Goal: Task Accomplishment & Management: Use online tool/utility

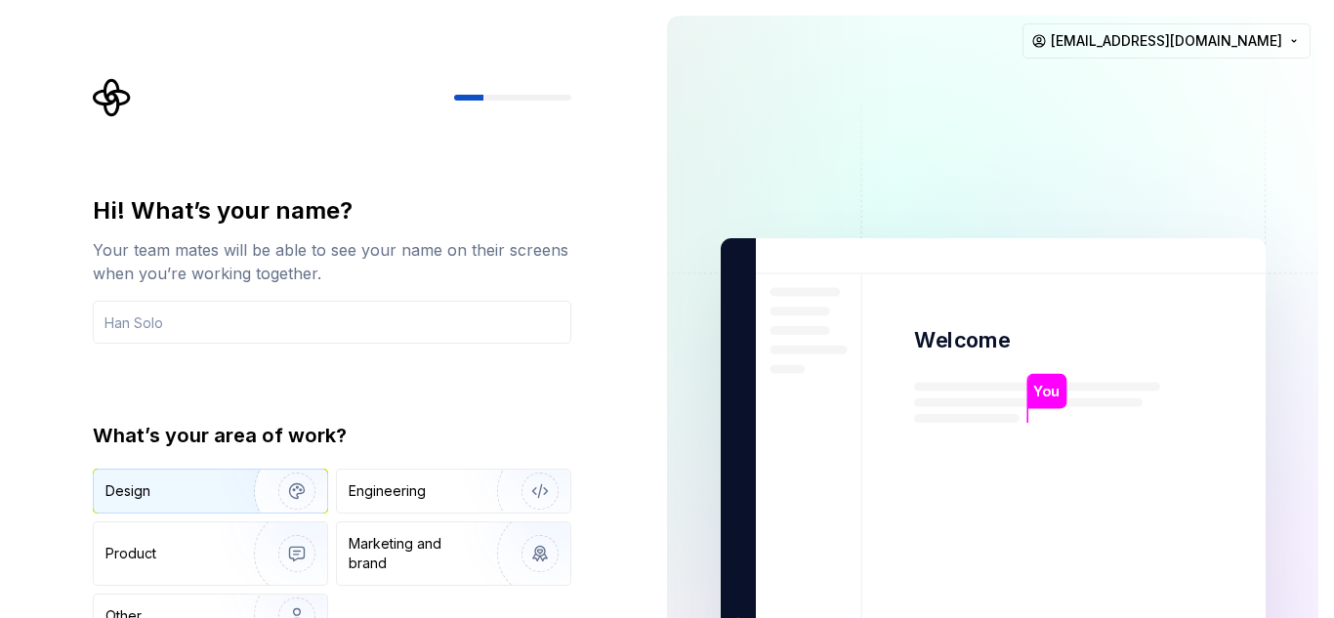
click at [142, 491] on div "Design" at bounding box center [127, 491] width 45 height 20
type button "Design"
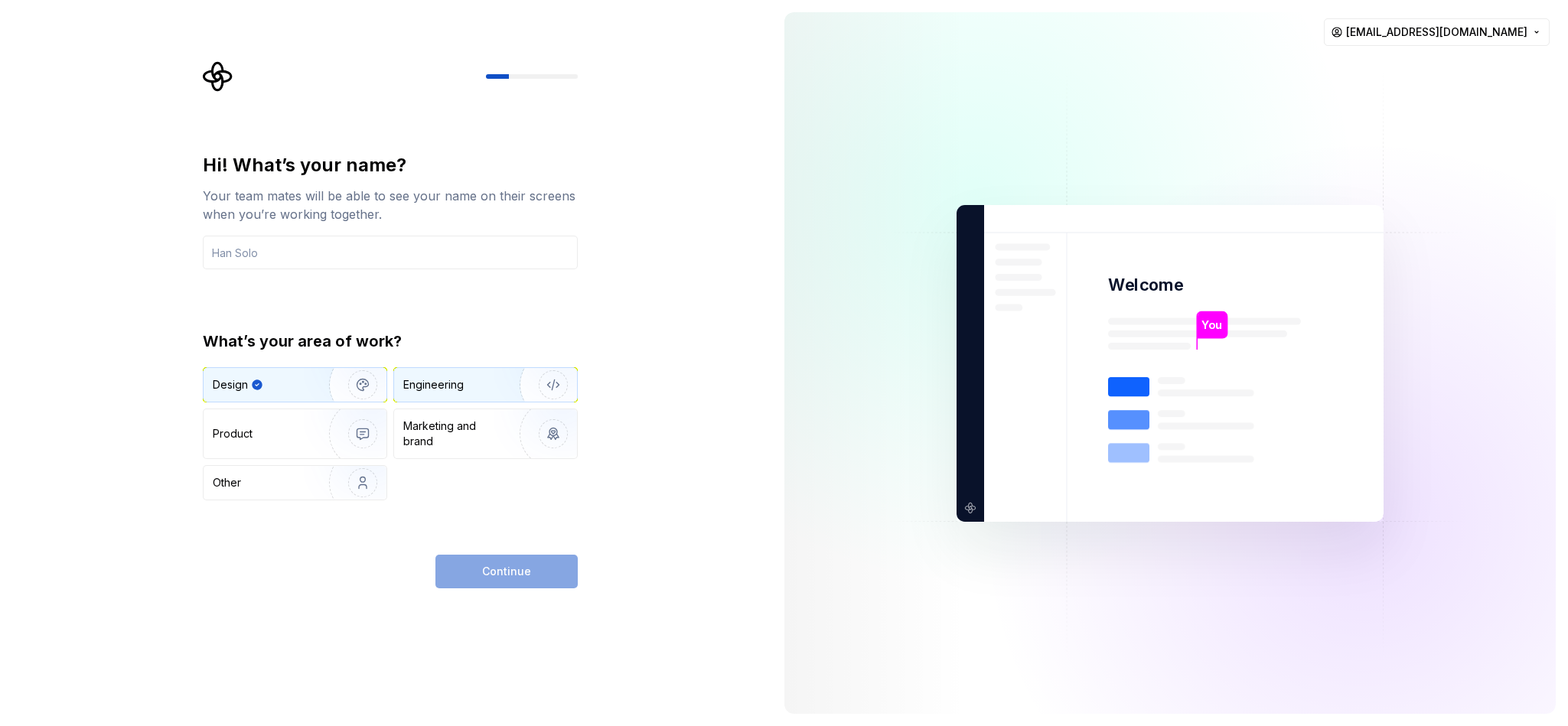
click at [512, 385] on img "button" at bounding box center [543, 385] width 98 height 103
drag, startPoint x: 310, startPoint y: 385, endPoint x: 324, endPoint y: 385, distance: 14.0
click at [310, 384] on img "button" at bounding box center [353, 385] width 98 height 103
type button "Engineering"
click at [505, 390] on img "button" at bounding box center [543, 385] width 98 height 103
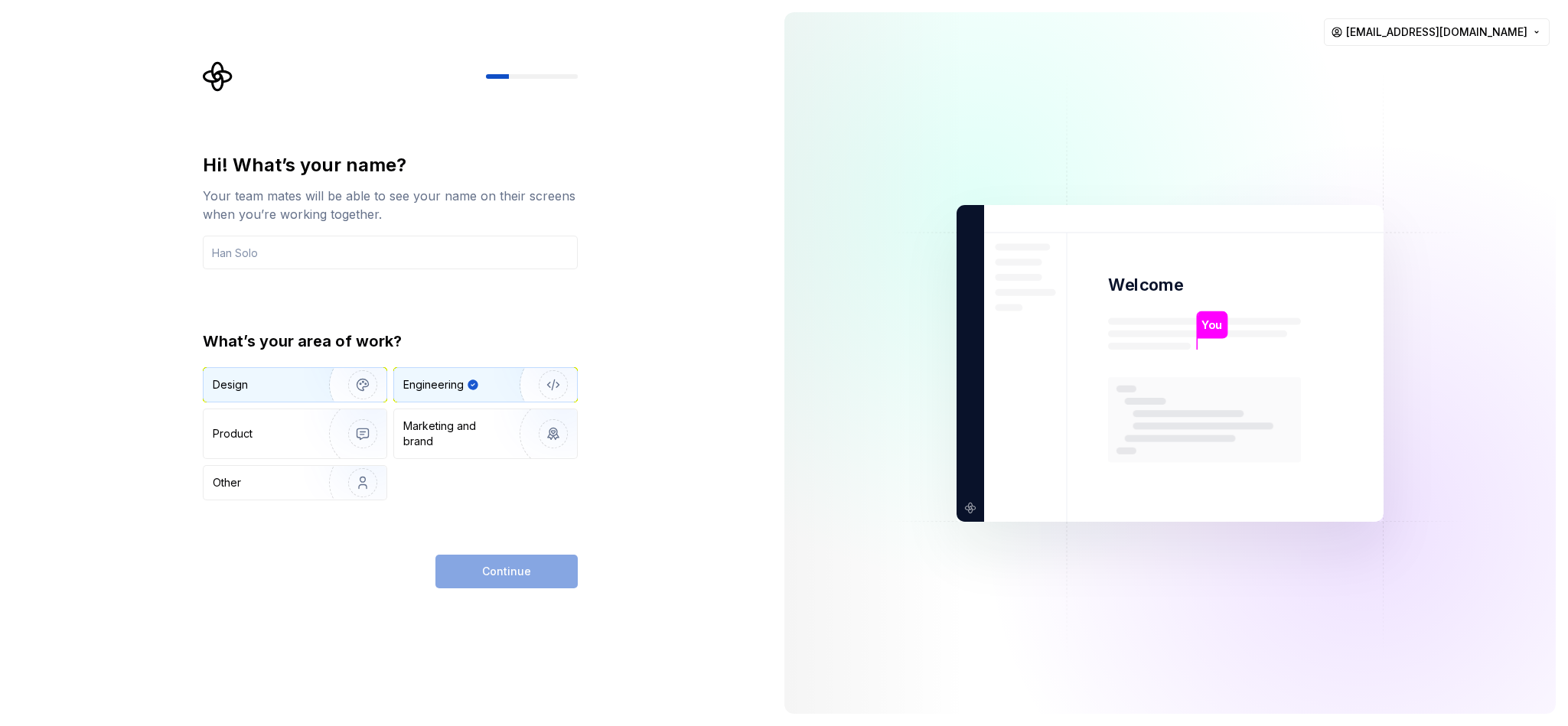
click at [306, 370] on img "button" at bounding box center [353, 385] width 98 height 103
click at [342, 265] on input "text" at bounding box center [390, 252] width 375 height 34
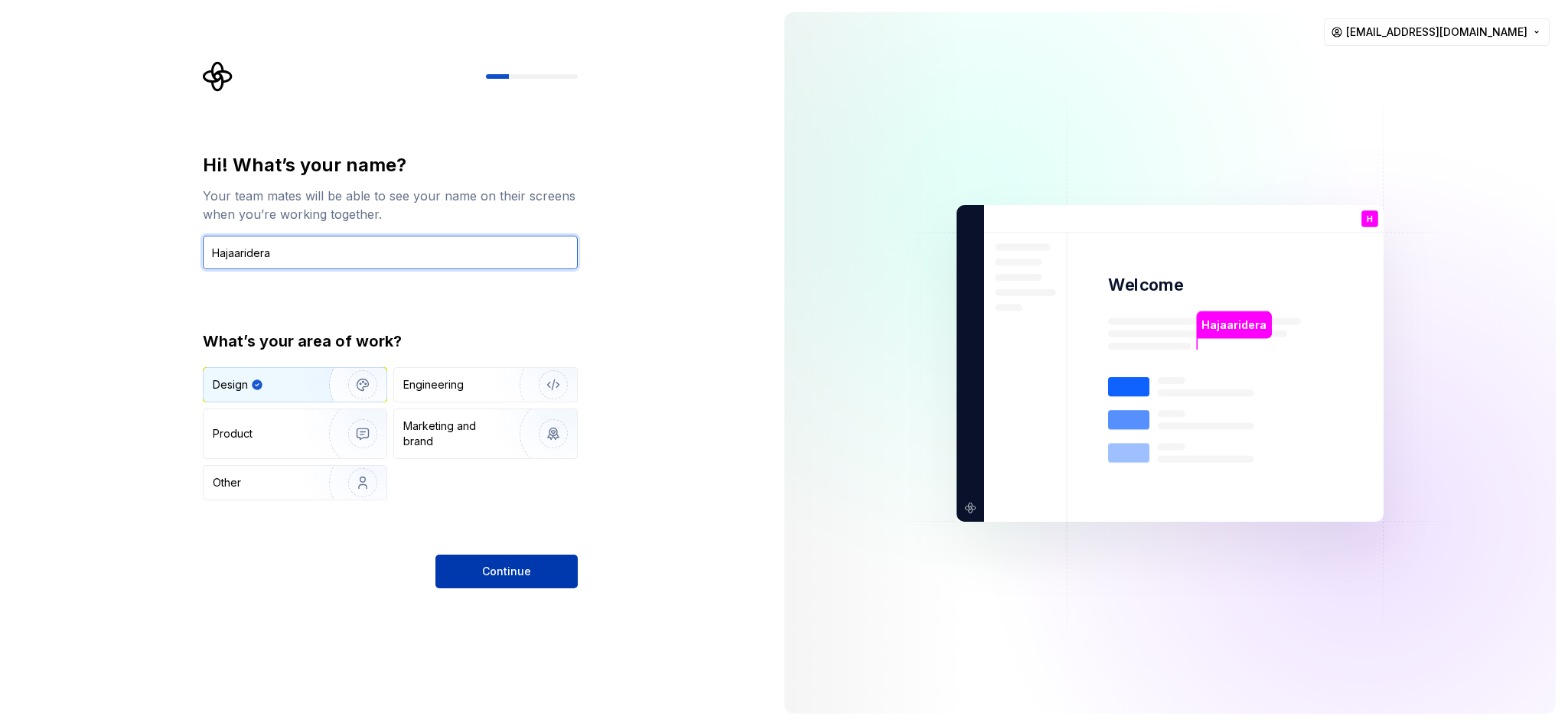
type input "Hajaaridera"
click at [490, 483] on button "Continue" at bounding box center [507, 571] width 143 height 34
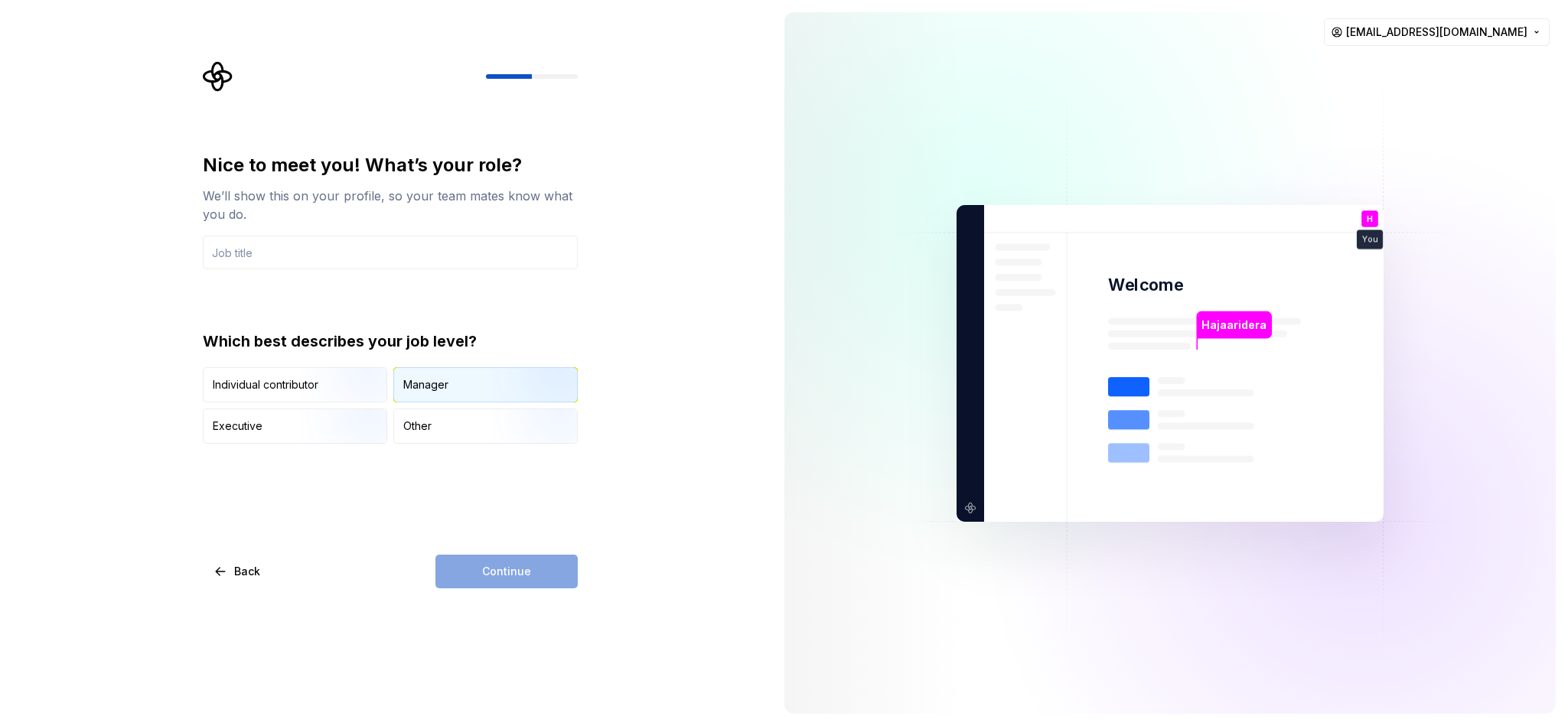
click at [425, 378] on div "Manager" at bounding box center [426, 385] width 45 height 16
drag, startPoint x: 349, startPoint y: 385, endPoint x: 372, endPoint y: 393, distance: 24.4
click at [349, 386] on img "button" at bounding box center [349, 403] width 98 height 103
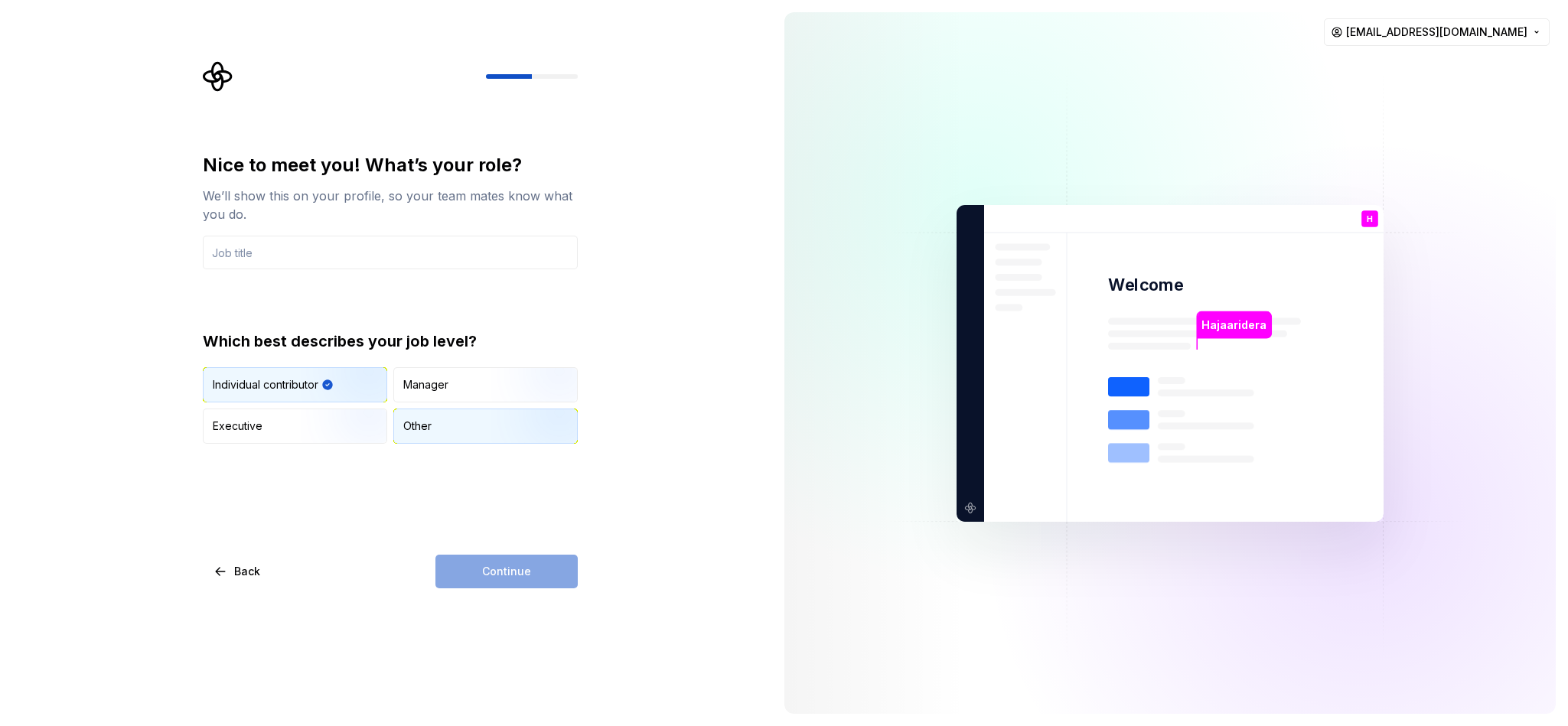
drag, startPoint x: 425, startPoint y: 414, endPoint x: 428, endPoint y: 422, distance: 8.5
click at [425, 415] on div "Other" at bounding box center [485, 425] width 183 height 34
click at [241, 483] on span "Back" at bounding box center [247, 572] width 26 height 16
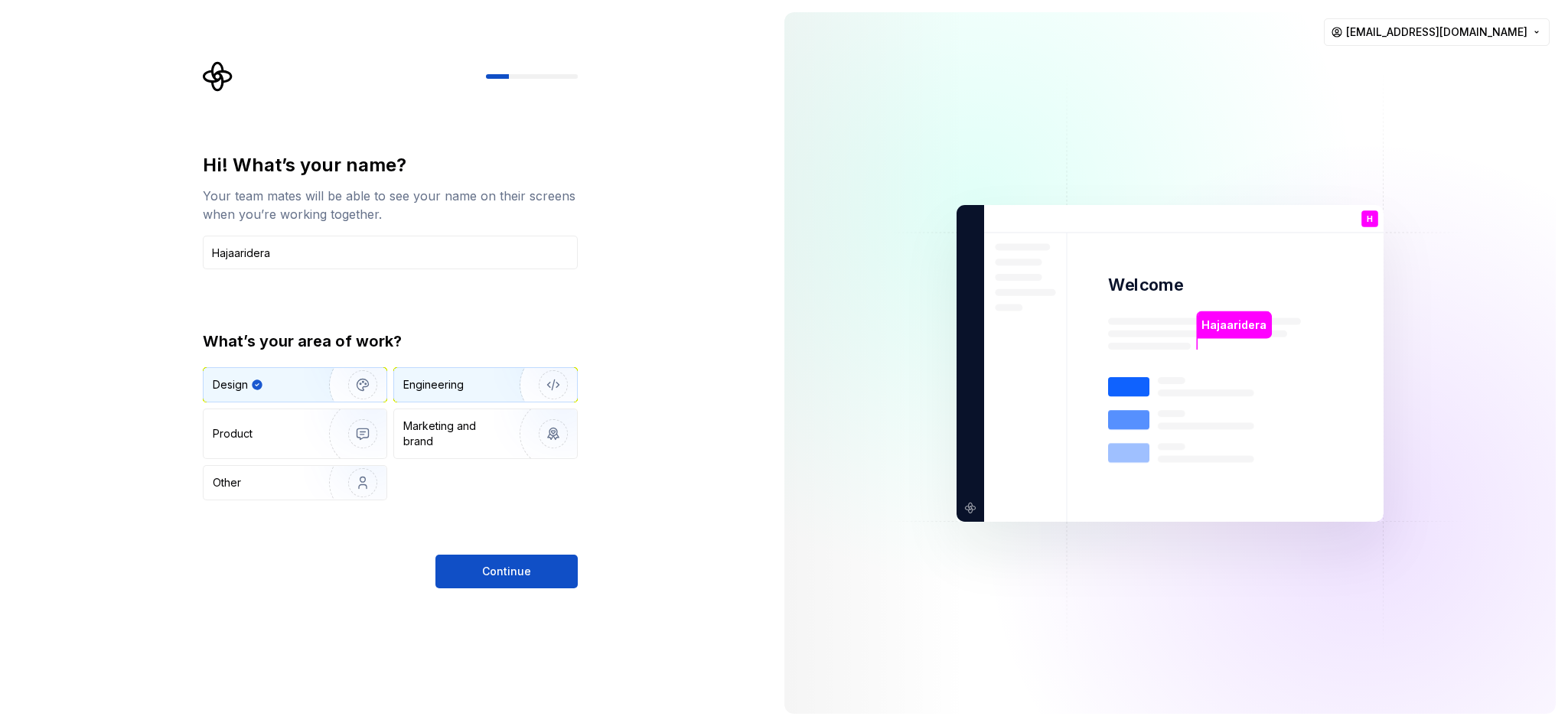
click at [480, 386] on div "Engineering" at bounding box center [464, 385] width 121 height 16
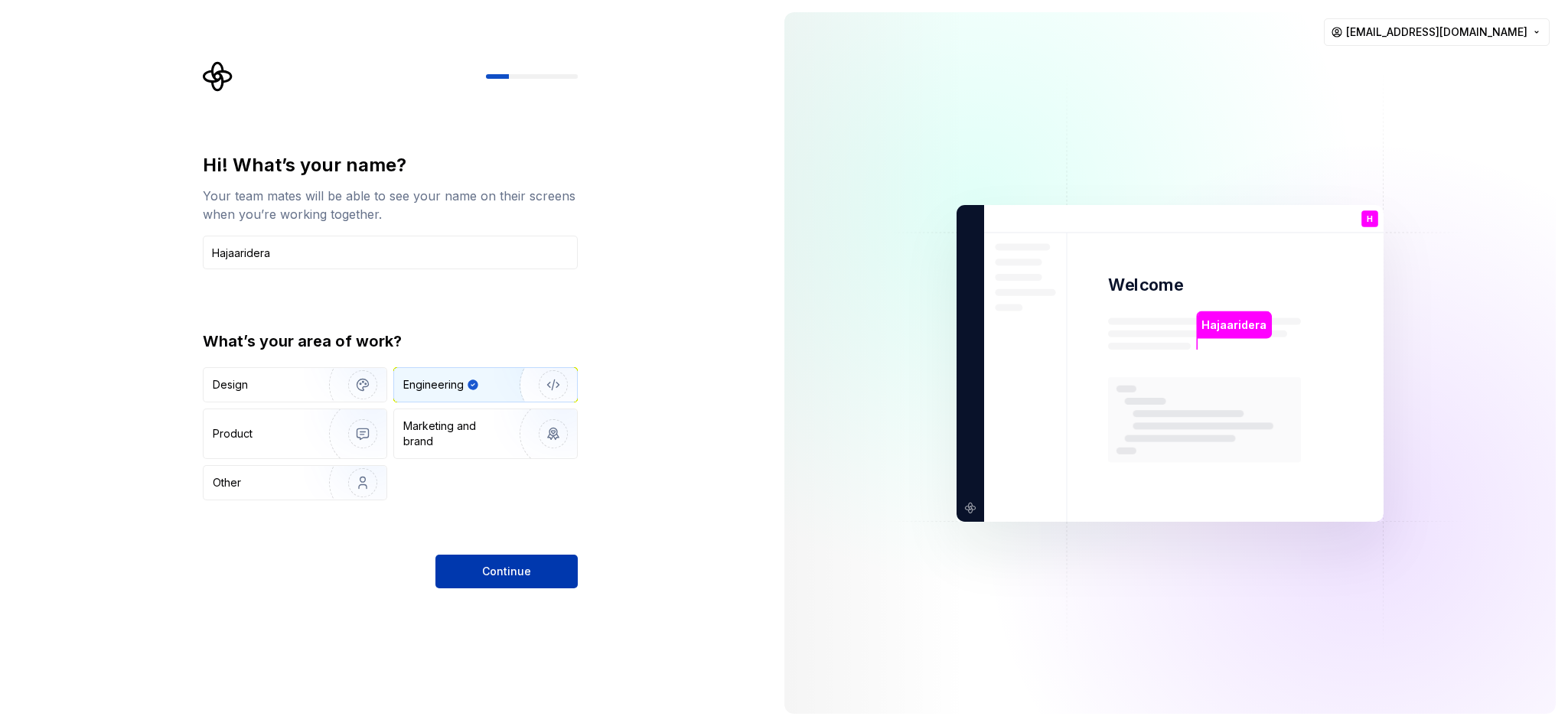
click at [480, 483] on button "Continue" at bounding box center [507, 571] width 143 height 34
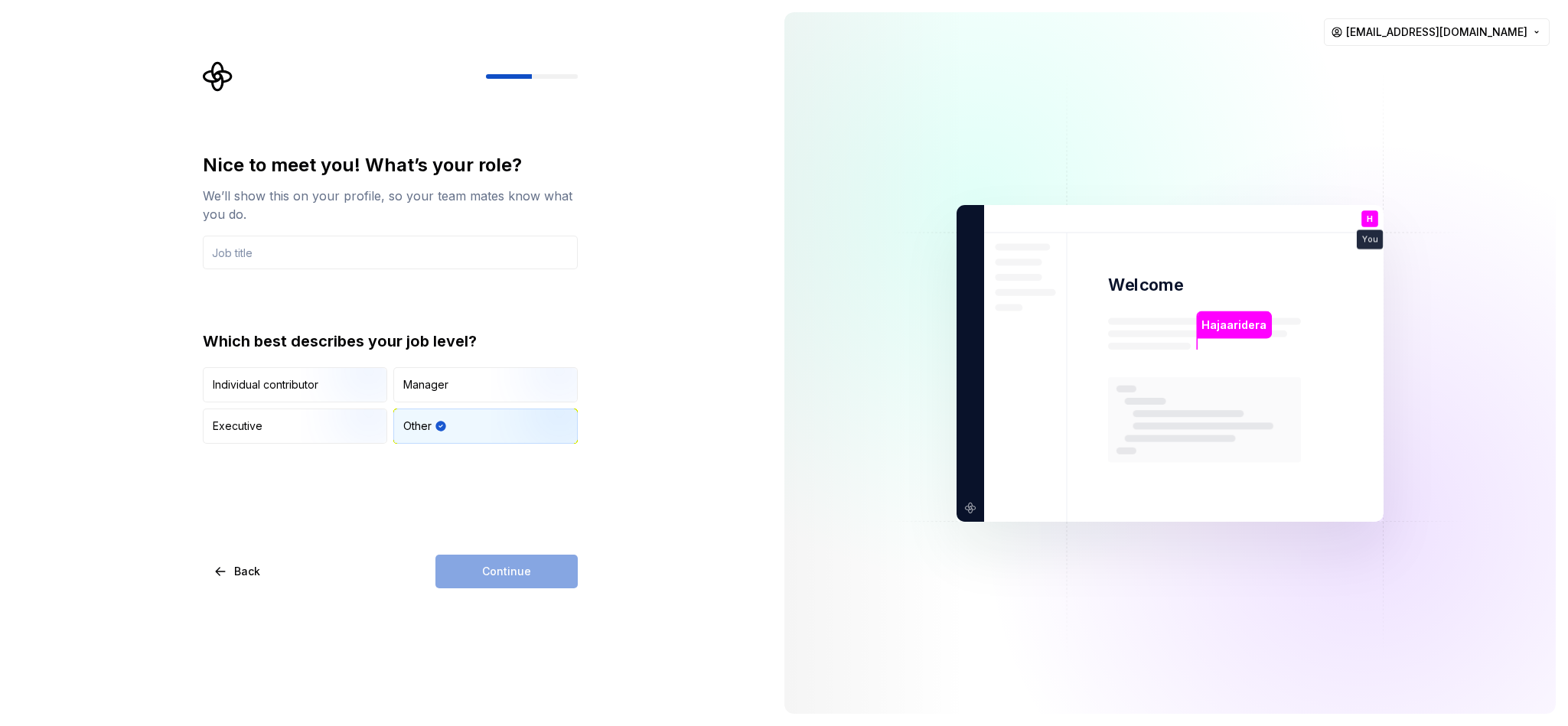
click at [299, 271] on div "Nice to meet you! What’s your role? We’ll show this on your profile, so your te…" at bounding box center [390, 298] width 375 height 291
click at [296, 262] on input "text" at bounding box center [390, 252] width 375 height 34
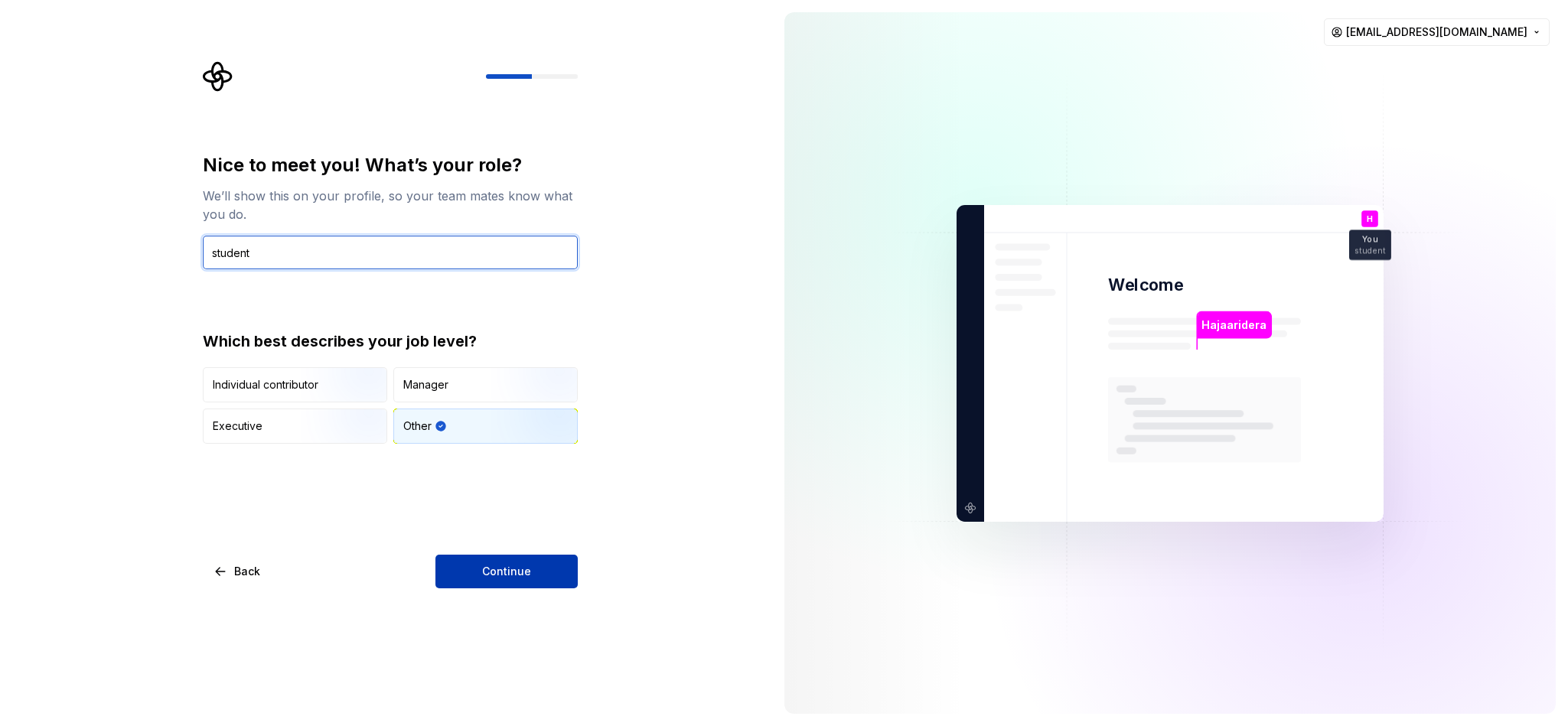
type input "student"
click at [538, 483] on button "Continue" at bounding box center [507, 571] width 143 height 34
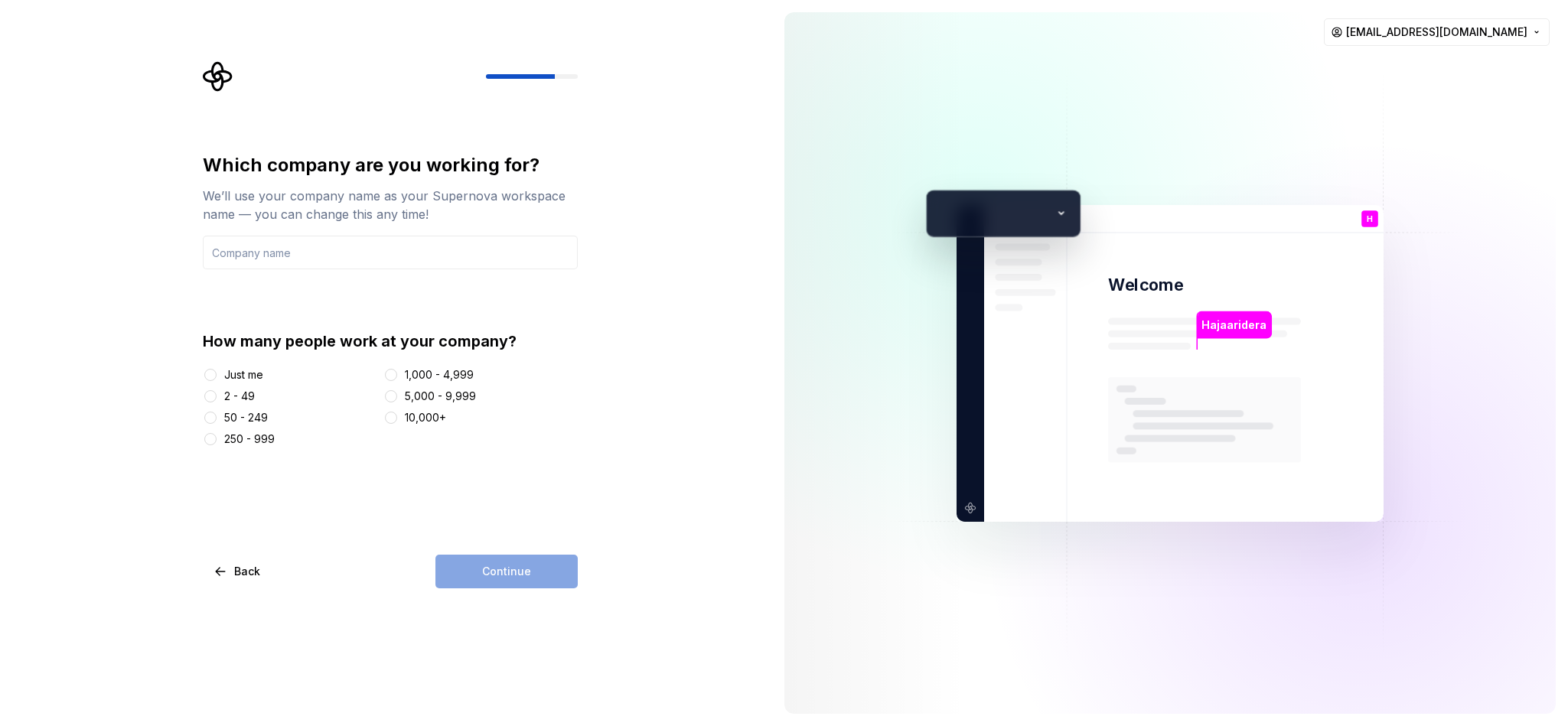
click at [244, 376] on div "Just me" at bounding box center [244, 375] width 39 height 16
click at [216, 376] on button "Just me" at bounding box center [211, 375] width 13 height 13
click at [334, 262] on input "text" at bounding box center [390, 252] width 375 height 34
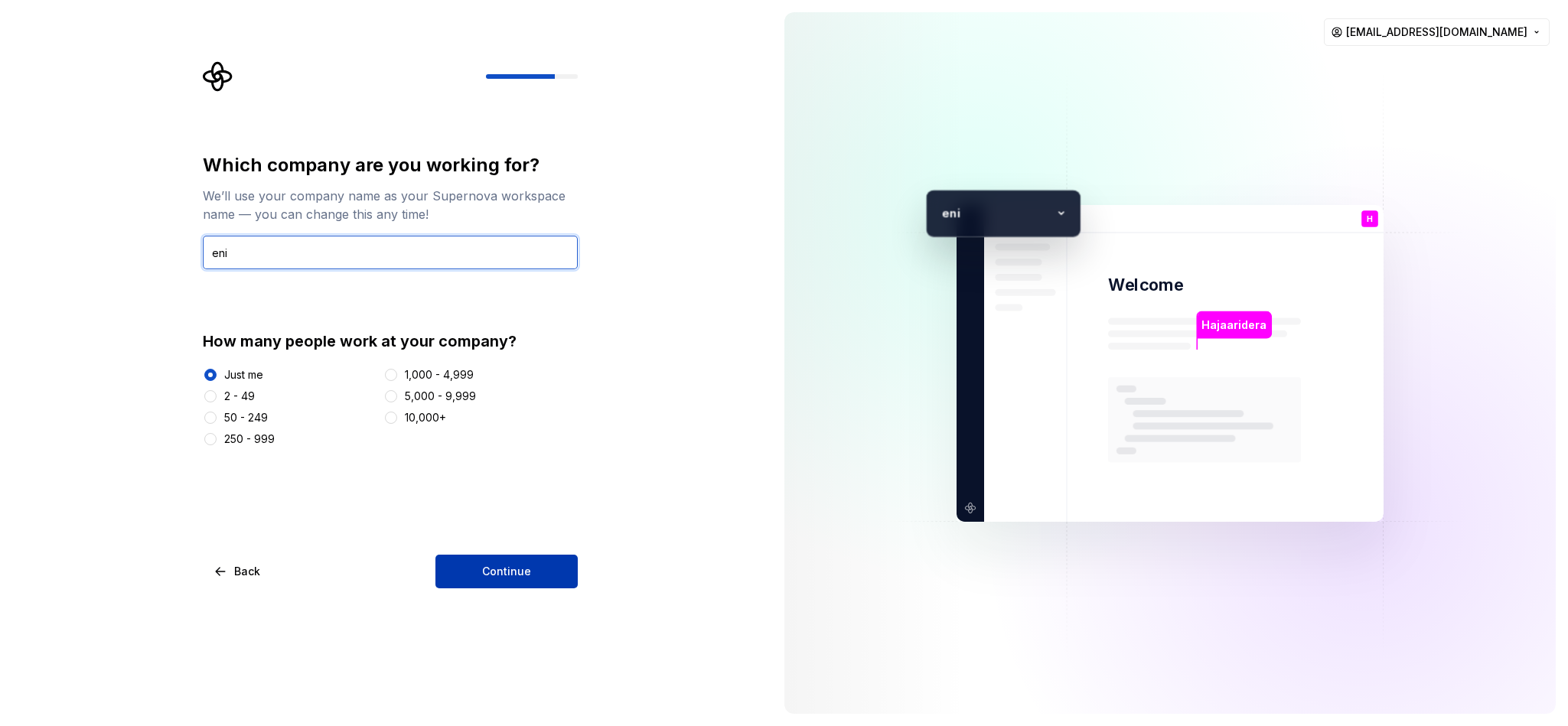
type input "eni"
click at [545, 483] on button "Continue" at bounding box center [507, 571] width 143 height 34
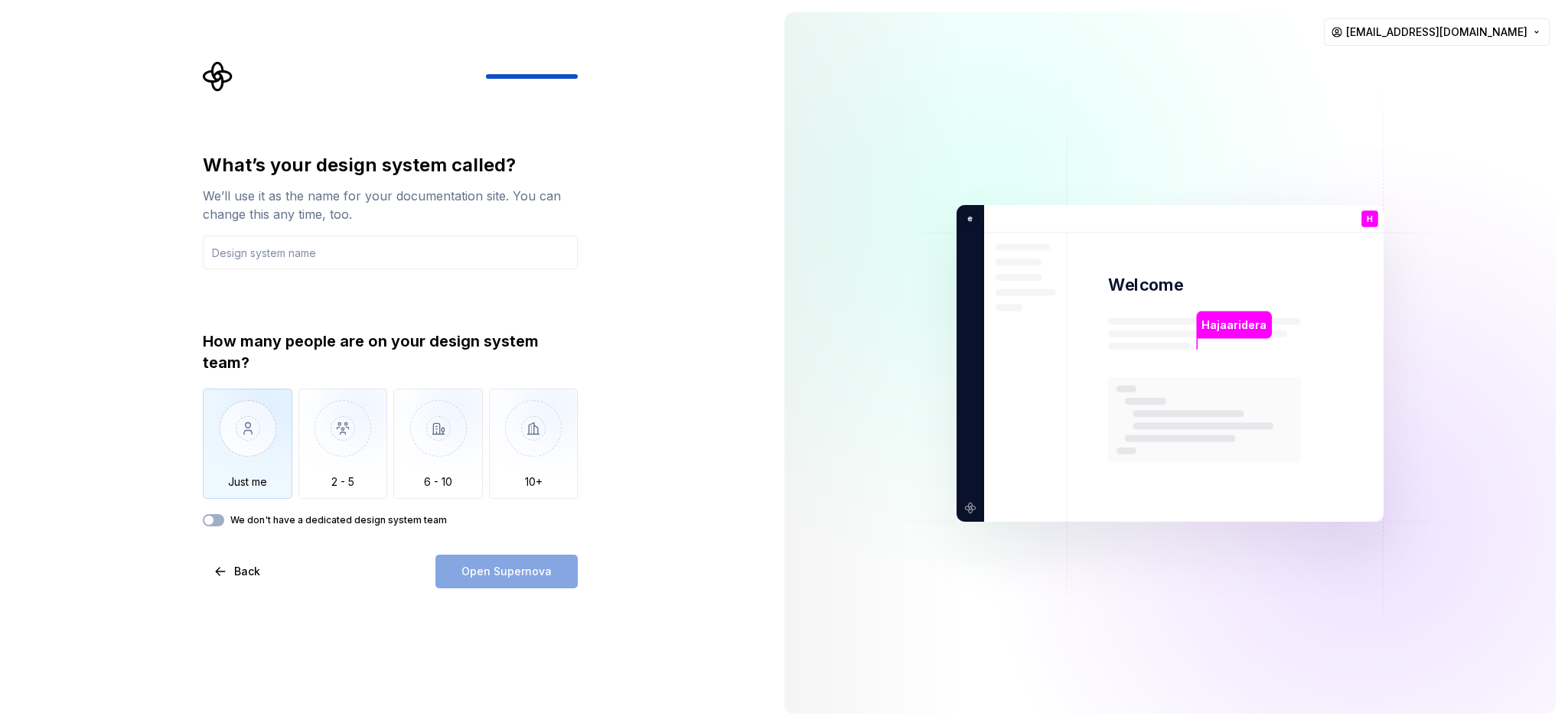
click at [262, 439] on img "button" at bounding box center [248, 439] width 89 height 103
click at [339, 436] on img "button" at bounding box center [343, 439] width 89 height 103
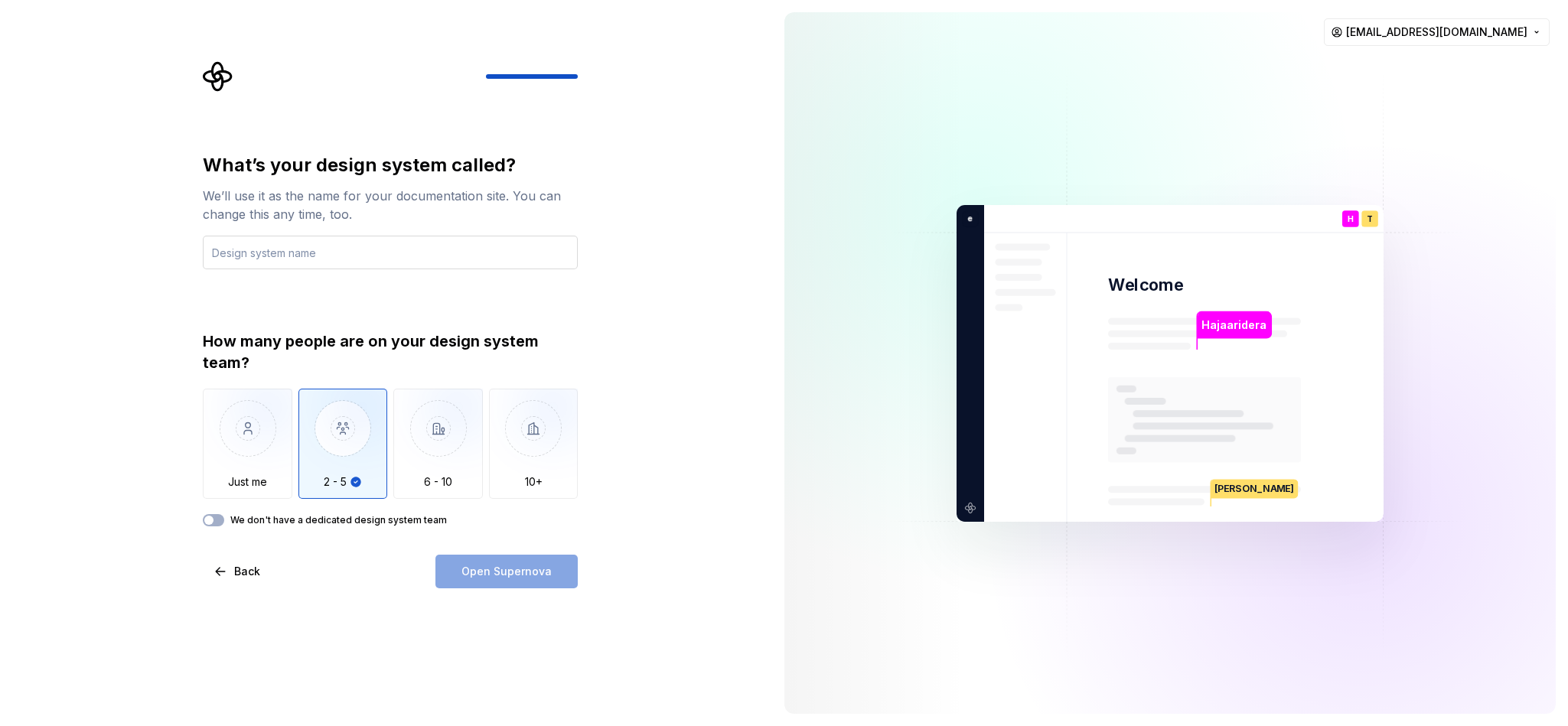
click at [271, 250] on input "text" at bounding box center [390, 252] width 375 height 34
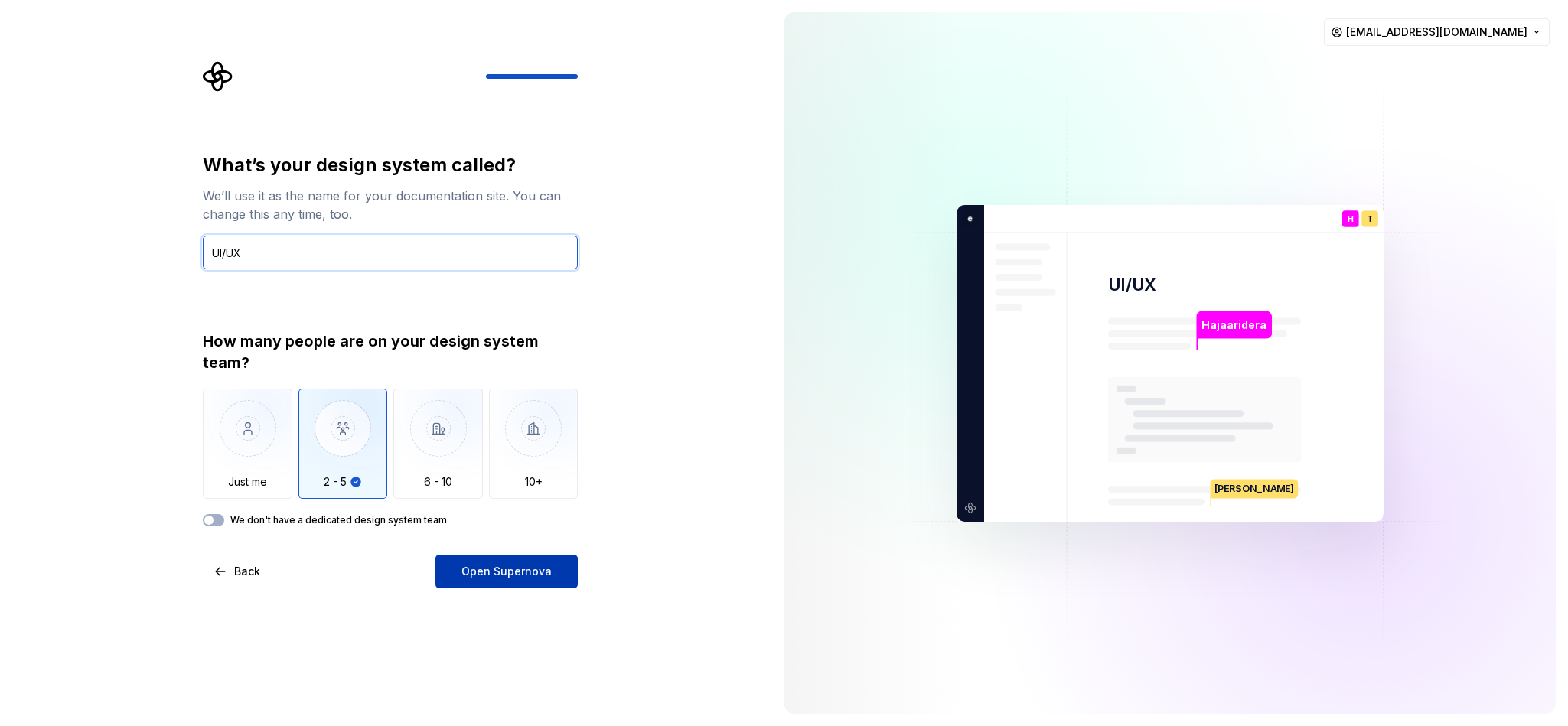
type input "UI/UX"
click at [519, 483] on span "Open Supernova" at bounding box center [506, 572] width 90 height 16
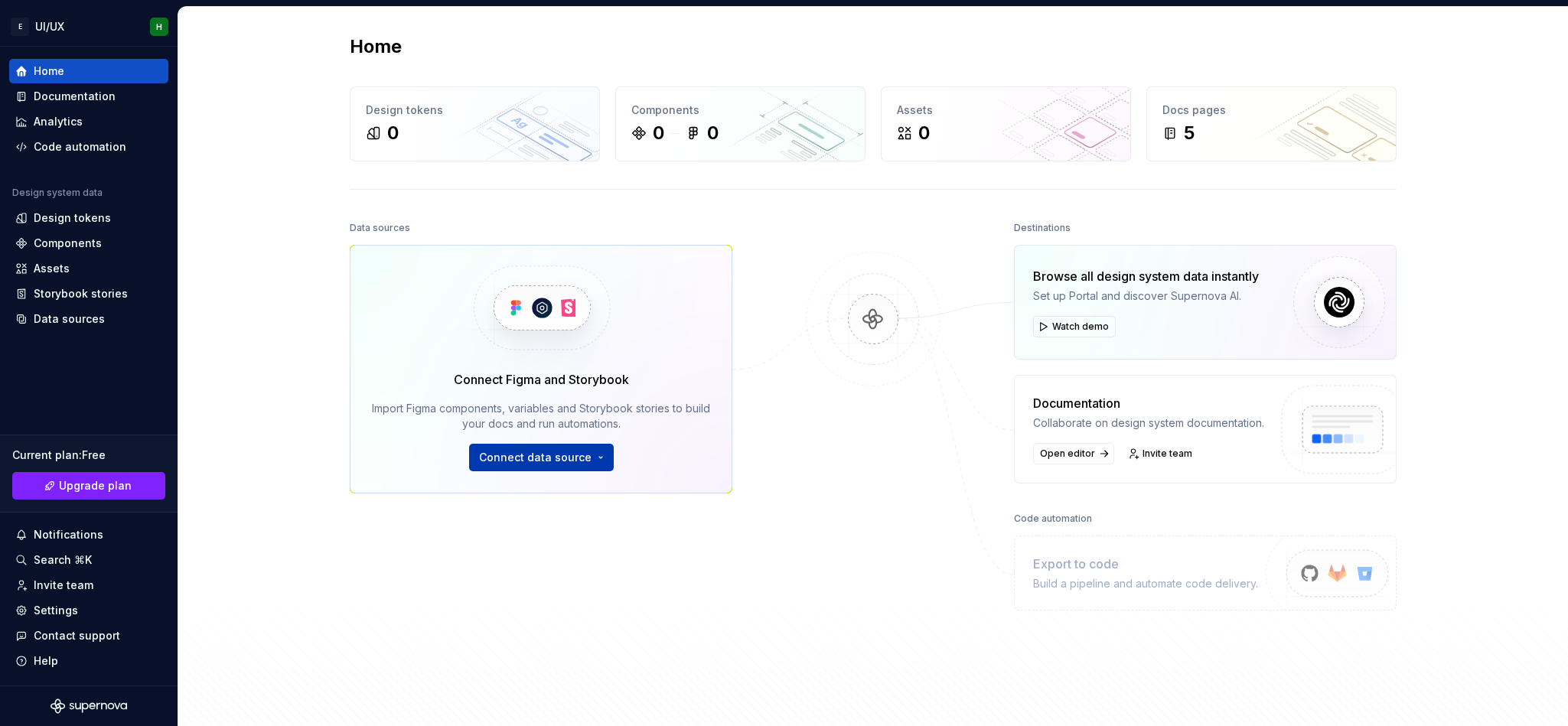
click at [496, 454] on span "Connect data source" at bounding box center [535, 457] width 113 height 16
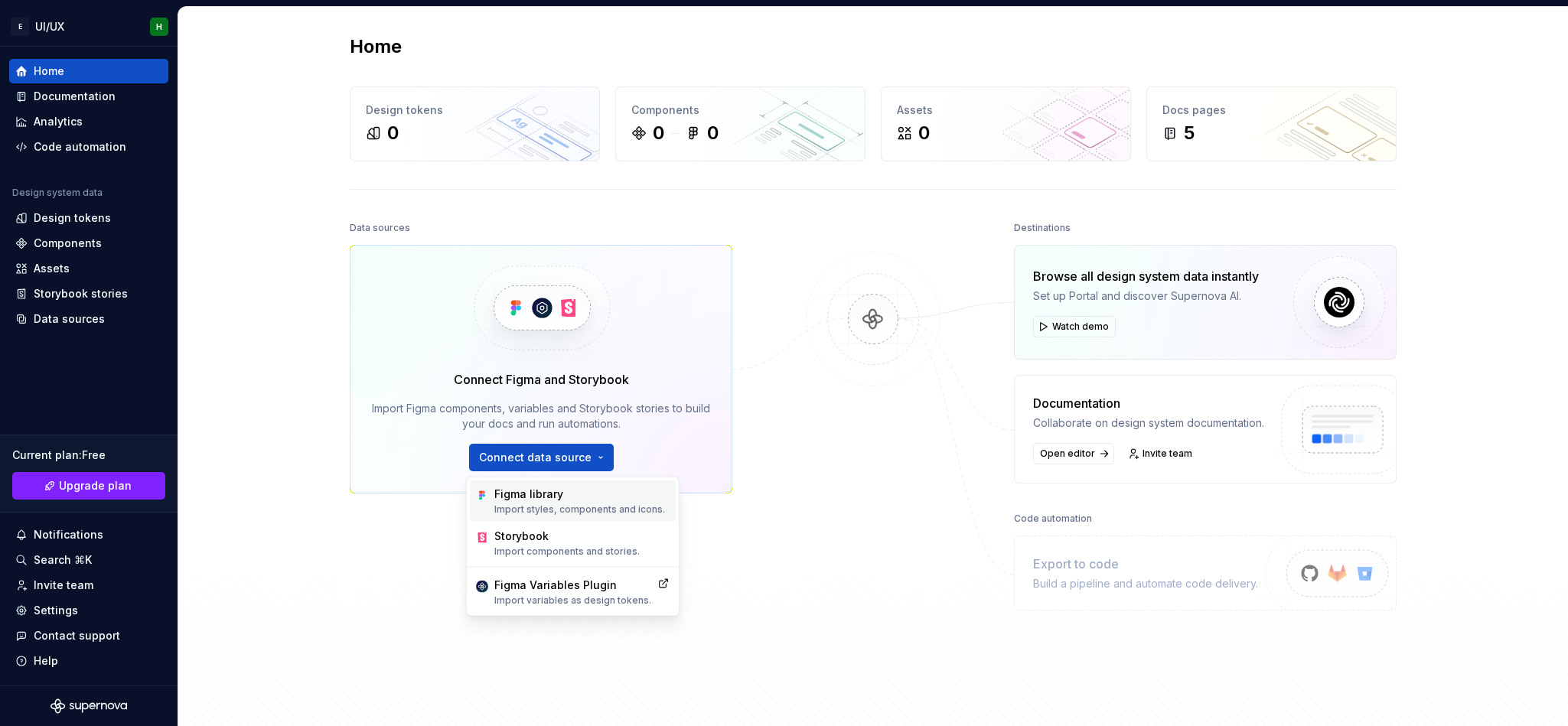
click at [510, 483] on div "Figma library" at bounding box center [580, 494] width 171 height 16
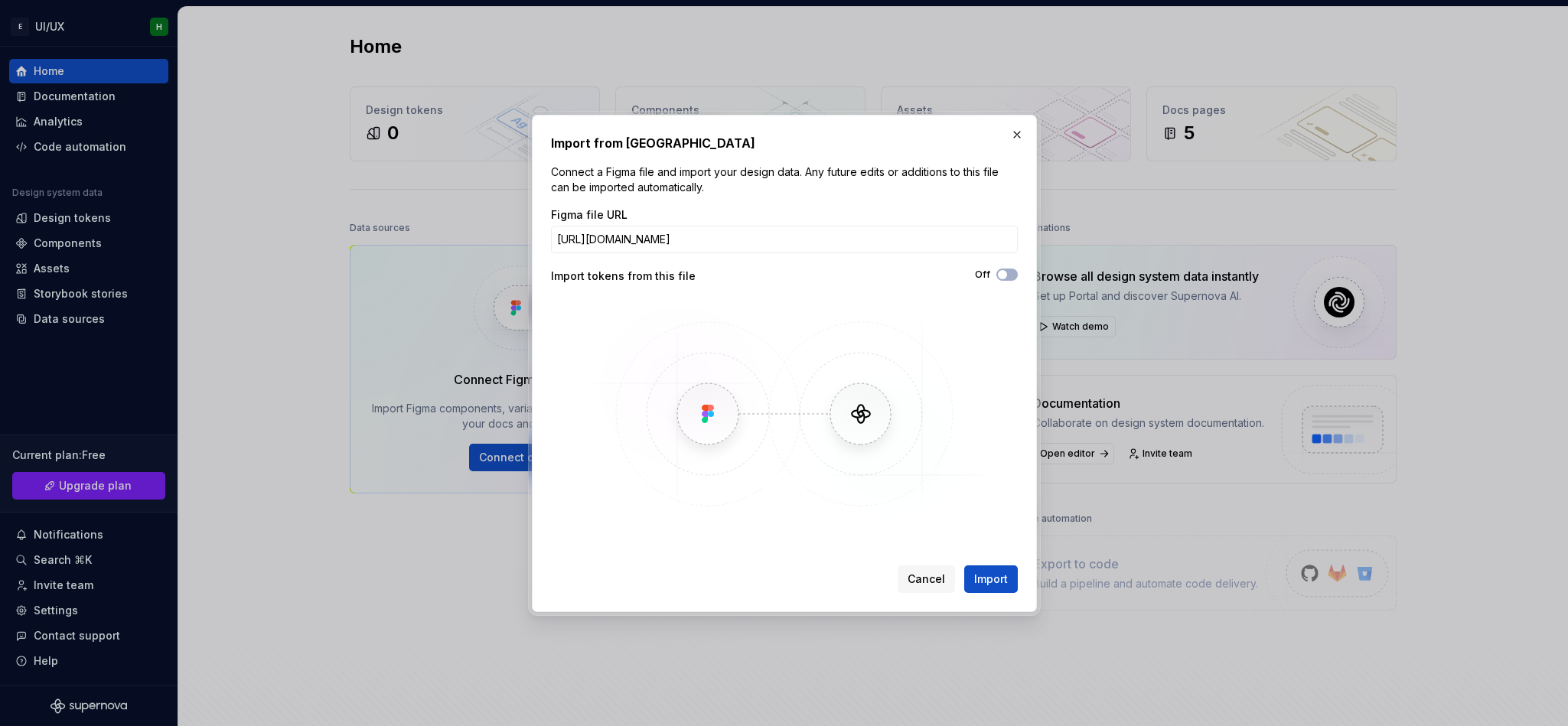
scroll to position [0, 102]
type input "[URL][DOMAIN_NAME]"
click at [972, 483] on button "Import" at bounding box center [990, 579] width 53 height 27
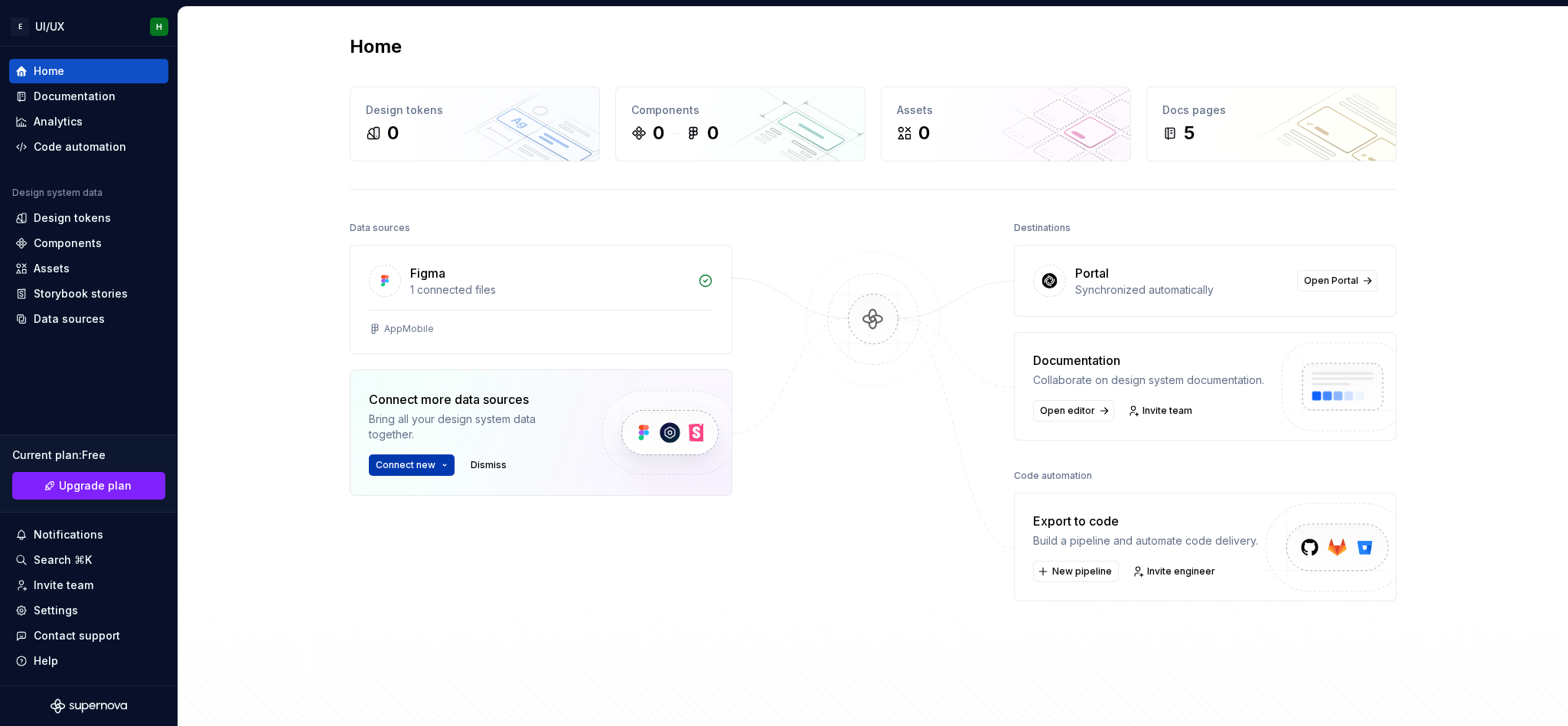
click at [425, 468] on span "Connect new" at bounding box center [405, 465] width 60 height 13
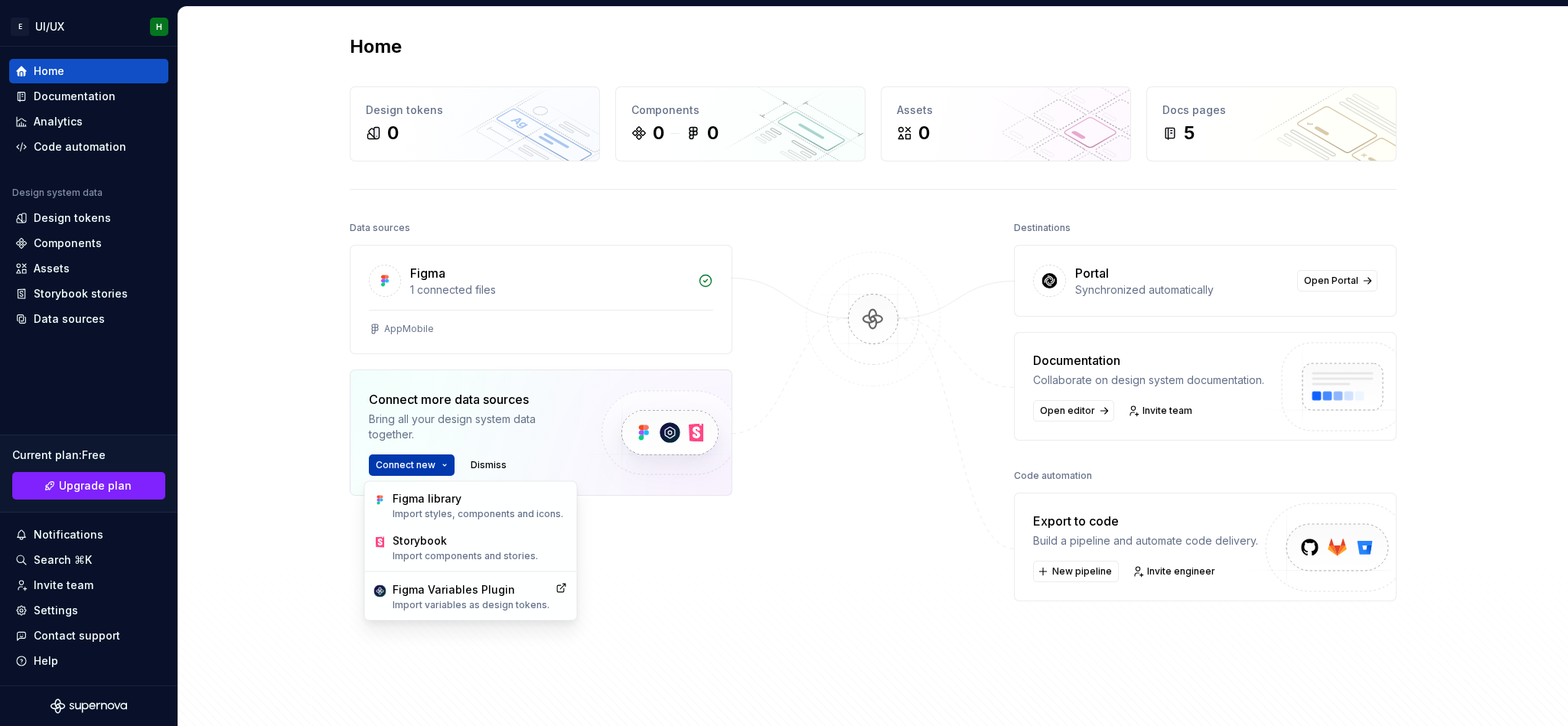
click at [425, 468] on span "Connect new" at bounding box center [405, 465] width 60 height 13
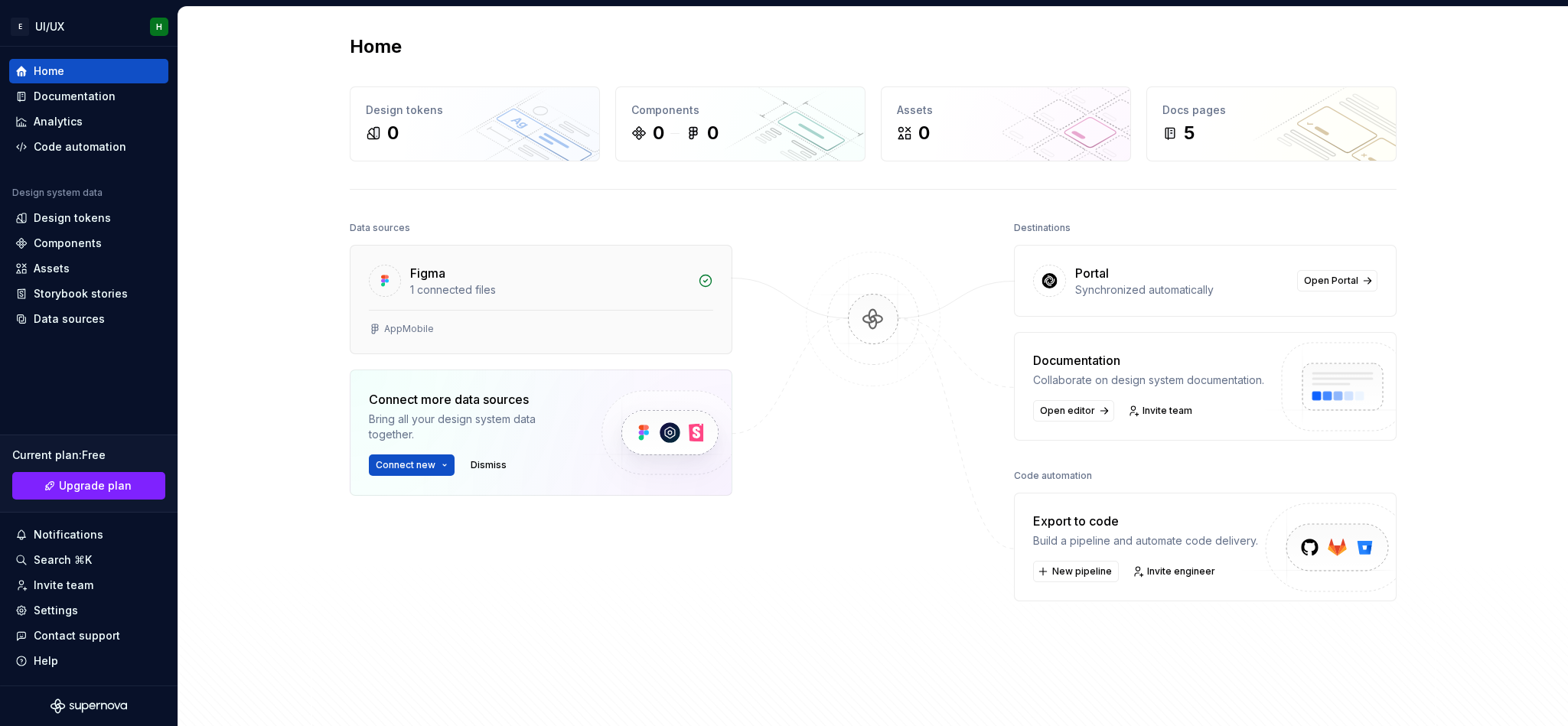
click at [421, 284] on div "1 connected files" at bounding box center [549, 290] width 278 height 16
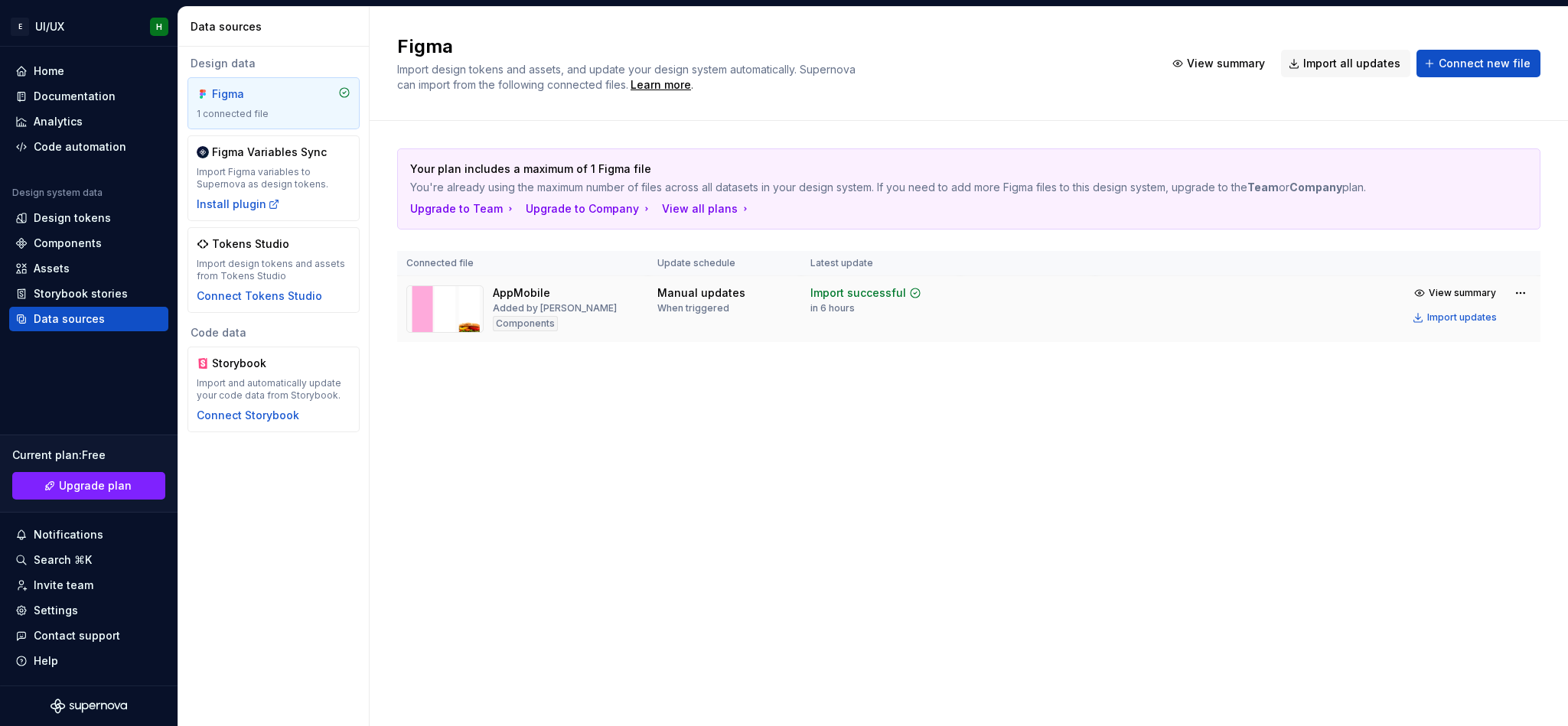
click at [455, 315] on img at bounding box center [445, 309] width 78 height 48
click at [531, 320] on div "Components" at bounding box center [525, 323] width 65 height 16
click at [1045, 289] on span "View summary" at bounding box center [1462, 293] width 67 height 13
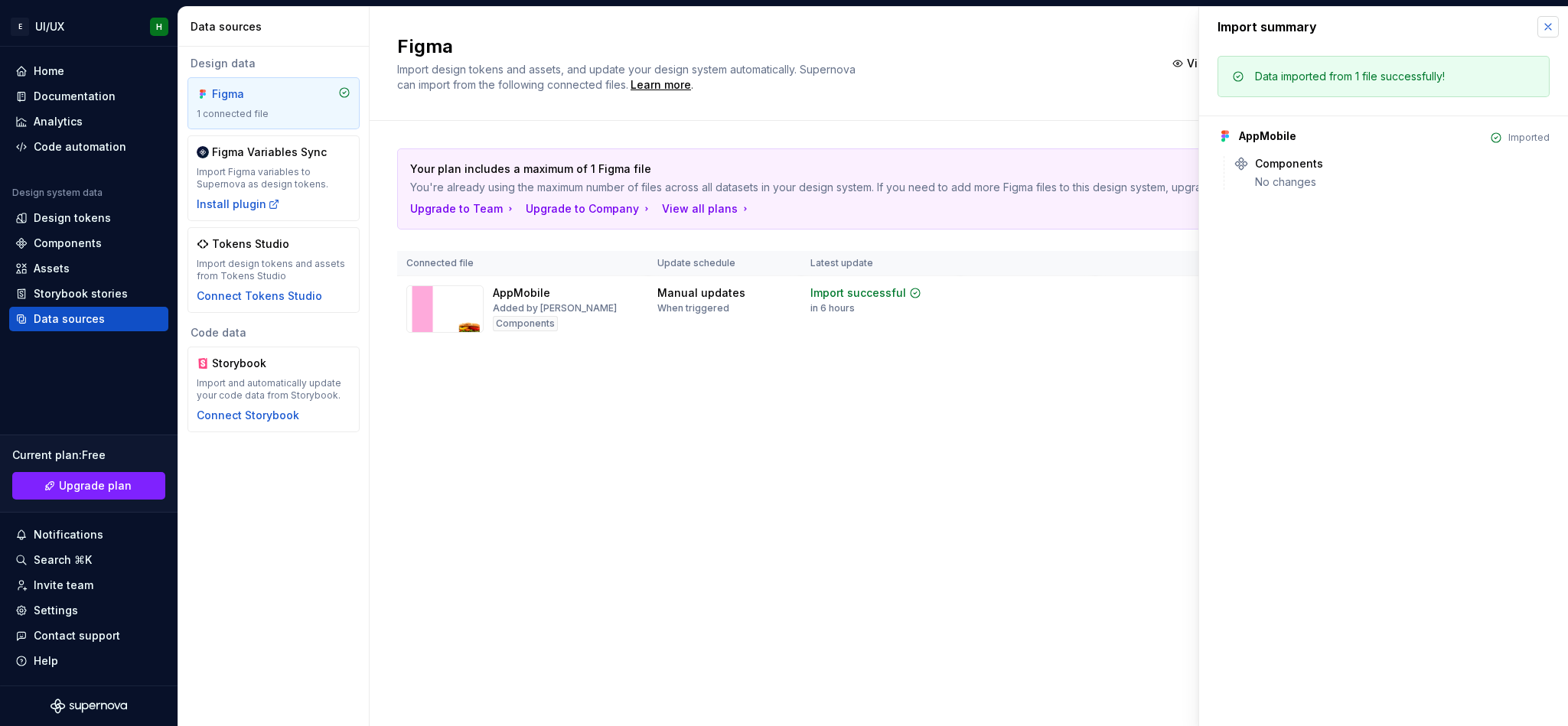
click at [1045, 27] on button "button" at bounding box center [1548, 27] width 21 height 21
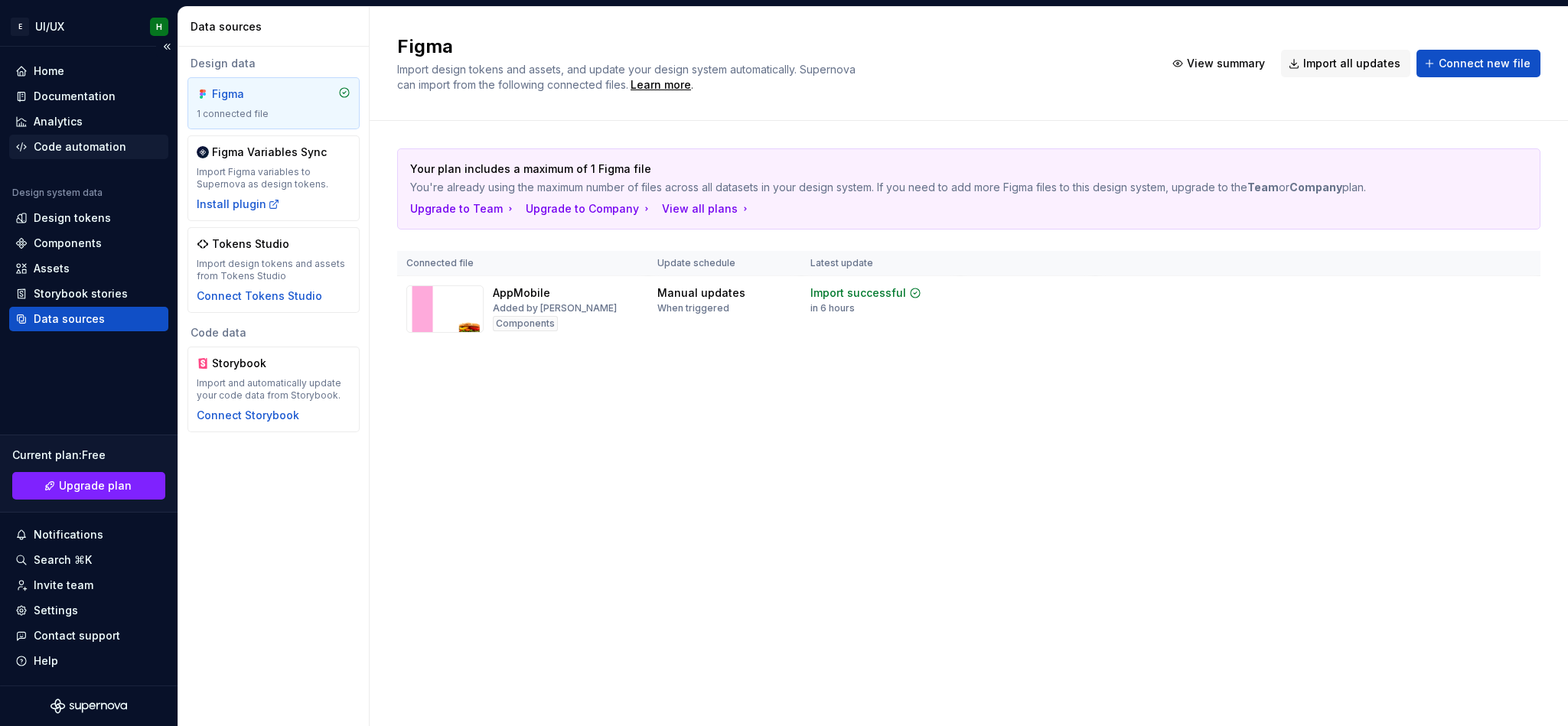
click at [94, 154] on div "Code automation" at bounding box center [80, 147] width 92 height 16
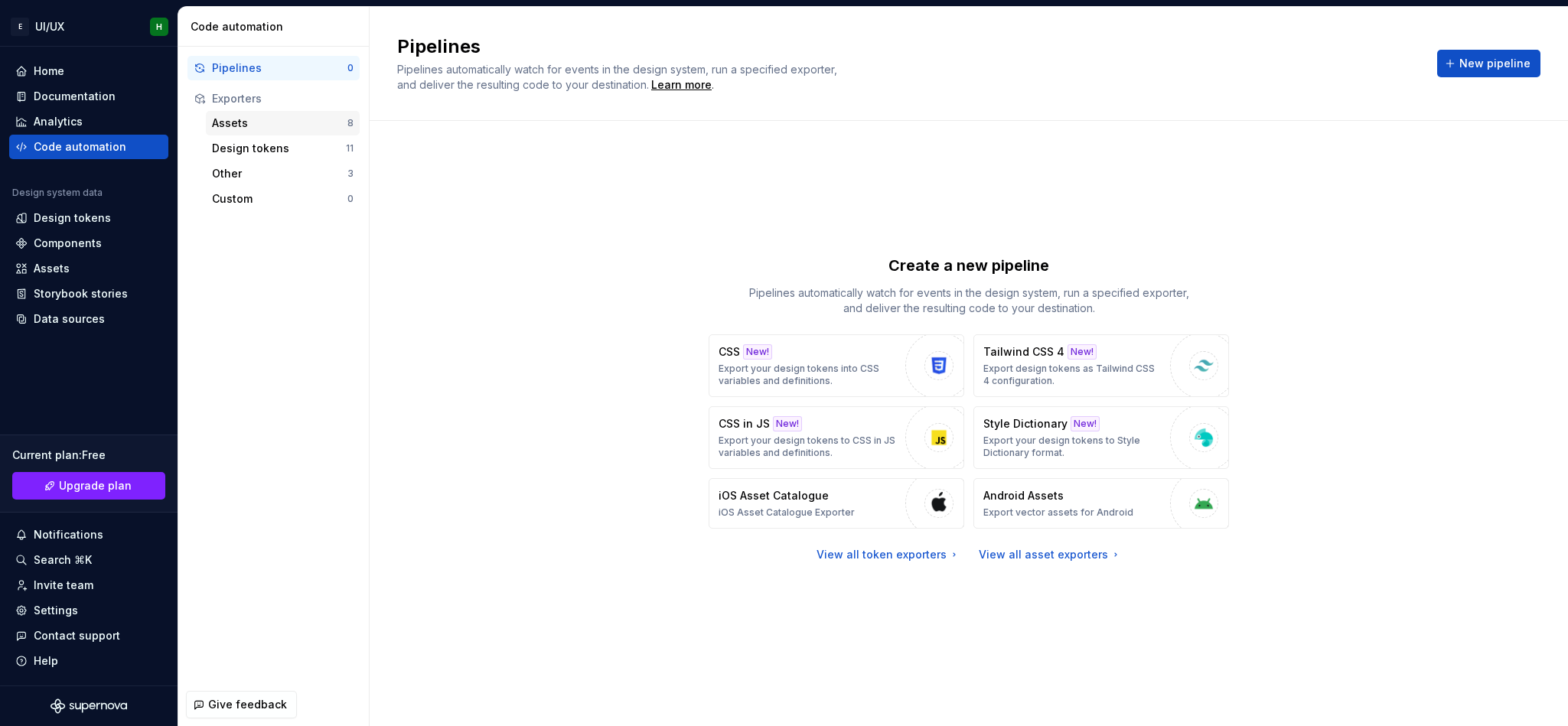
click at [270, 128] on div "Assets" at bounding box center [279, 123] width 136 height 16
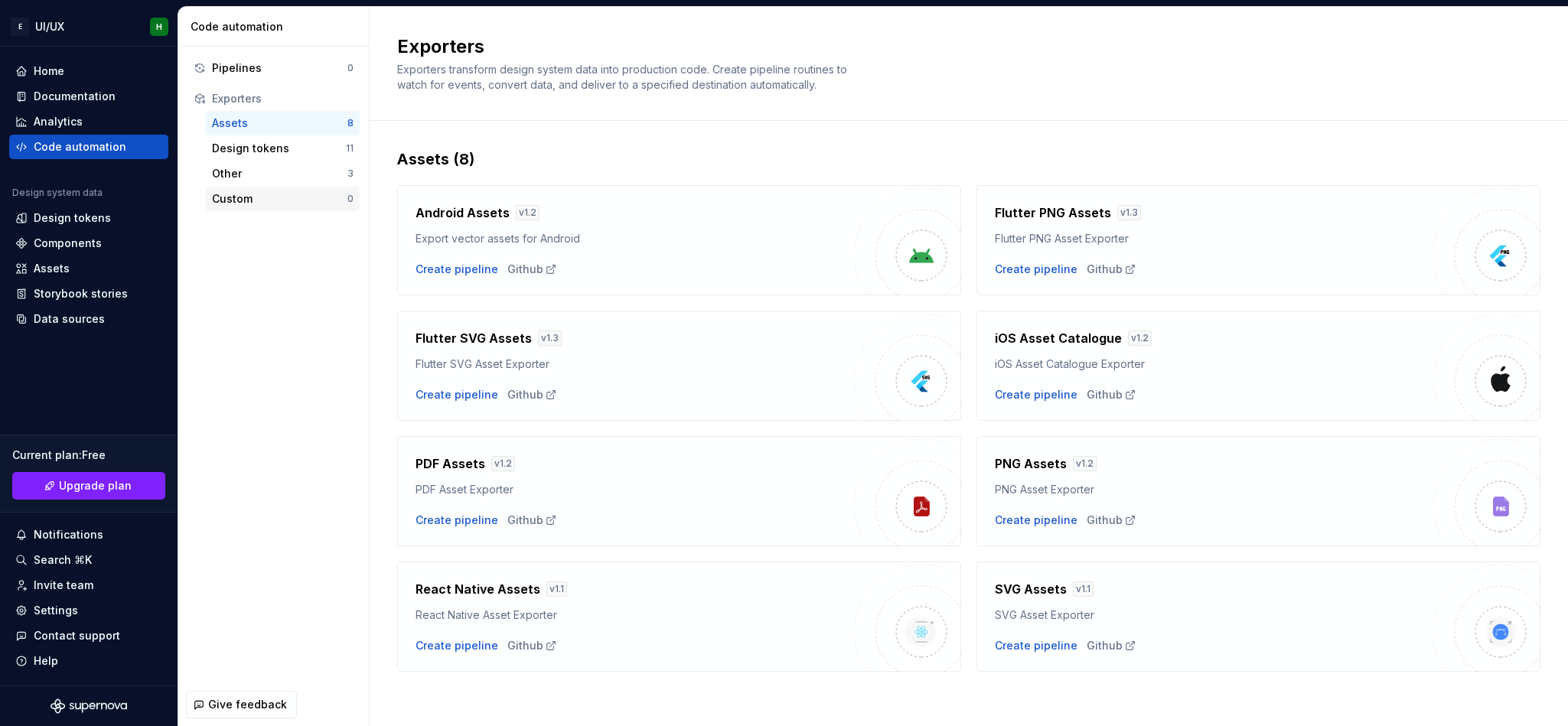
click at [246, 200] on div "Custom" at bounding box center [279, 199] width 136 height 16
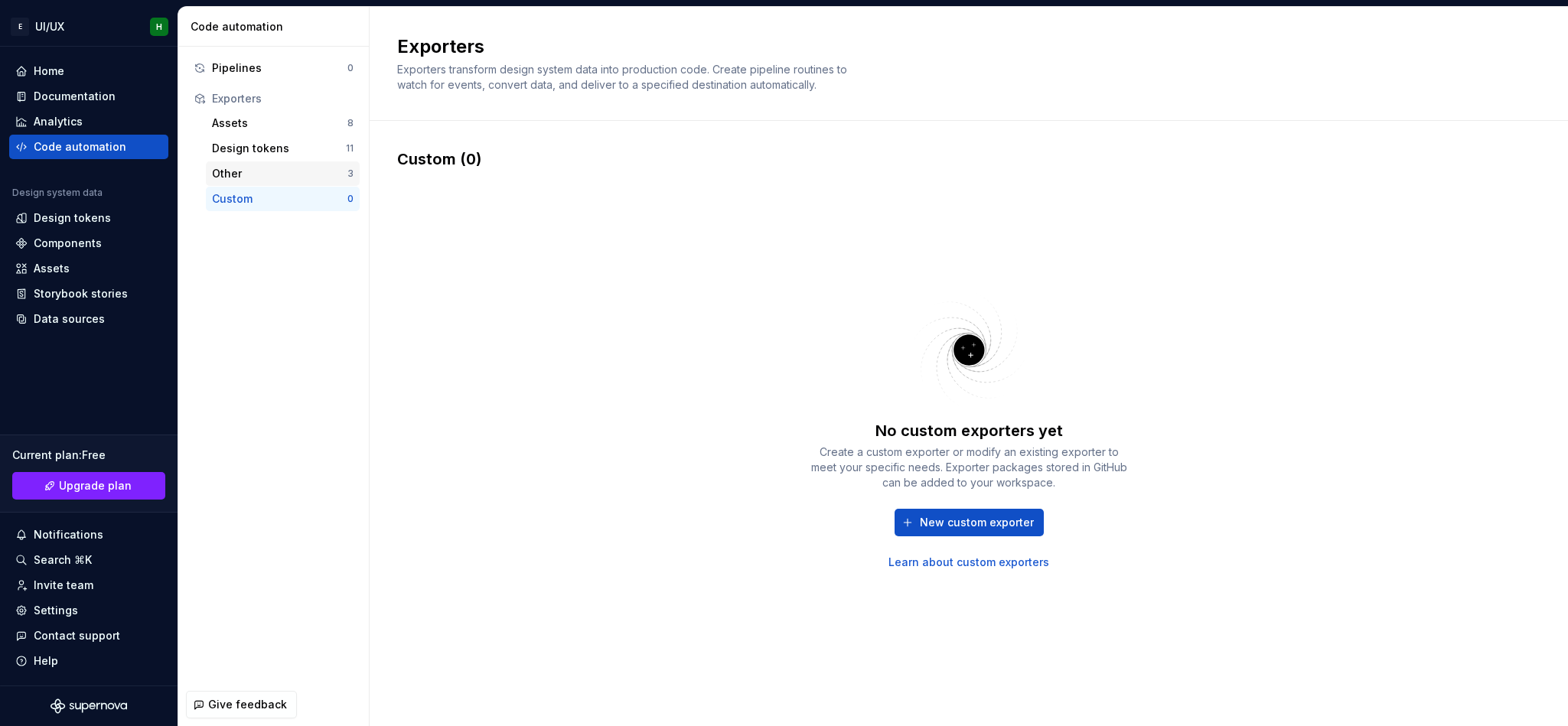
click at [240, 173] on div "Other" at bounding box center [279, 174] width 136 height 16
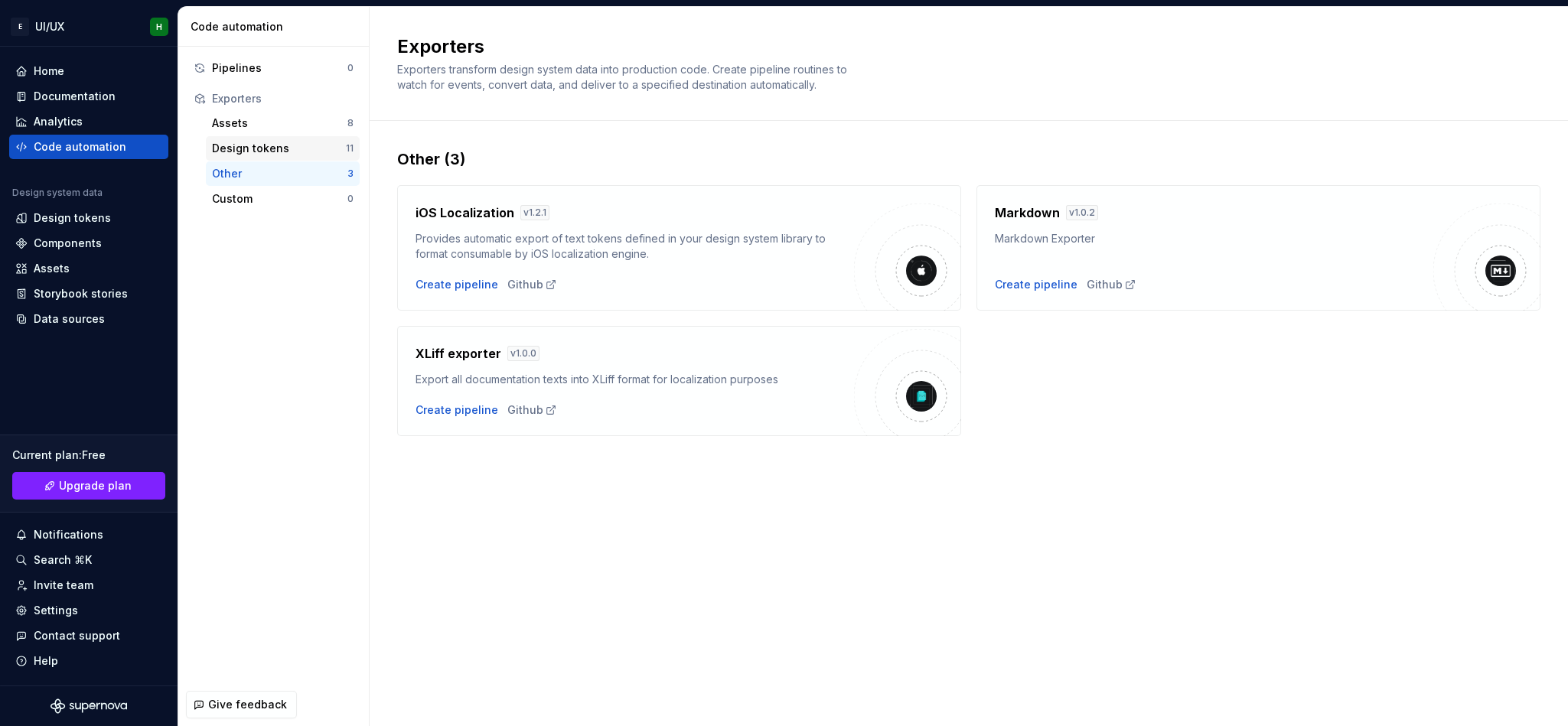
click at [262, 136] on div "Design tokens 11" at bounding box center [283, 148] width 154 height 24
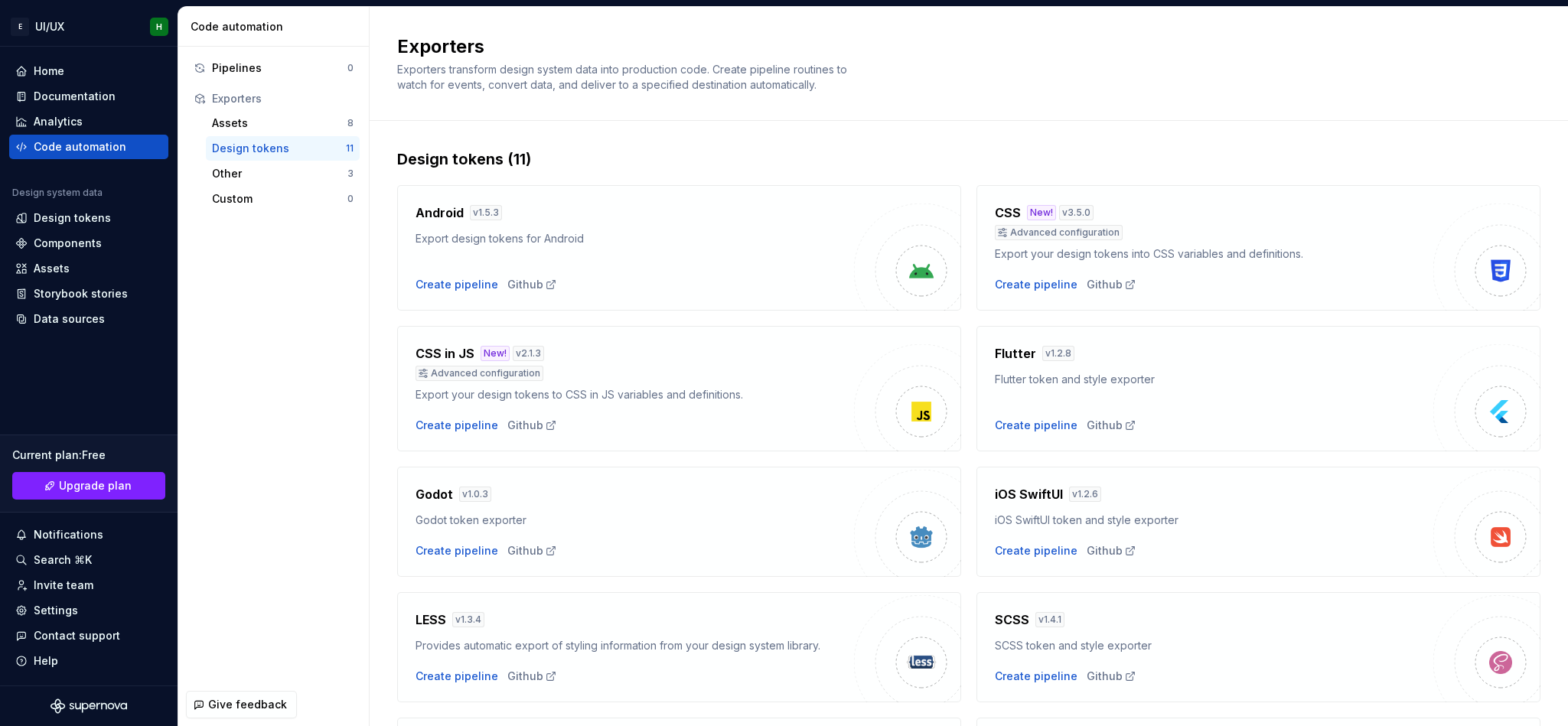
click at [994, 365] on div "Flutter v 1.2.8" at bounding box center [1214, 354] width 439 height 21
click at [1045, 437] on div "Flutter v 1.2.8 Flutter token and style exporter Create pipeline Github" at bounding box center [1258, 388] width 564 height 125
click at [1038, 430] on div "Create pipeline" at bounding box center [1035, 425] width 82 height 16
type textarea "*******"
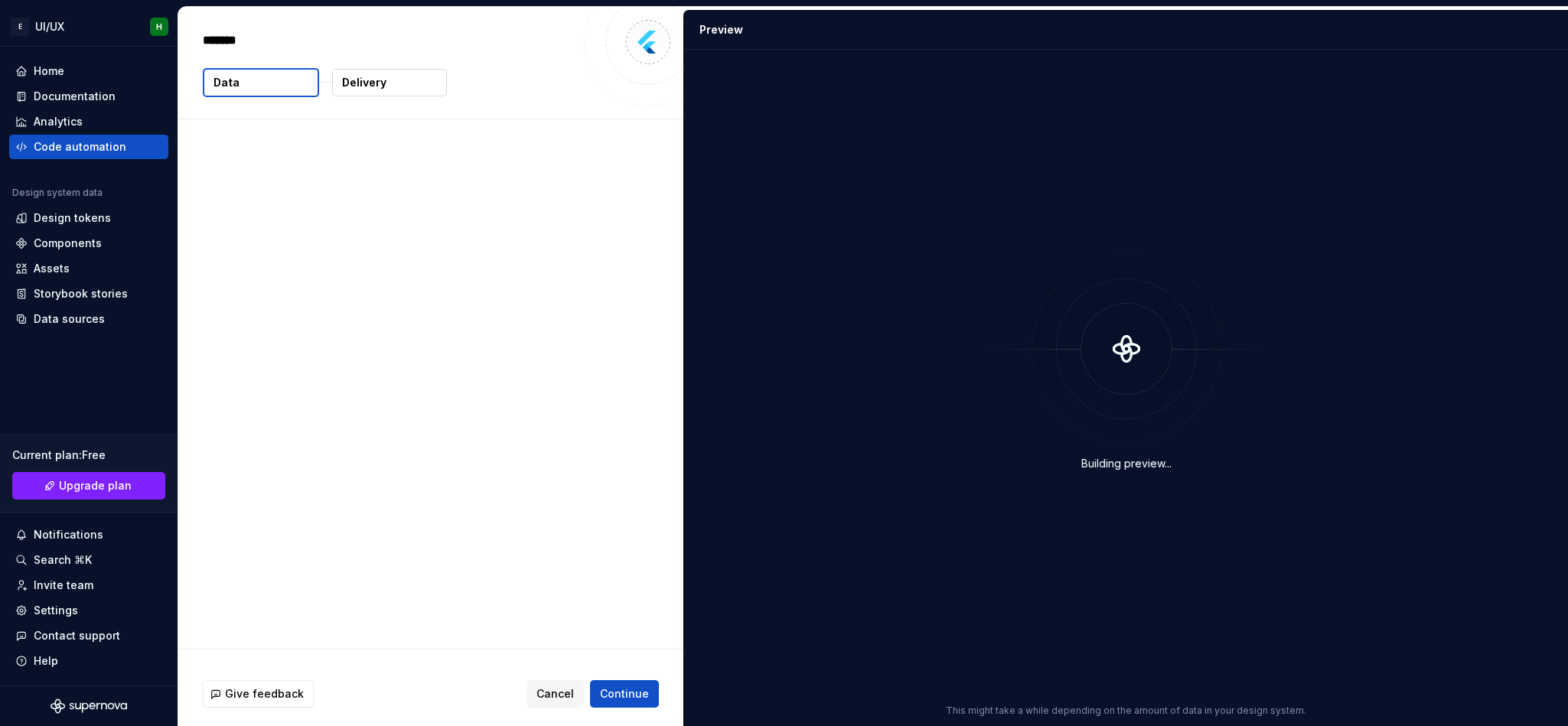
type textarea "*"
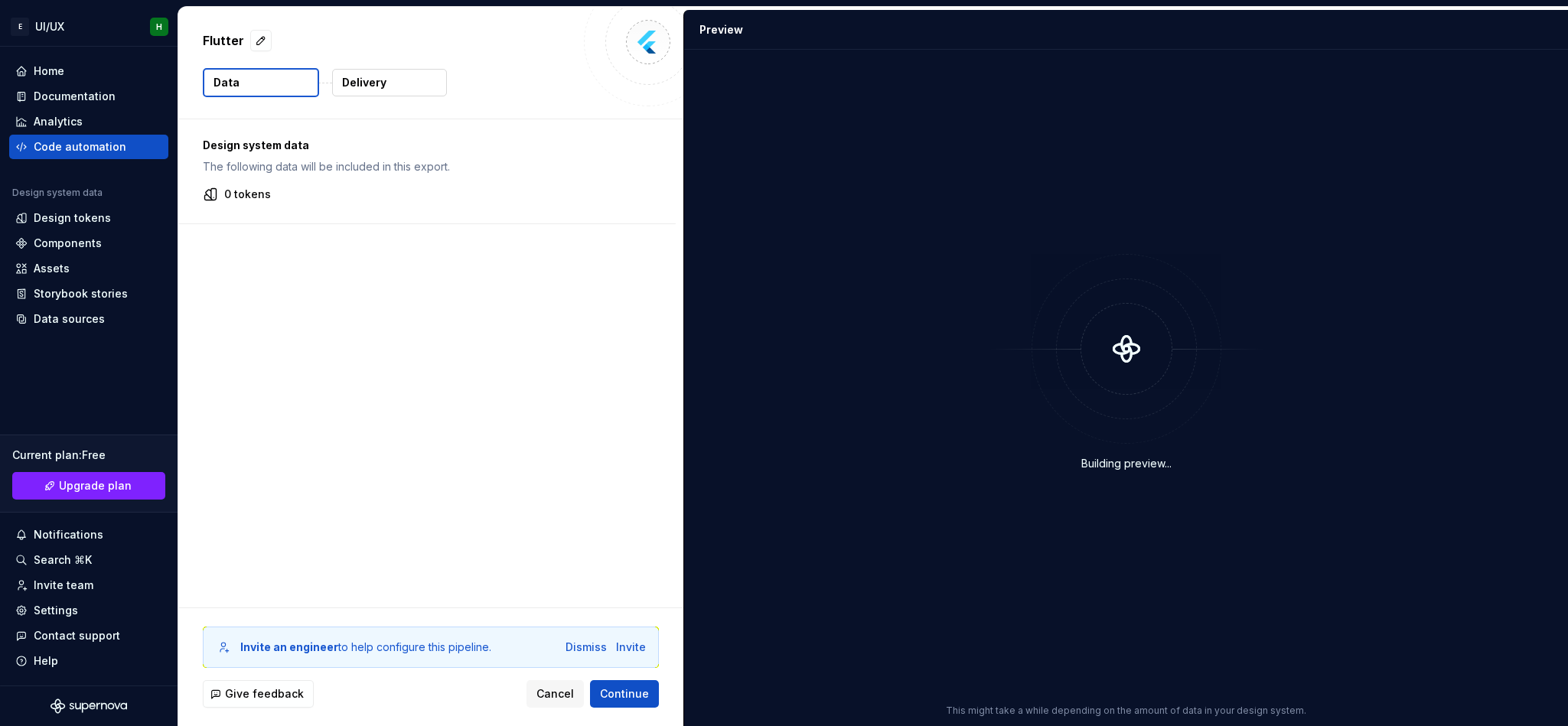
click at [1045, 393] on div at bounding box center [1127, 349] width 276 height 92
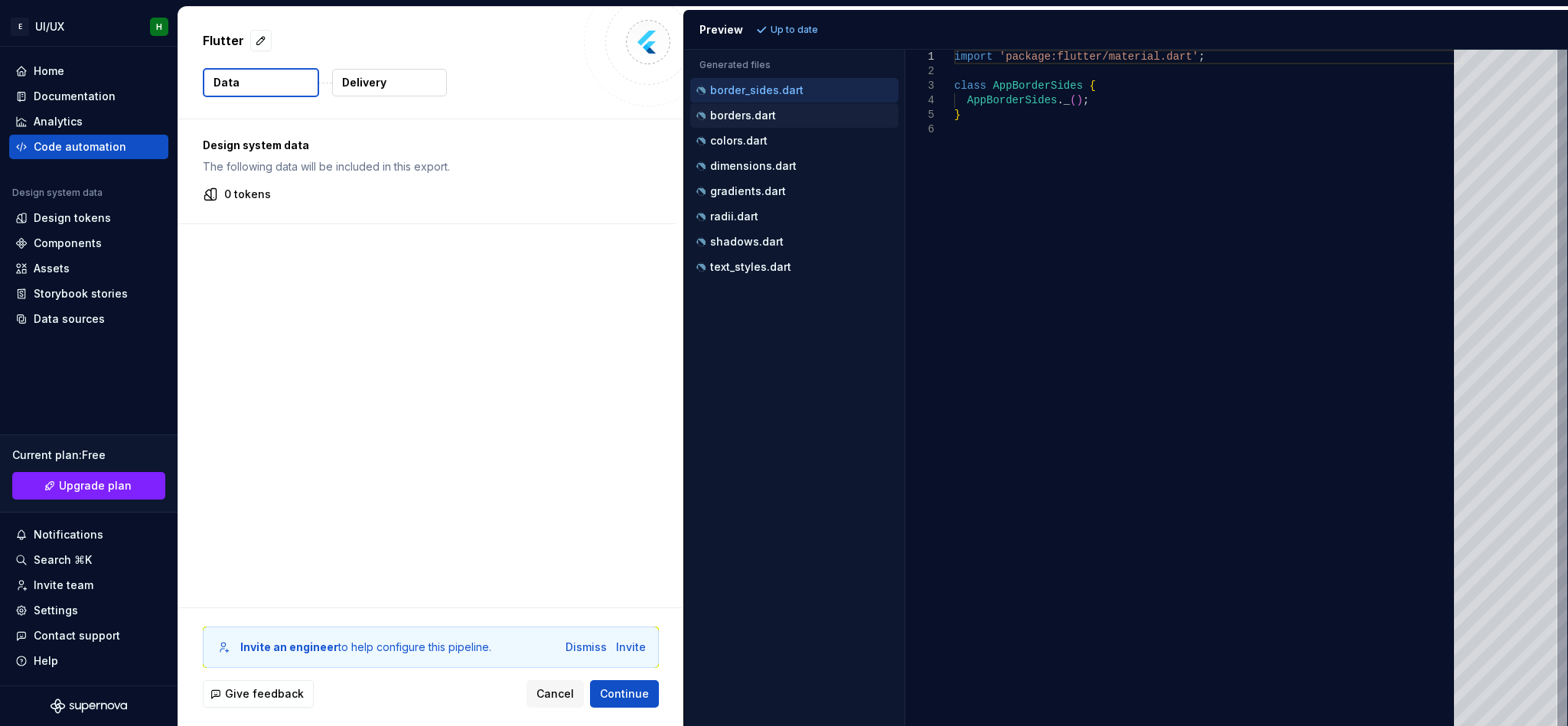
click at [741, 113] on p "borders.dart" at bounding box center [743, 116] width 66 height 13
click at [744, 127] on div "borders.dart" at bounding box center [795, 115] width 208 height 24
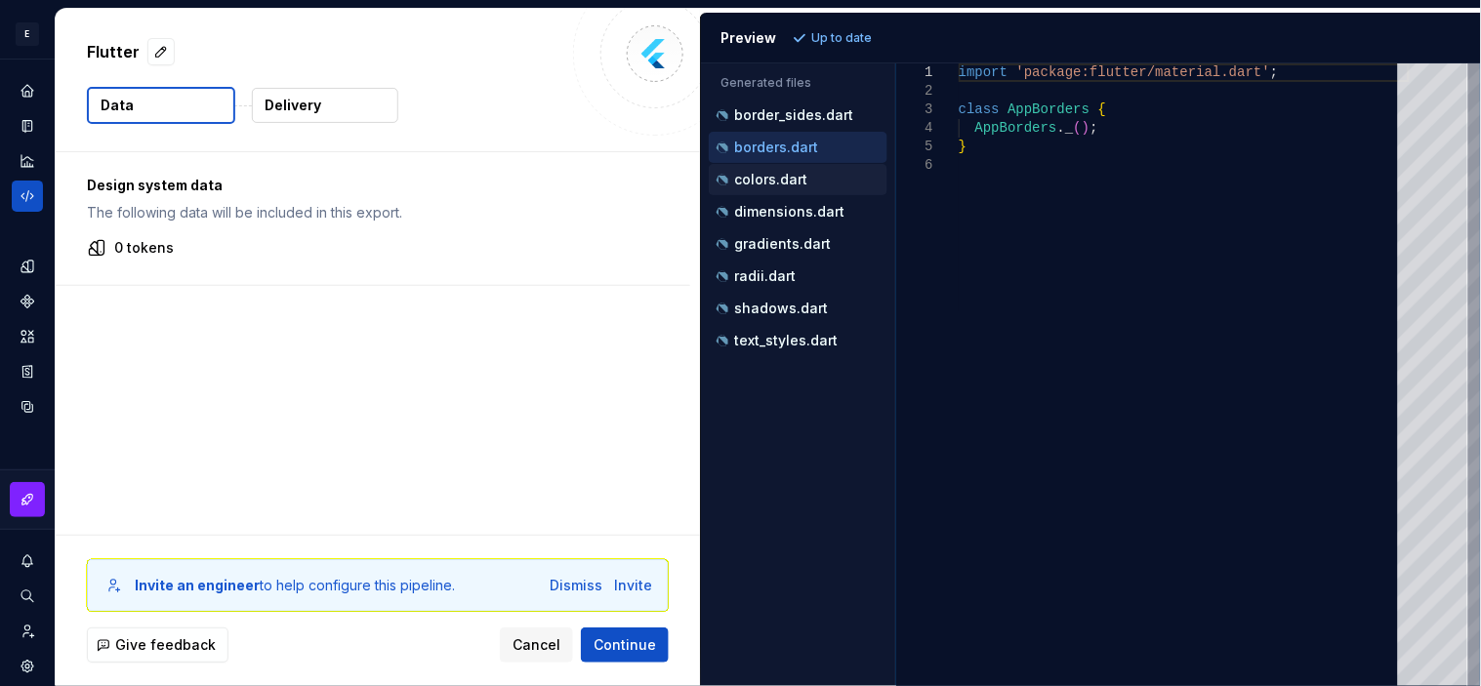
click at [770, 180] on p "colors.dart" at bounding box center [770, 180] width 73 height 16
click at [773, 195] on div "colors.dart" at bounding box center [798, 179] width 179 height 31
click at [773, 216] on p "dimensions.dart" at bounding box center [789, 212] width 110 height 16
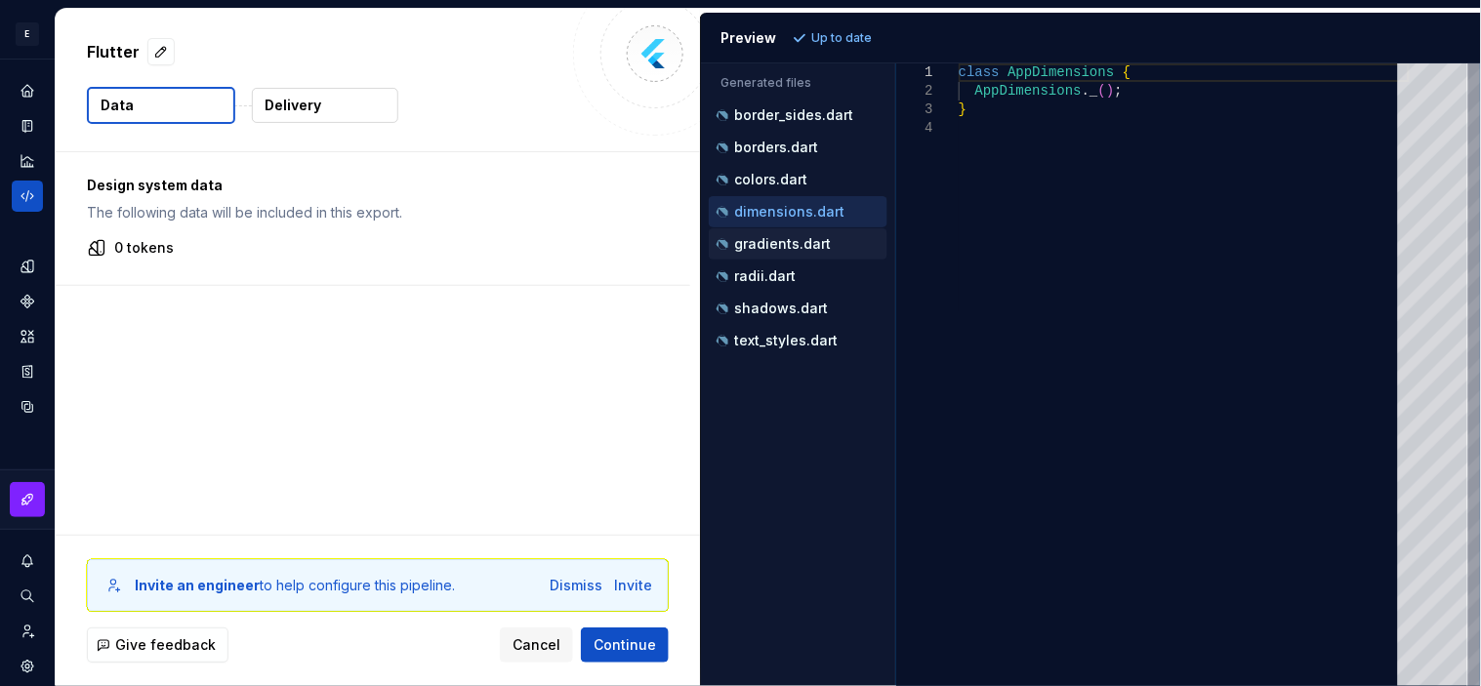
click at [774, 230] on div "gradients.dart" at bounding box center [798, 244] width 179 height 31
click at [774, 249] on p "gradients.dart" at bounding box center [782, 244] width 97 height 16
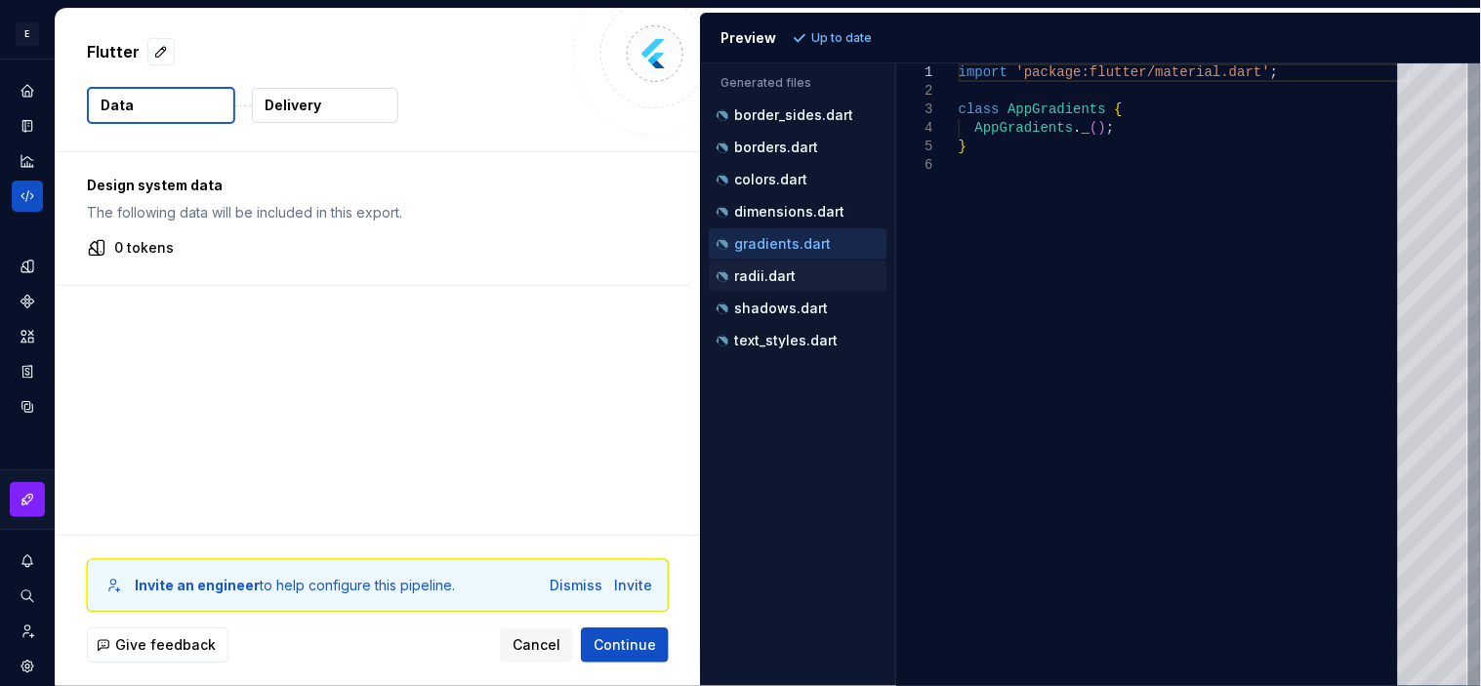
click at [774, 271] on p "radii.dart" at bounding box center [765, 277] width 62 height 16
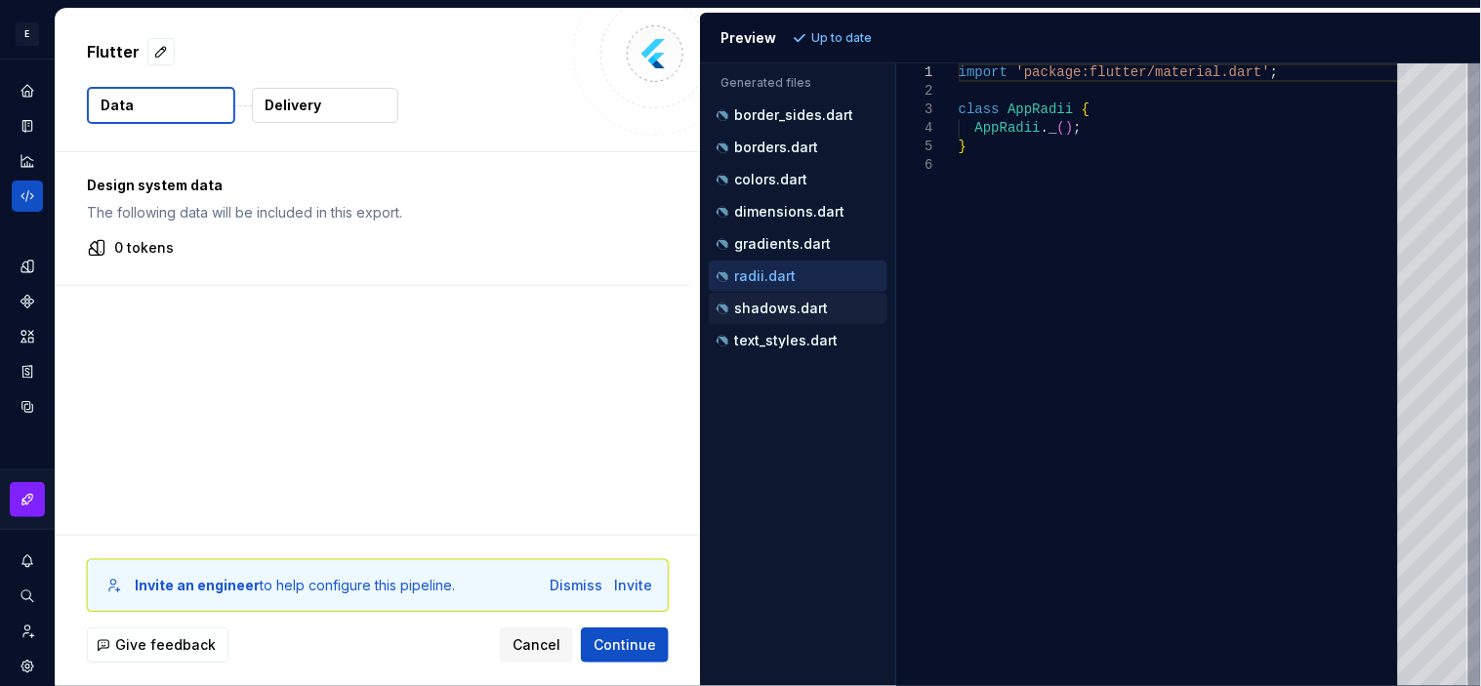
click at [776, 296] on div "shadows.dart" at bounding box center [798, 308] width 179 height 31
click at [776, 314] on p "shadows.dart" at bounding box center [781, 309] width 94 height 16
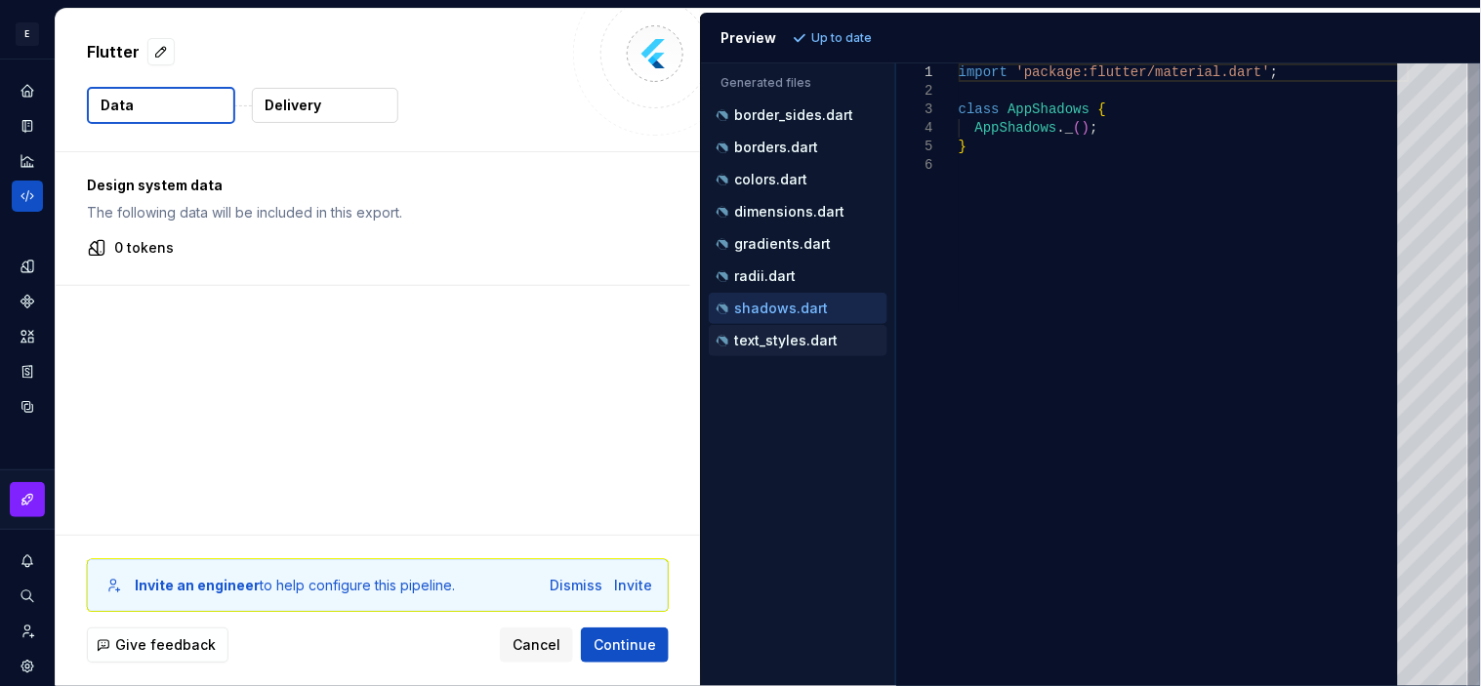
click at [781, 333] on div "text_styles.dart" at bounding box center [800, 341] width 175 height 20
click at [752, 122] on p "border_sides.dart" at bounding box center [793, 115] width 119 height 16
type textarea "**********"
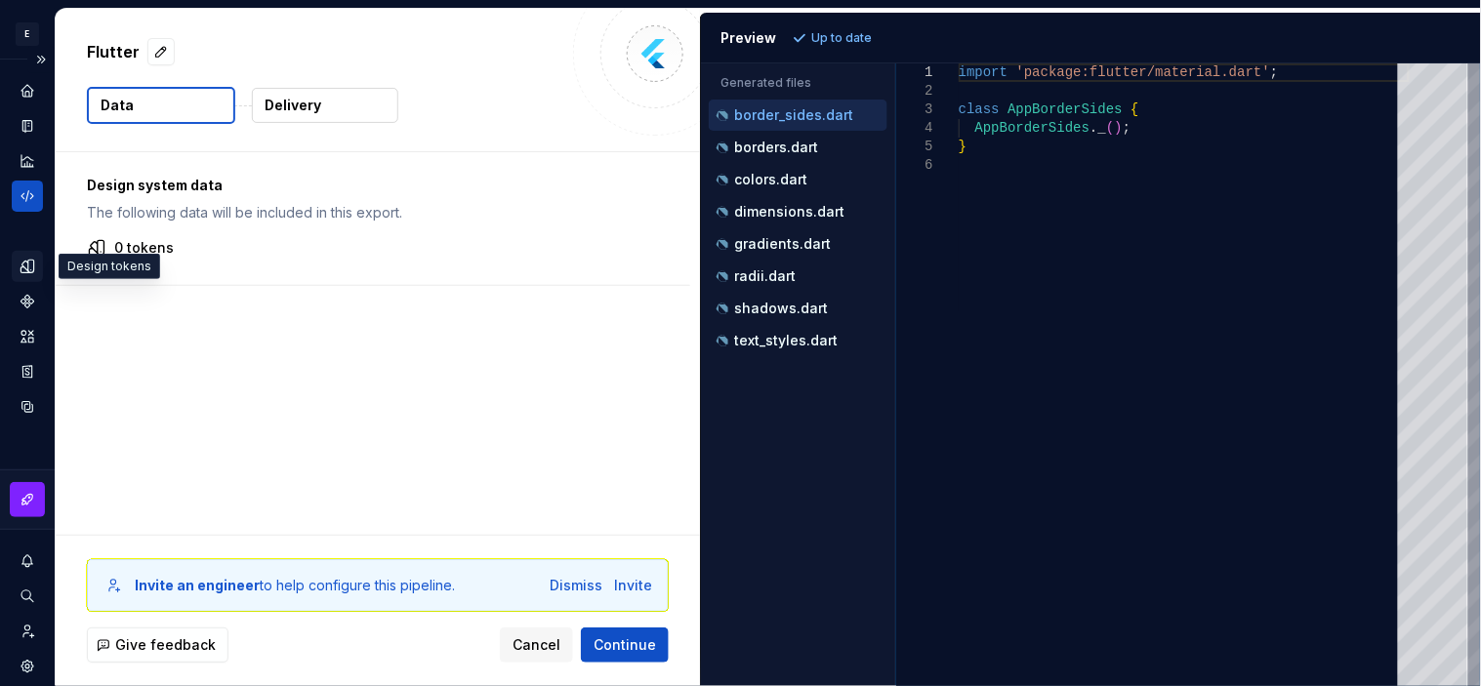
click at [26, 272] on icon "Design tokens" at bounding box center [27, 266] width 13 height 13
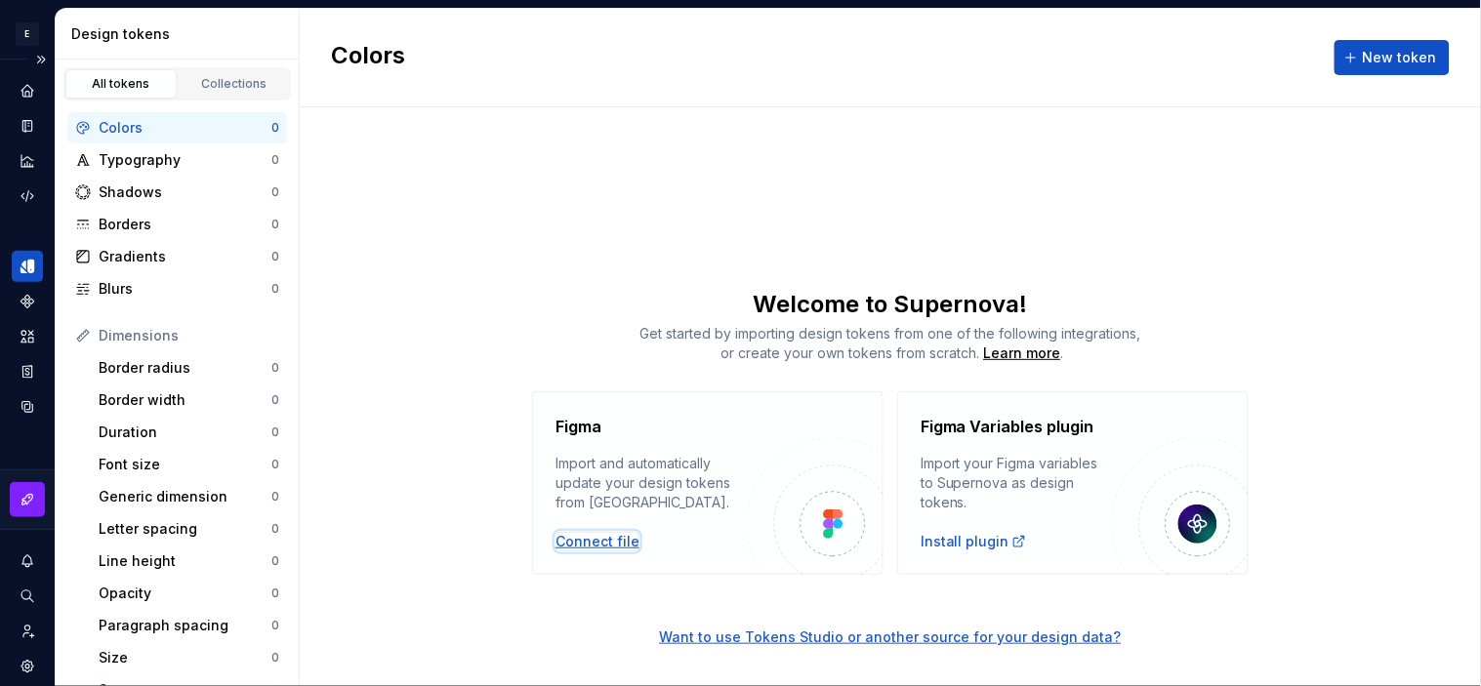
click at [615, 537] on div "Connect file" at bounding box center [598, 542] width 84 height 20
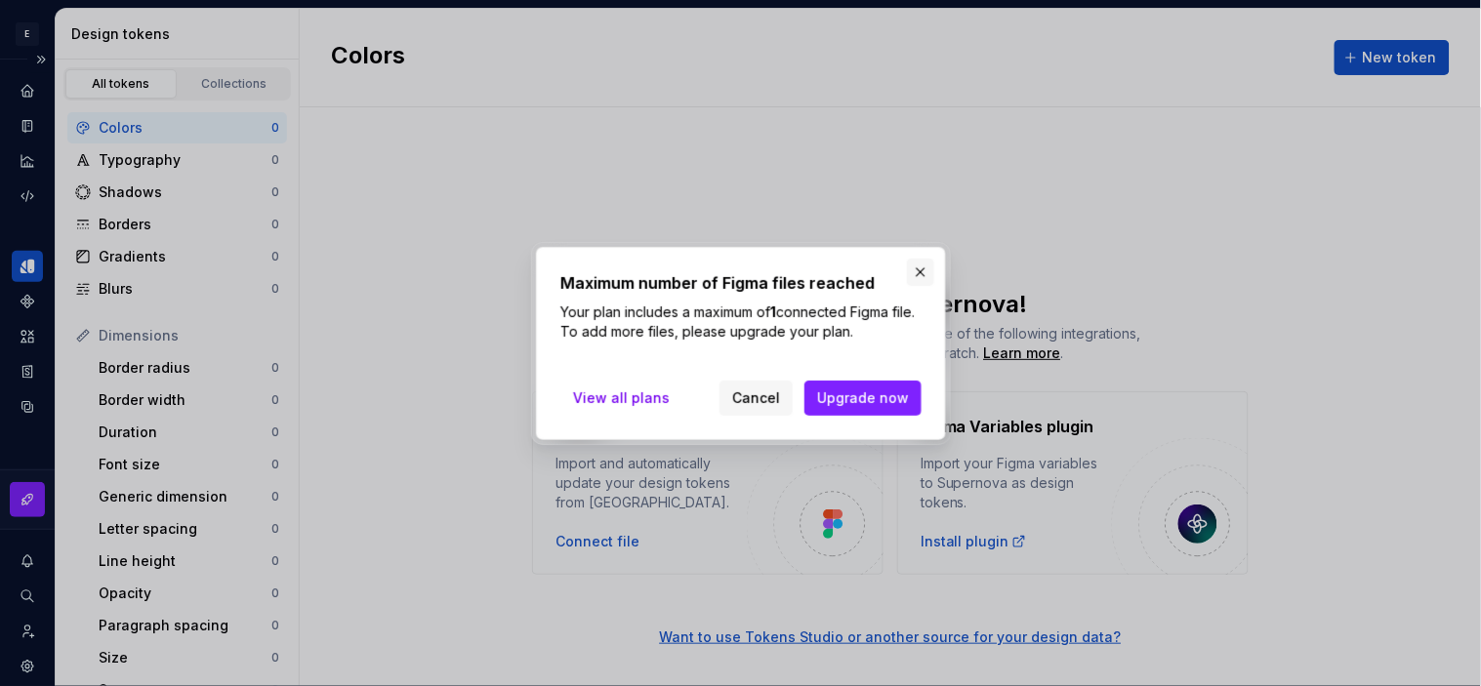
click at [914, 273] on button "button" at bounding box center [920, 272] width 27 height 27
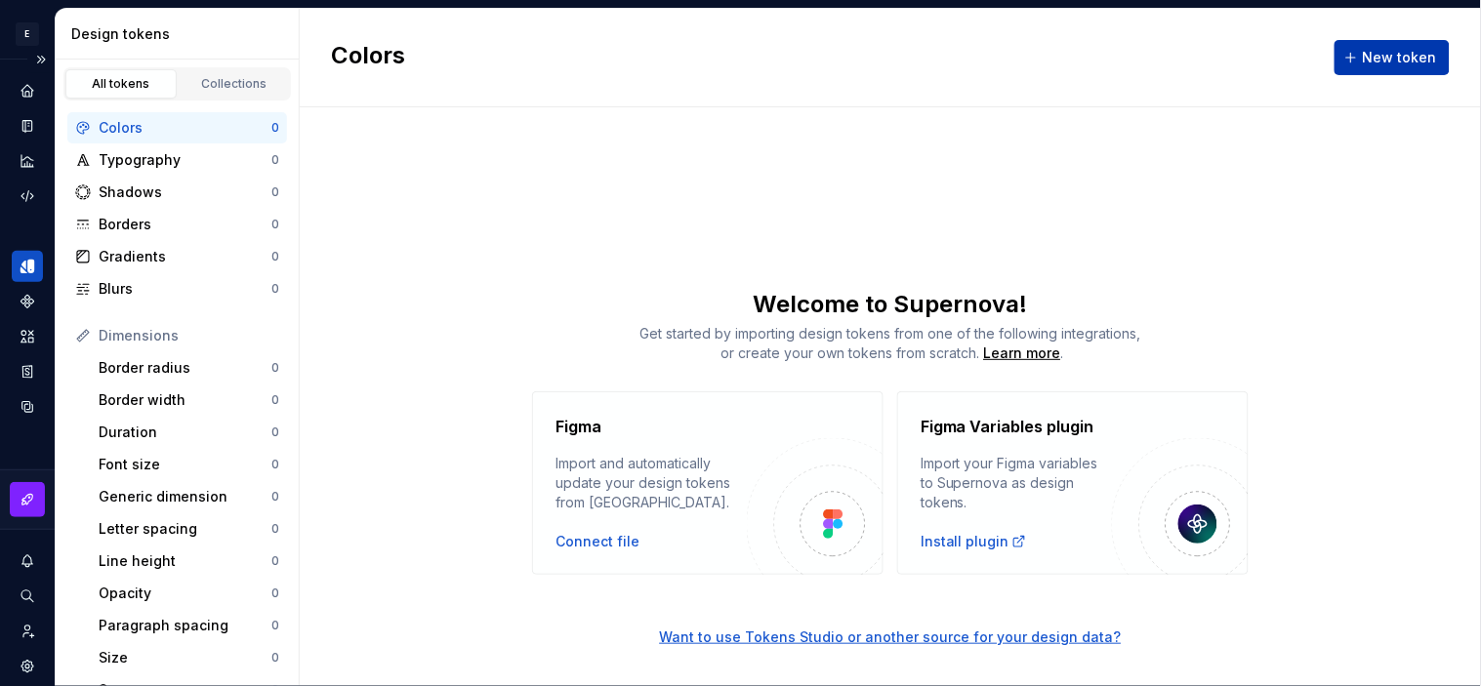
click at [1333, 64] on span "New token" at bounding box center [1400, 58] width 74 height 20
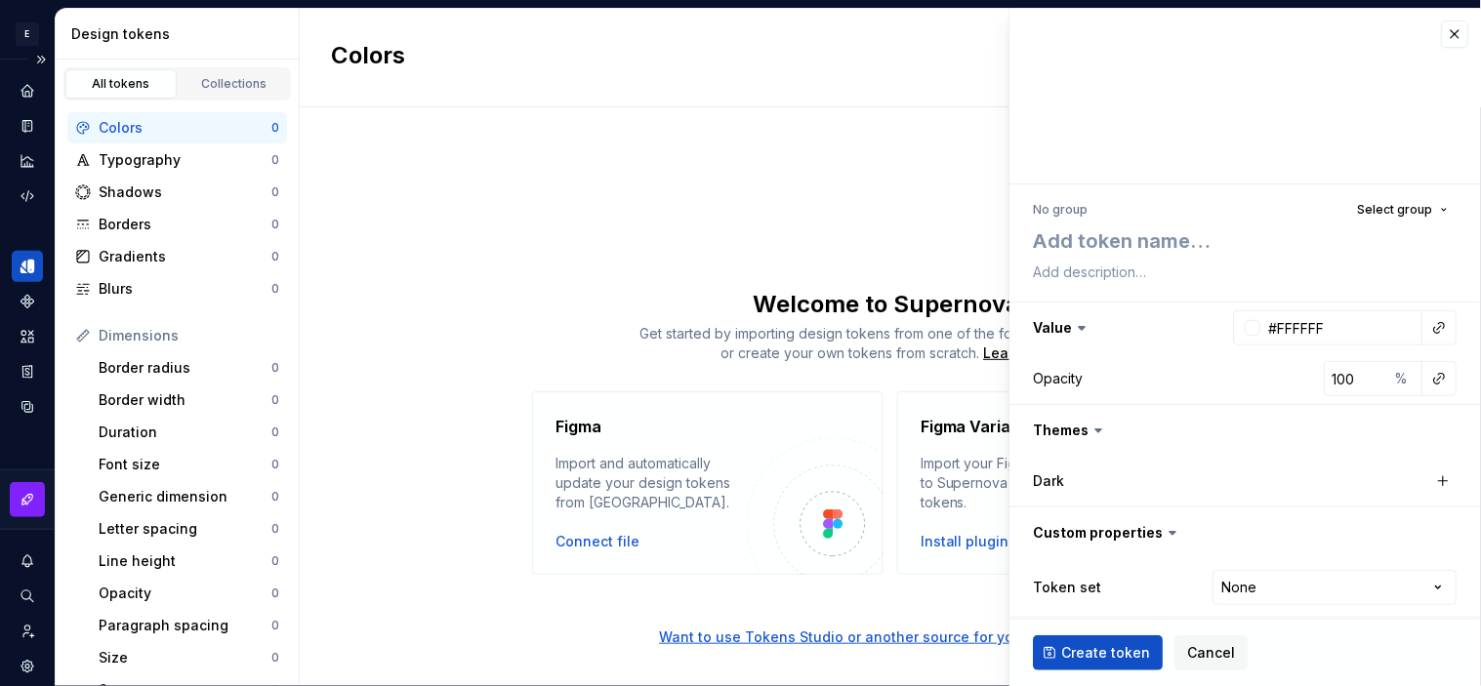
type textarea "*"
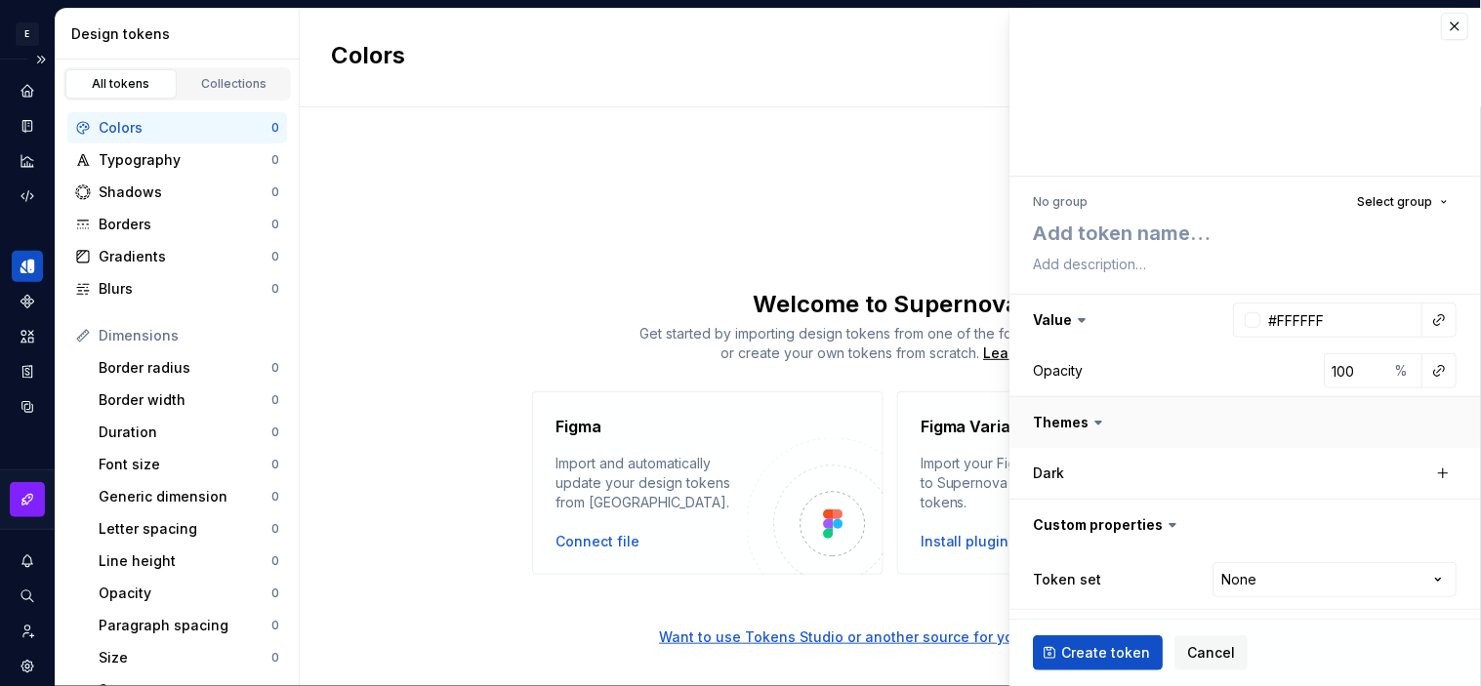
scroll to position [11, 0]
type textarea "s"
type textarea "*"
type textarea "s<"
type textarea "*"
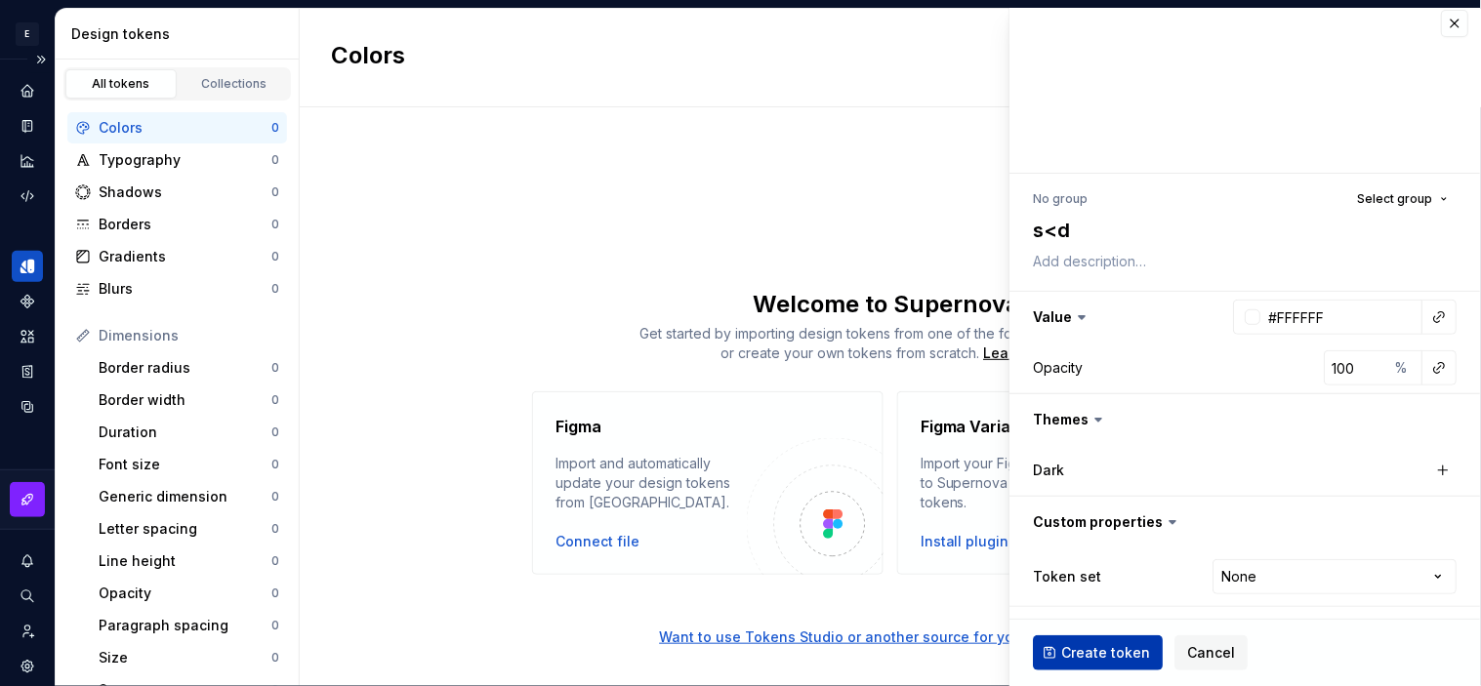
type textarea "s<d"
click at [1110, 617] on span "Create token" at bounding box center [1106, 654] width 89 height 20
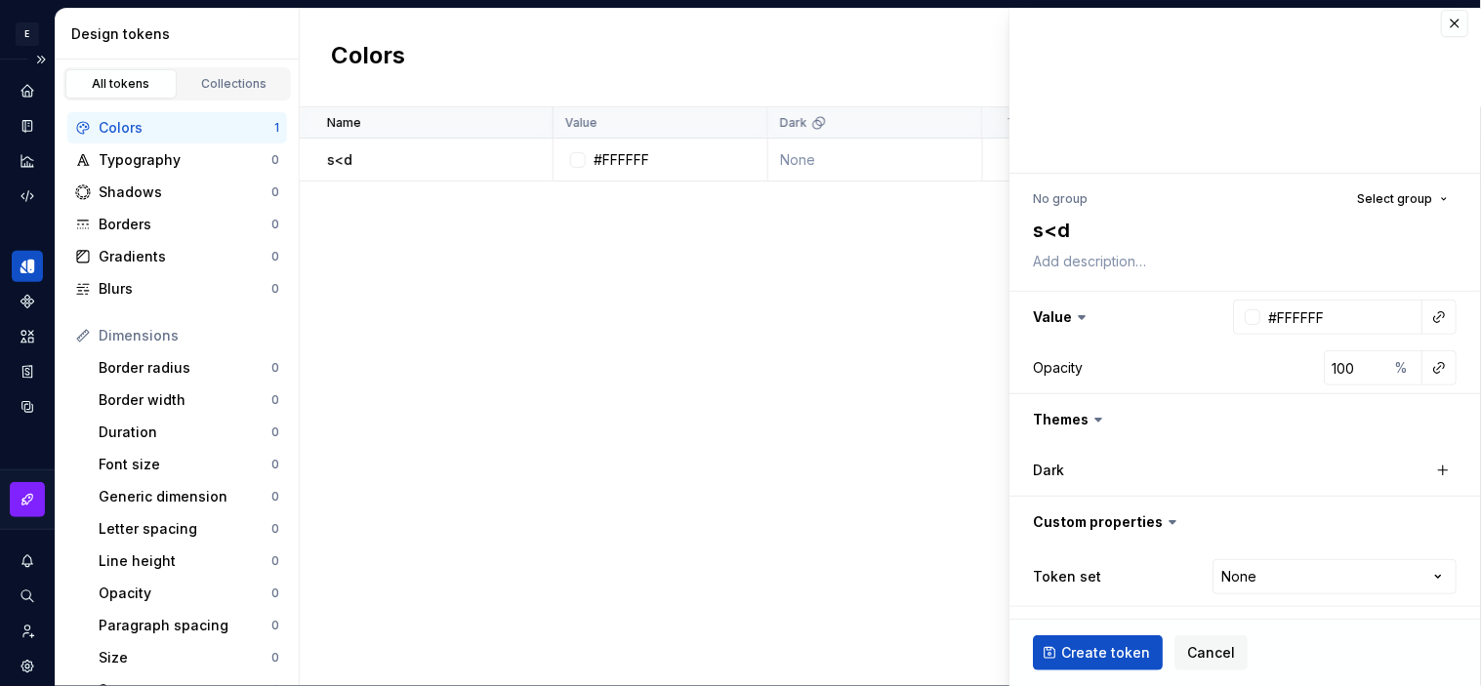
type textarea "*"
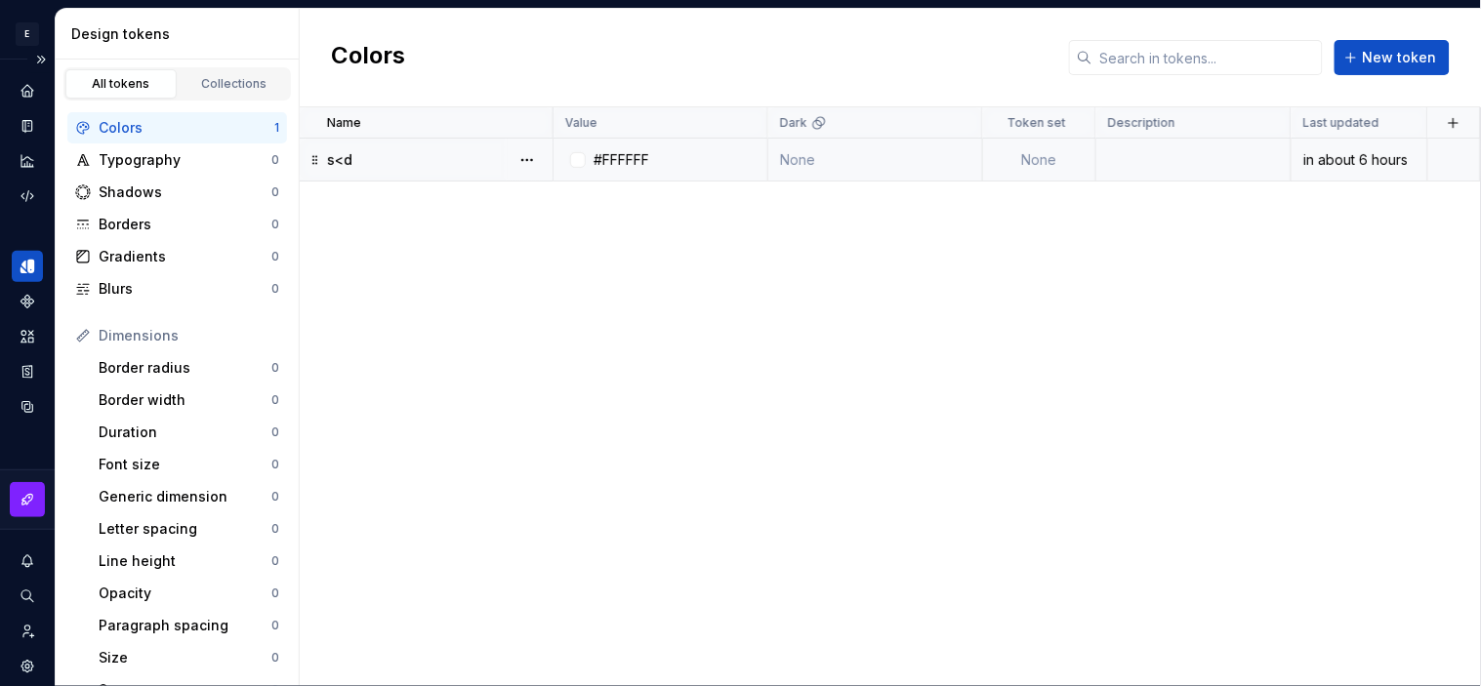
click at [481, 161] on div "s<d" at bounding box center [439, 160] width 225 height 20
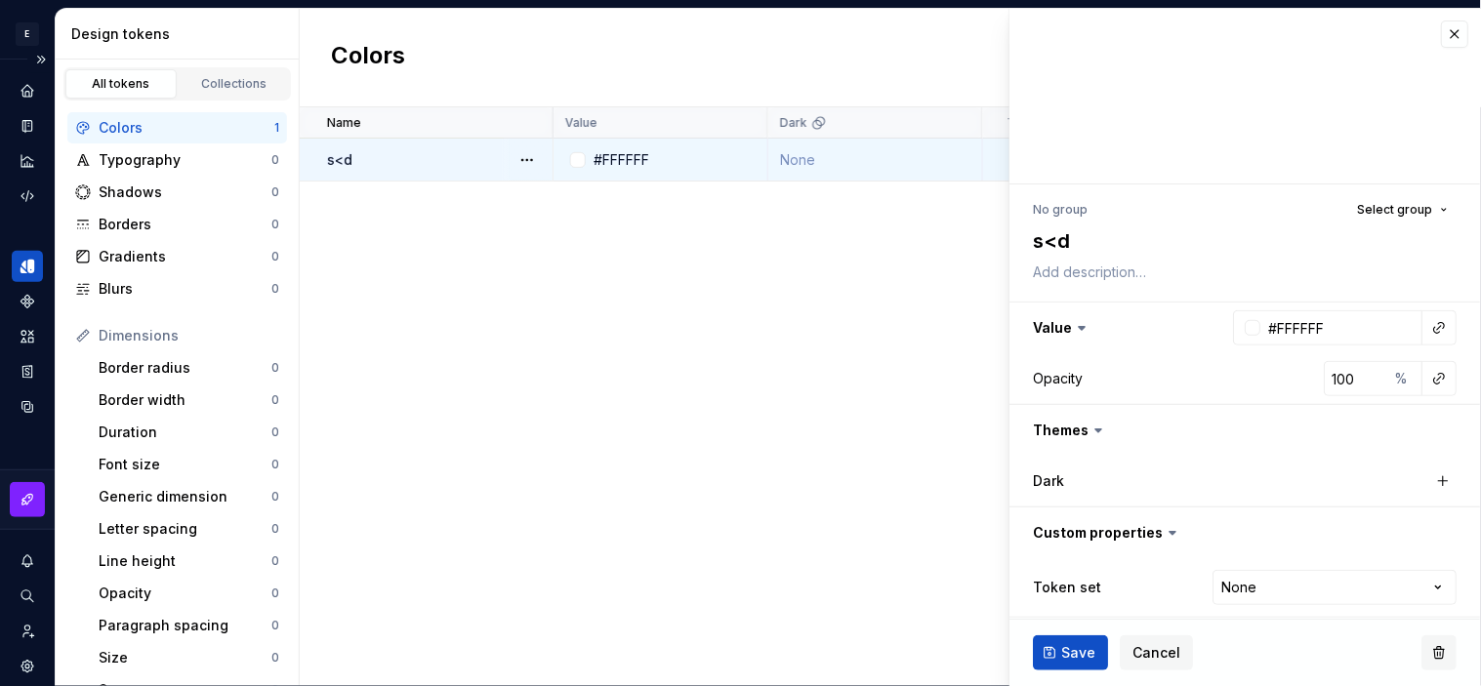
click at [1333, 617] on button "button" at bounding box center [1440, 653] width 35 height 35
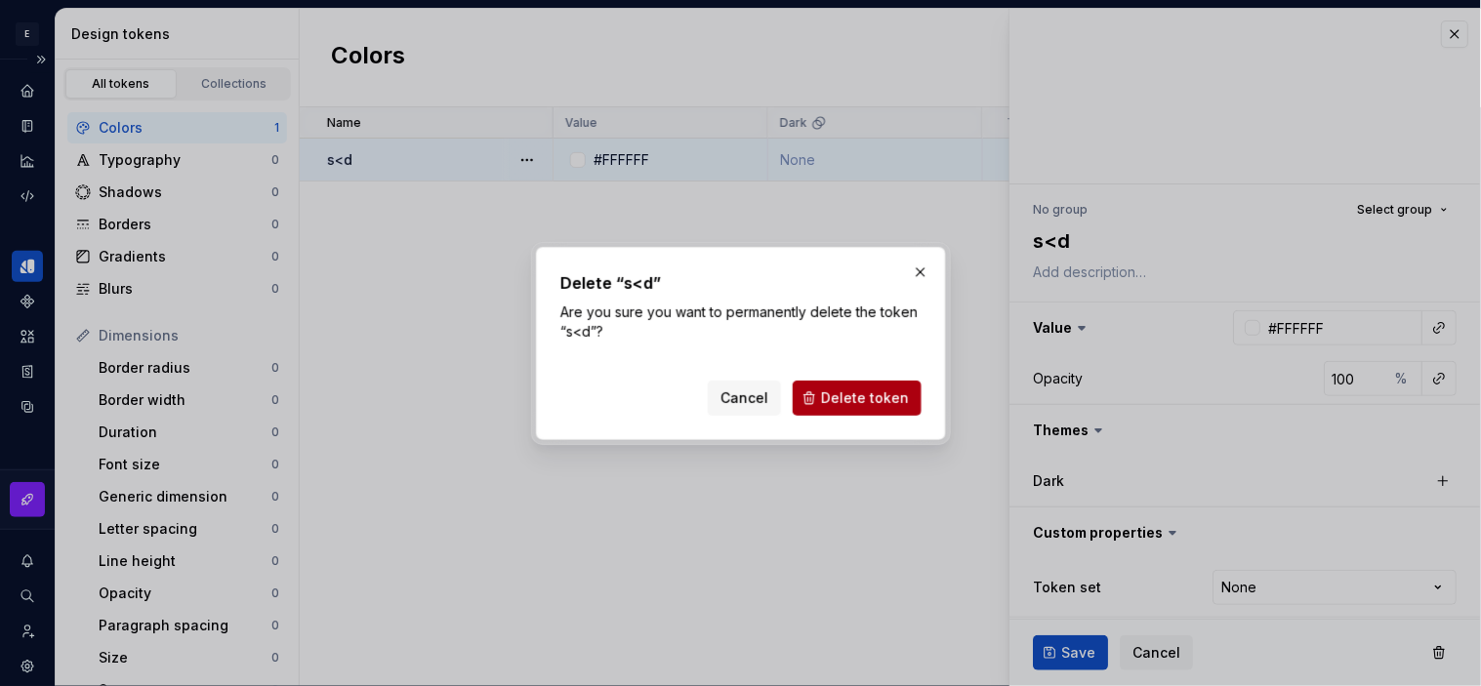
click at [843, 405] on span "Delete token" at bounding box center [865, 399] width 88 height 20
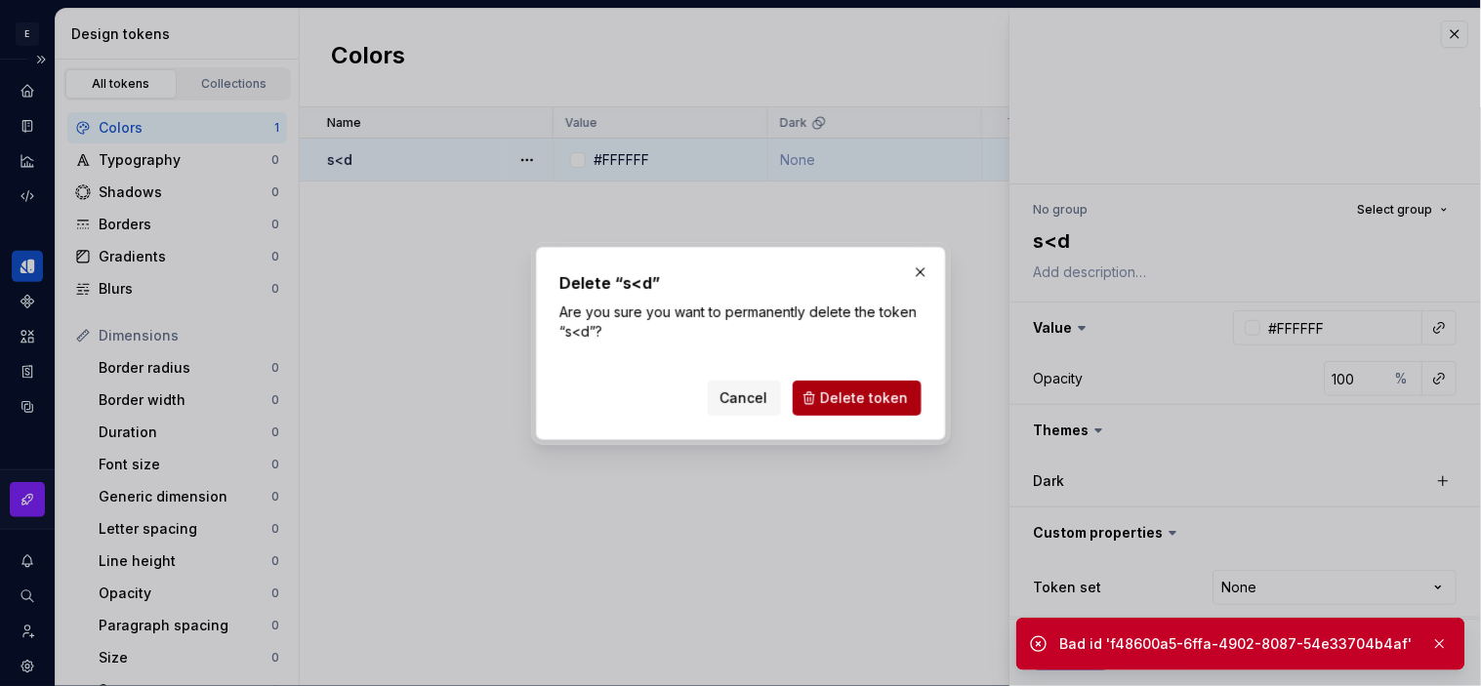
click at [847, 403] on span "Delete token" at bounding box center [865, 399] width 88 height 20
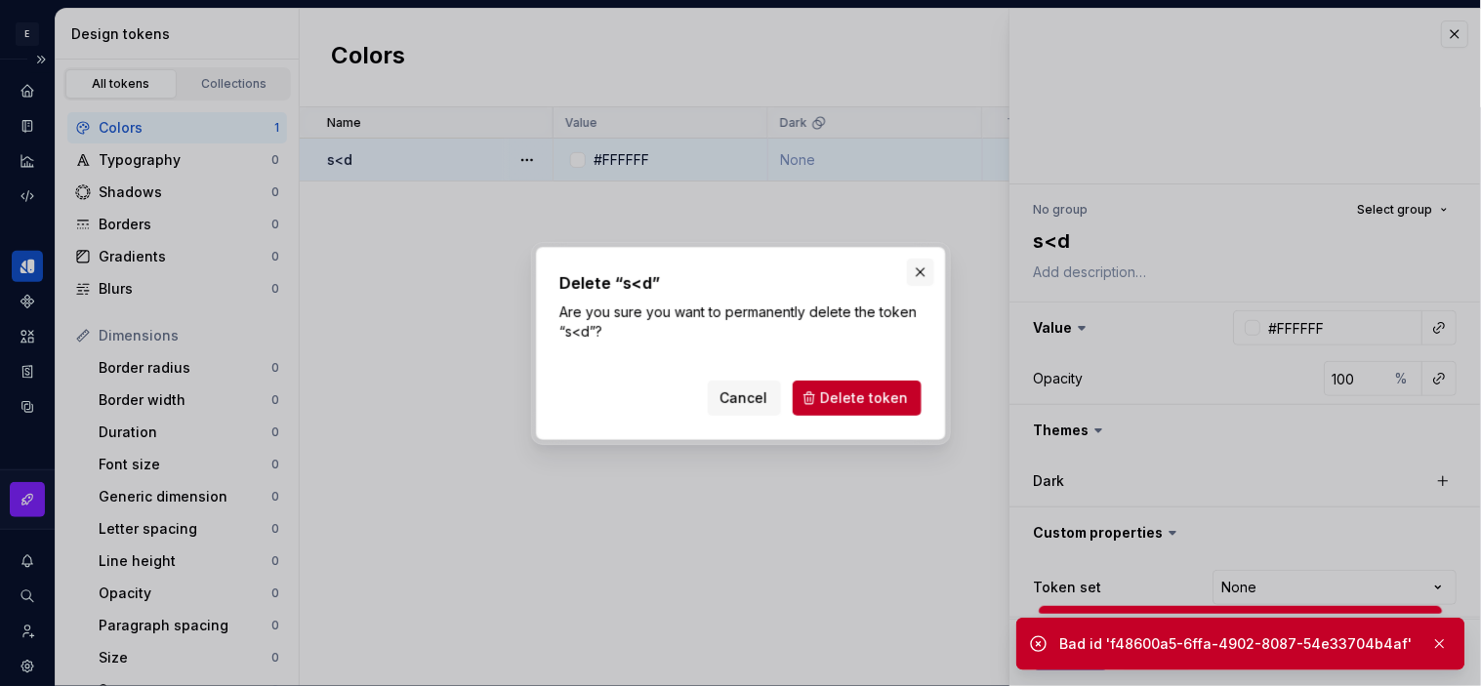
click at [925, 283] on button "button" at bounding box center [920, 272] width 27 height 27
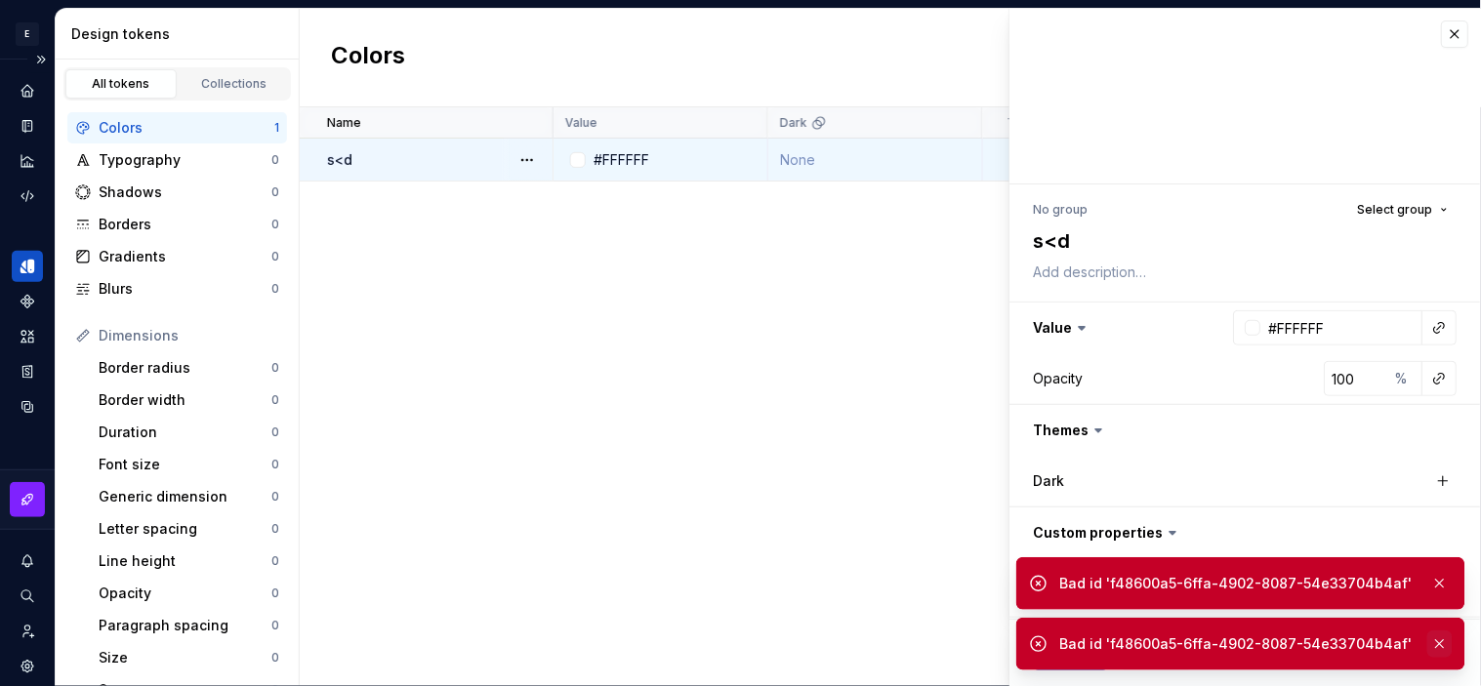
click at [1333, 617] on button "button" at bounding box center [1440, 644] width 25 height 27
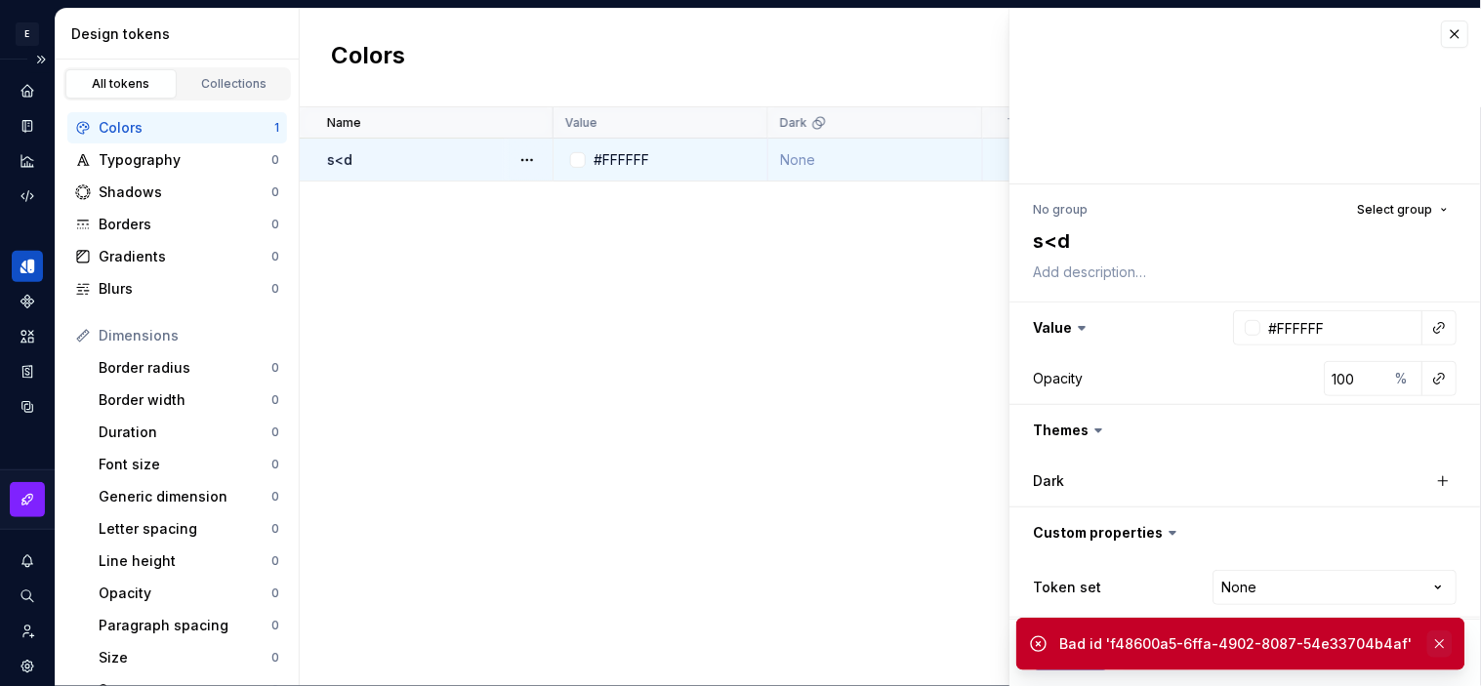
click at [1333, 617] on button "button" at bounding box center [1440, 644] width 25 height 27
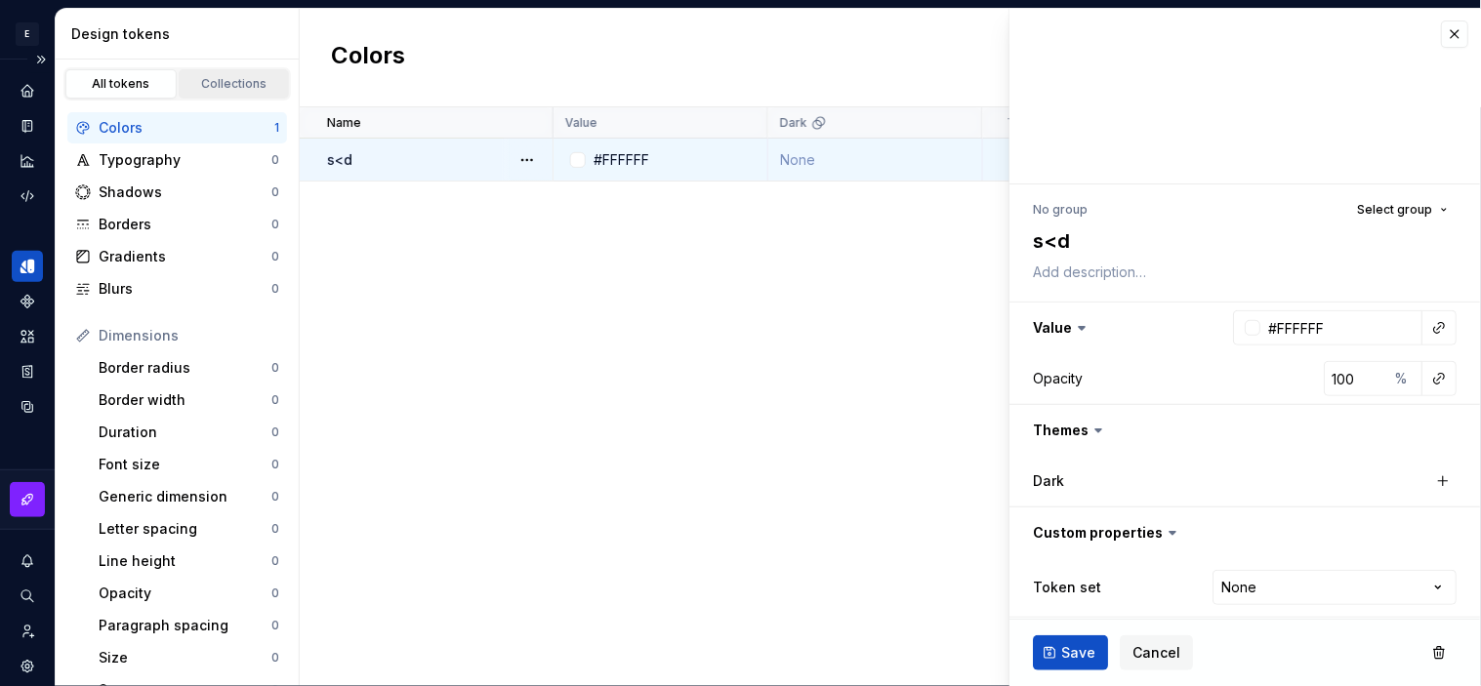
click at [236, 79] on div "Collections" at bounding box center [235, 84] width 98 height 16
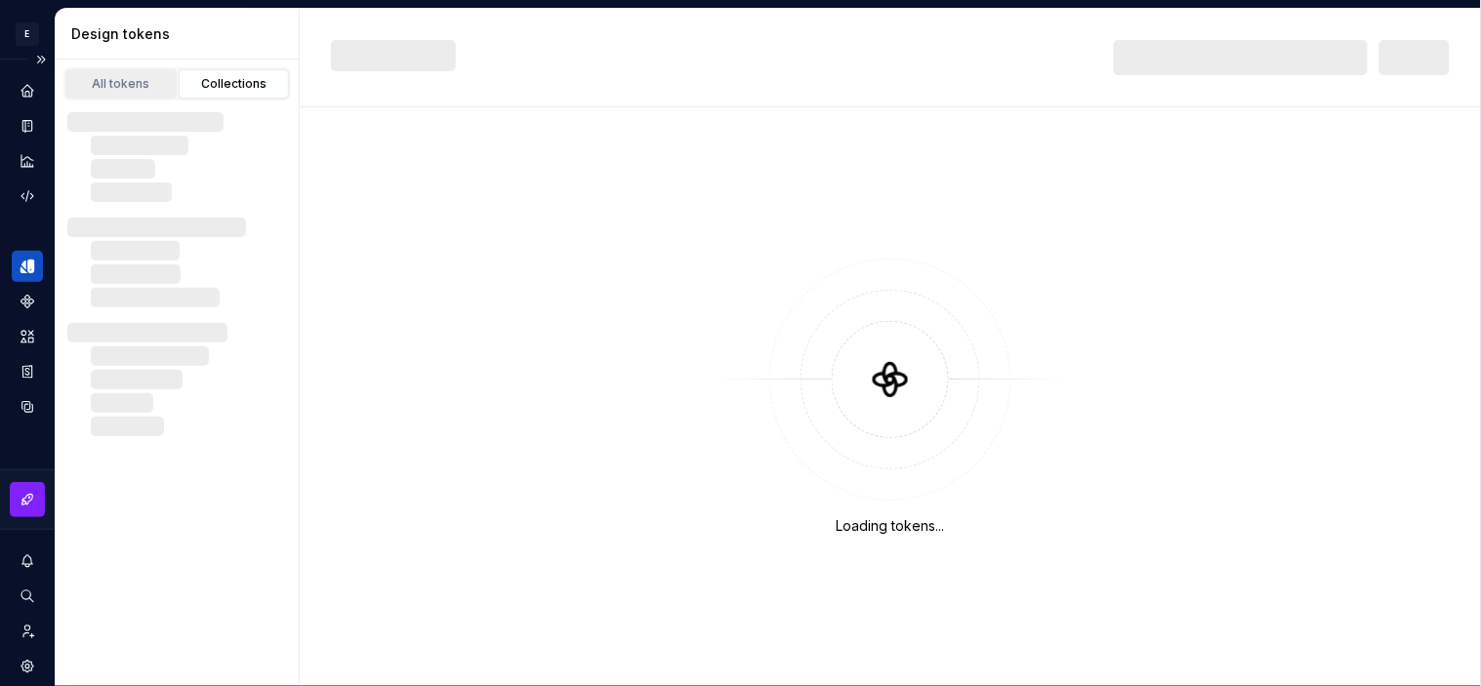
click at [131, 85] on div "All tokens" at bounding box center [121, 84] width 98 height 16
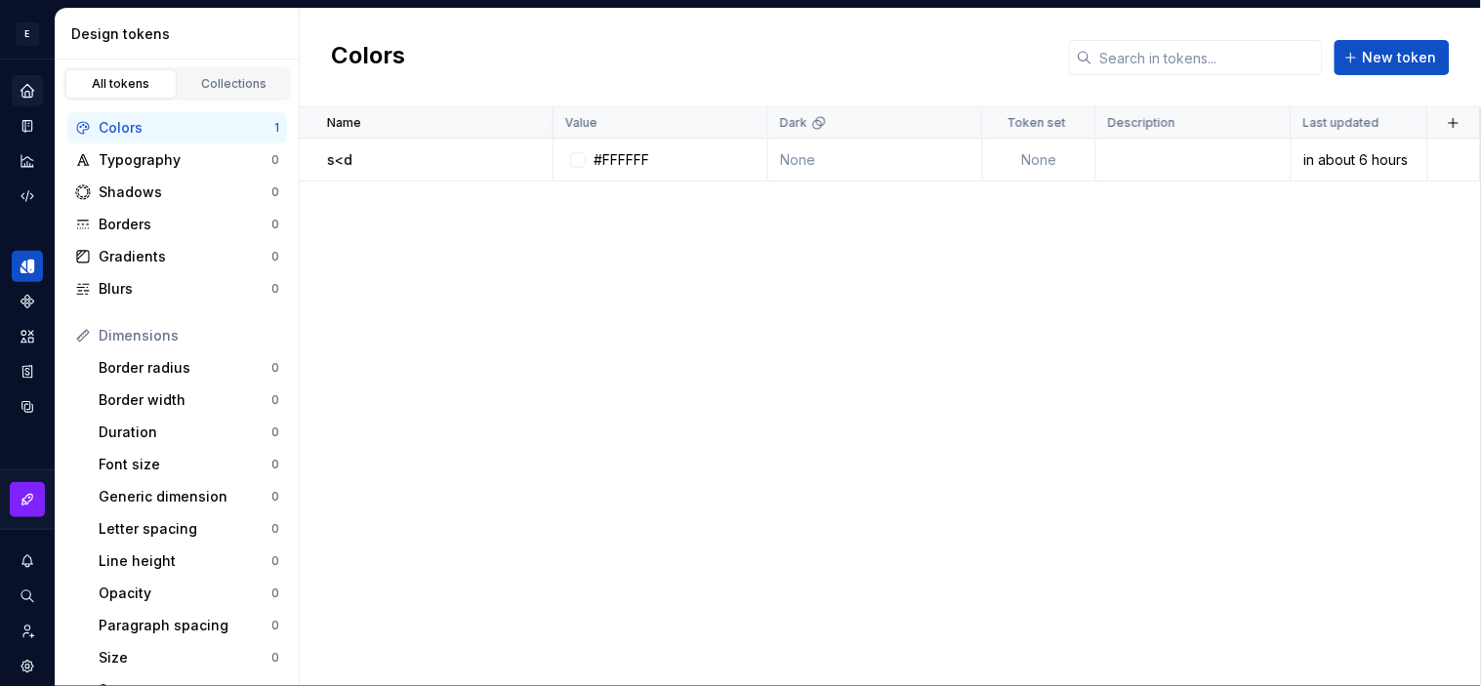
click at [27, 95] on icon "Home" at bounding box center [28, 91] width 18 height 18
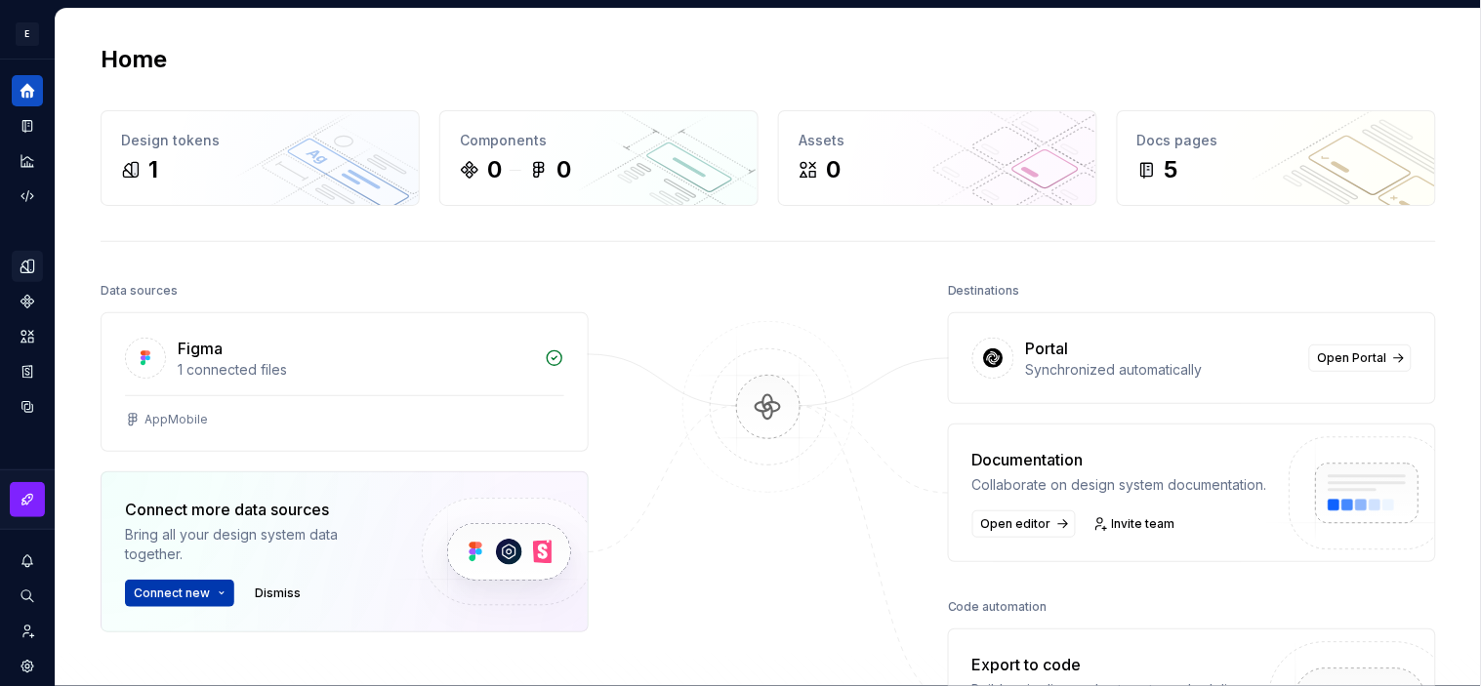
click at [177, 596] on span "Connect new" at bounding box center [172, 594] width 76 height 16
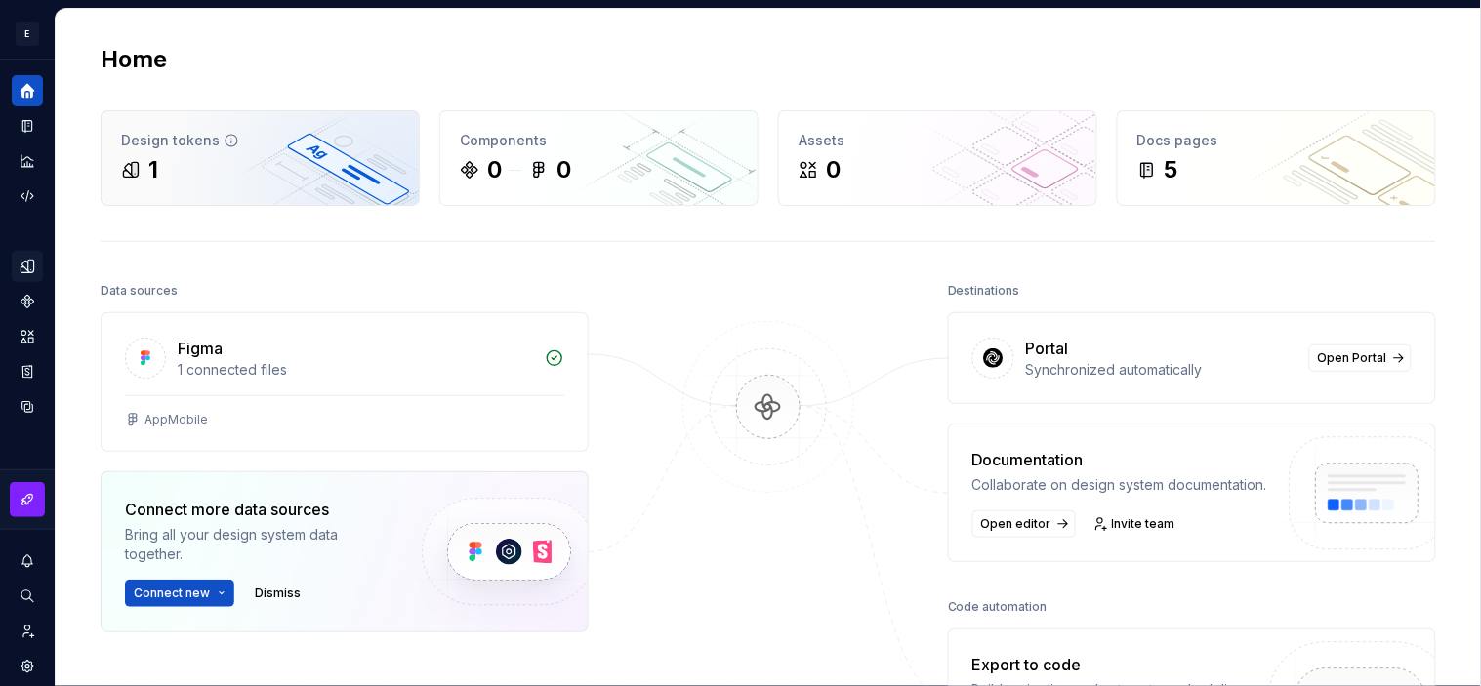
click at [211, 184] on div "1" at bounding box center [260, 169] width 278 height 31
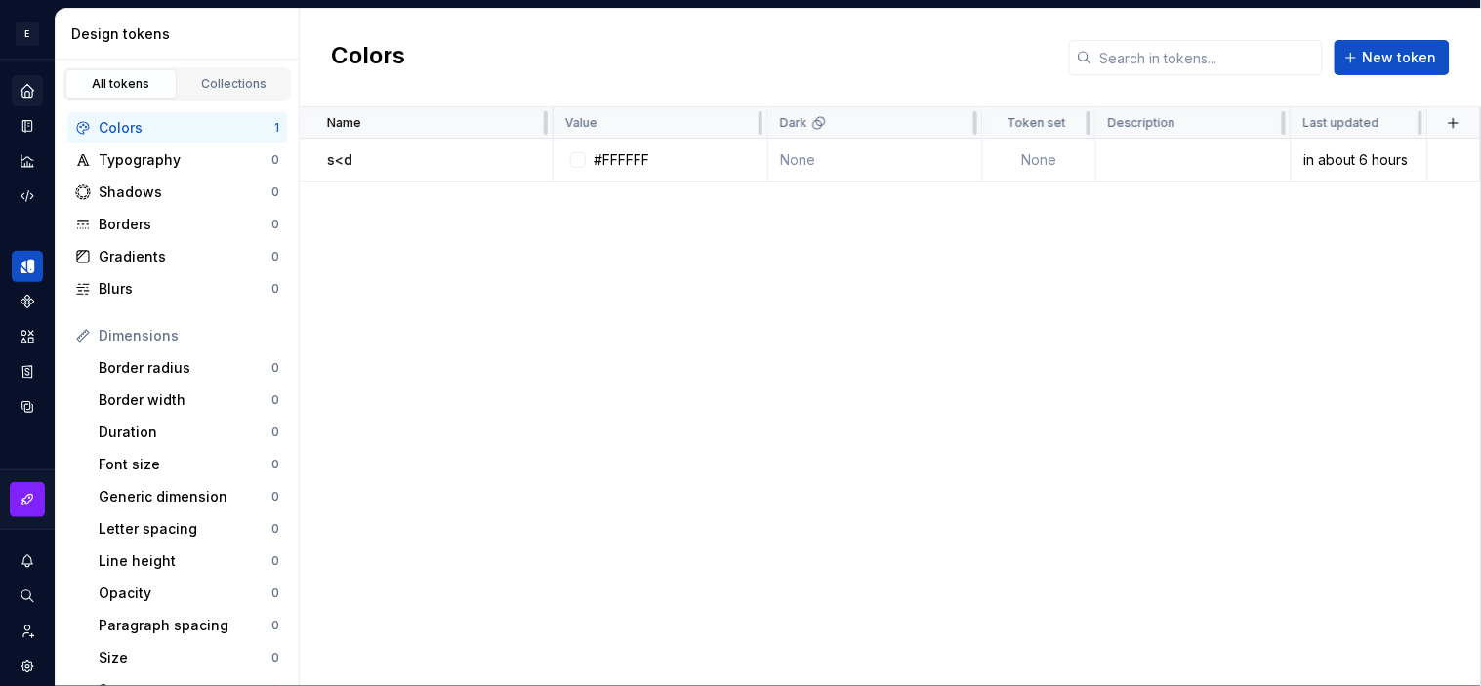
drag, startPoint x: 1388, startPoint y: 149, endPoint x: 1452, endPoint y: 138, distance: 65.5
click at [1333, 139] on td at bounding box center [1455, 160] width 53 height 43
type textarea "*"
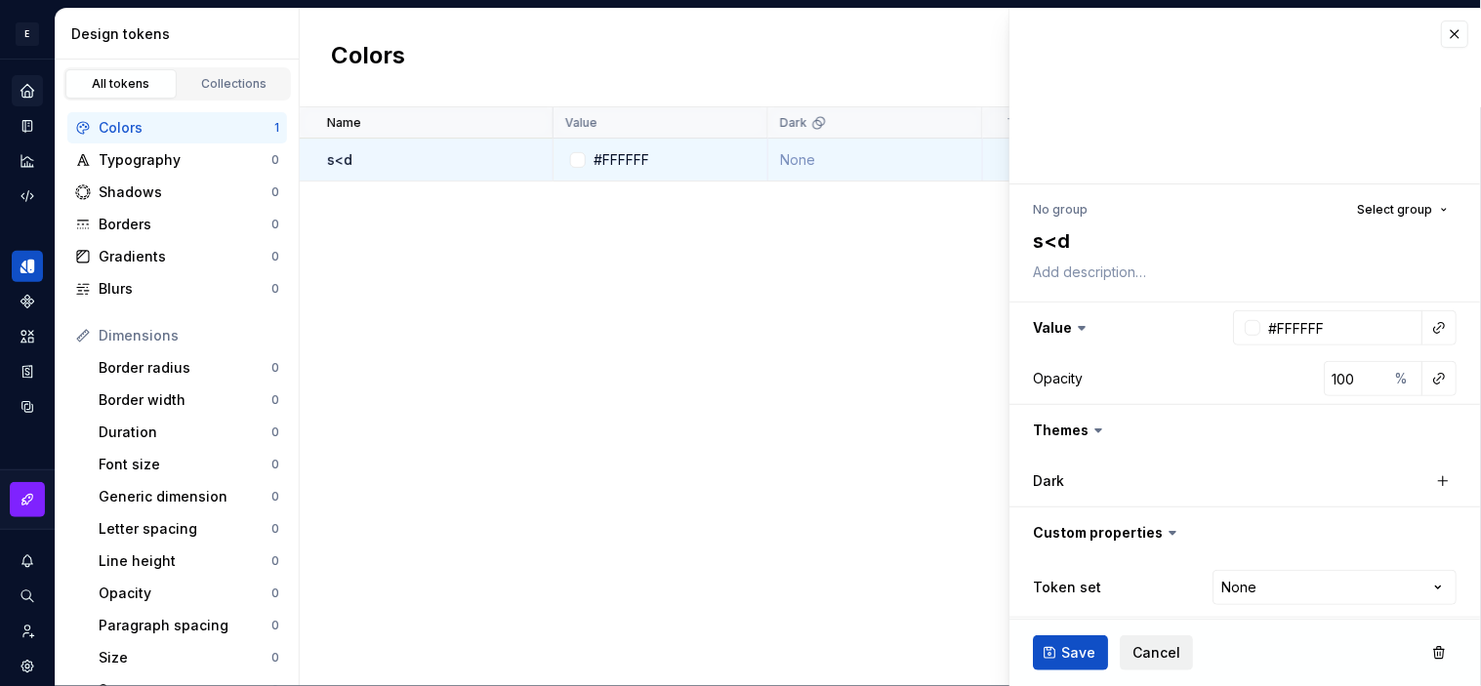
click at [1136, 617] on button "Cancel" at bounding box center [1157, 653] width 73 height 35
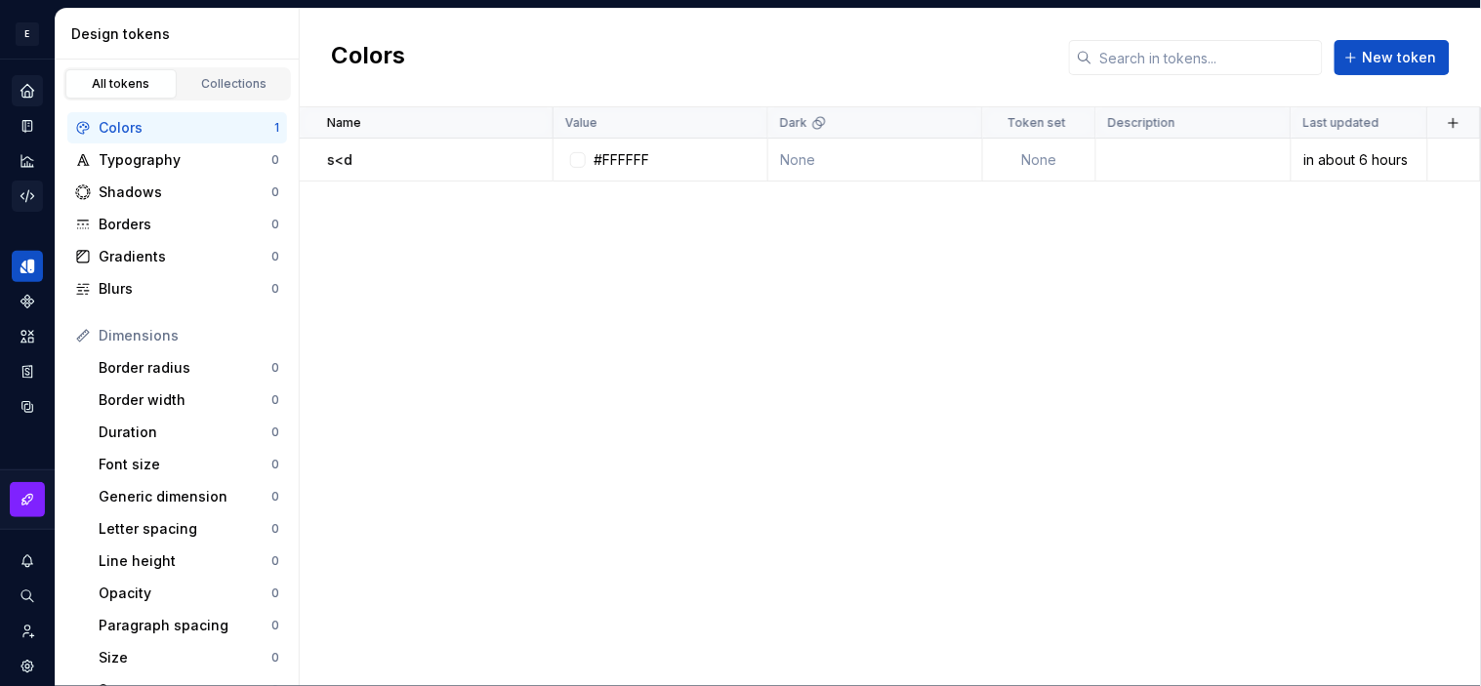
click at [31, 186] on div "Code automation" at bounding box center [27, 196] width 31 height 31
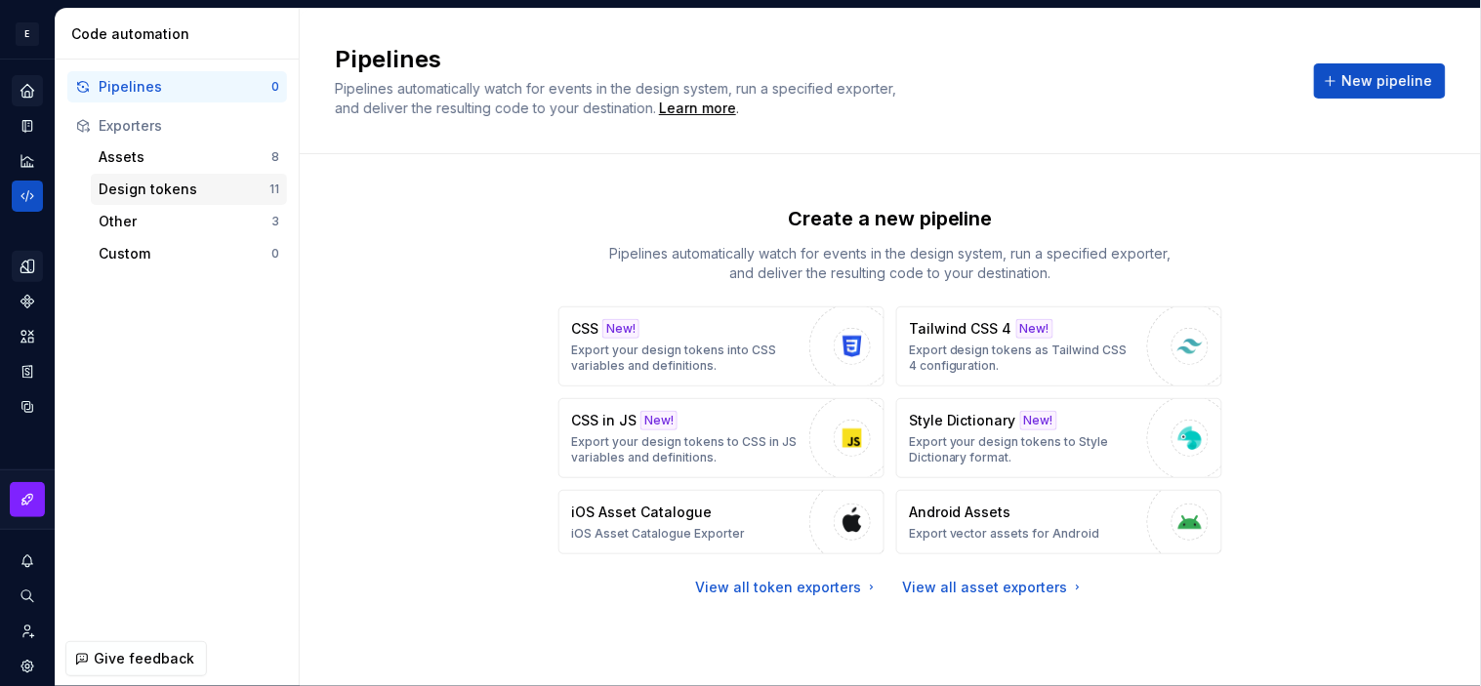
click at [110, 199] on div "Design tokens 11" at bounding box center [189, 189] width 196 height 31
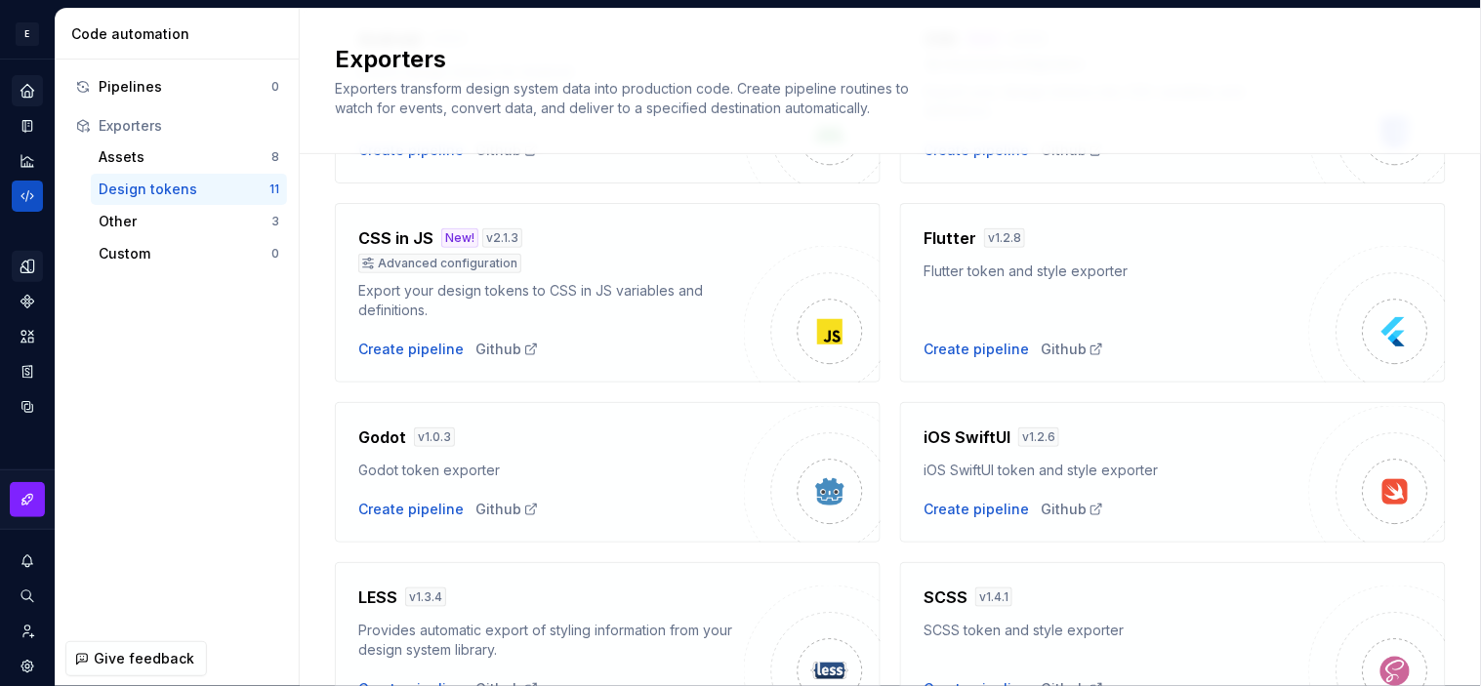
scroll to position [159, 0]
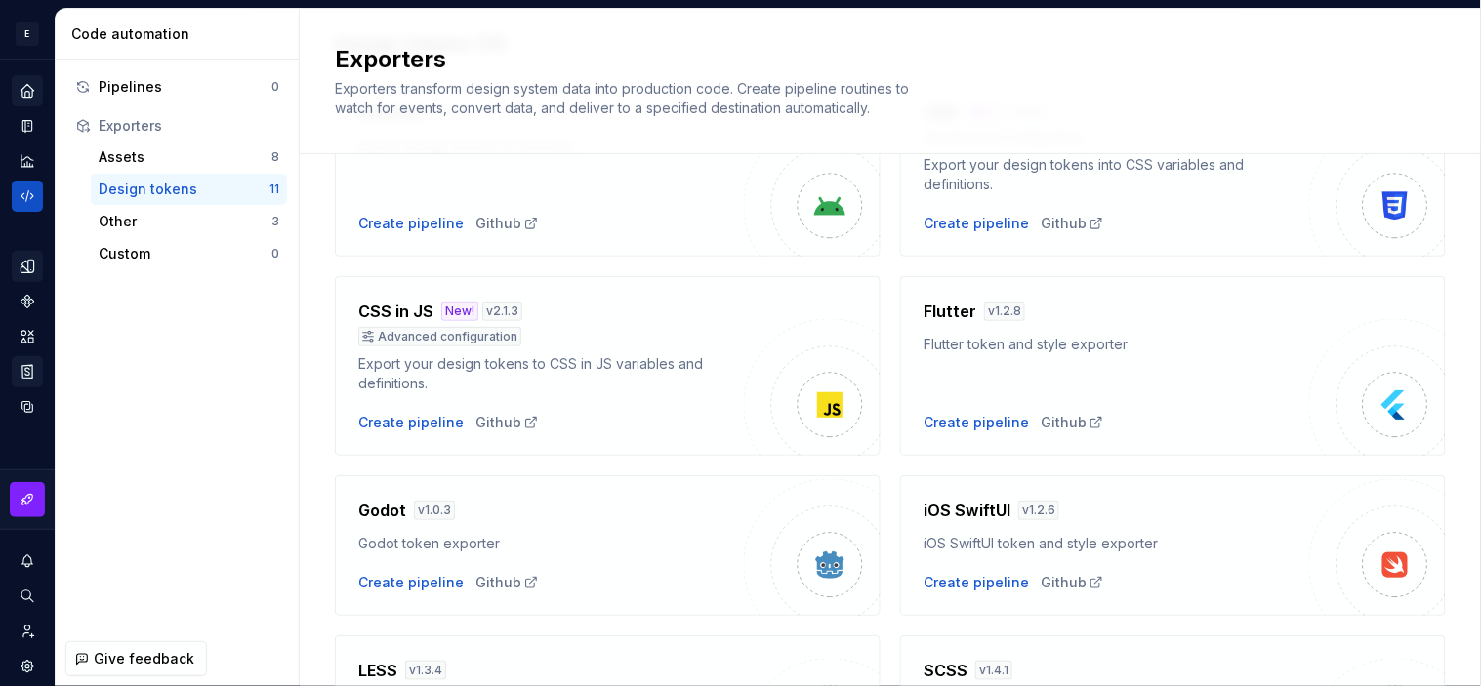
click at [33, 372] on icon "Storybook stories" at bounding box center [28, 372] width 18 height 18
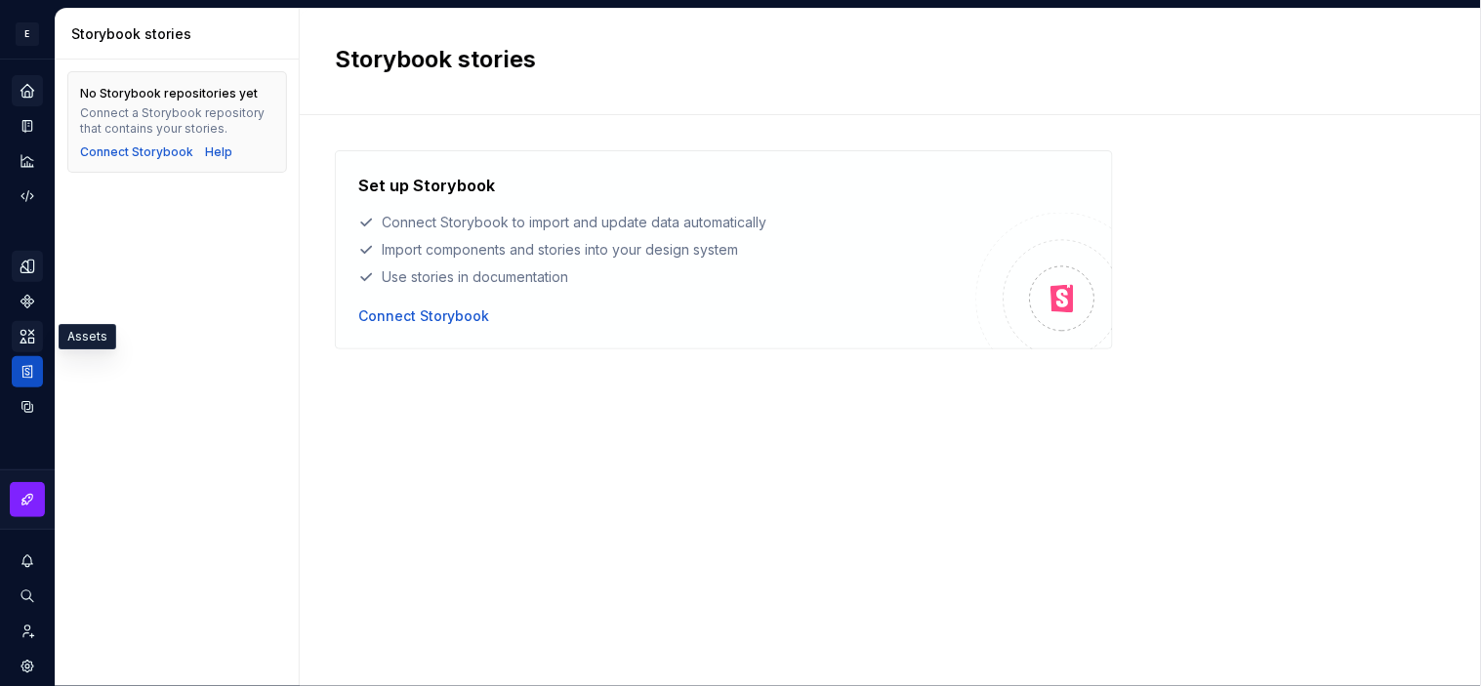
click at [27, 348] on div "Assets" at bounding box center [27, 336] width 31 height 31
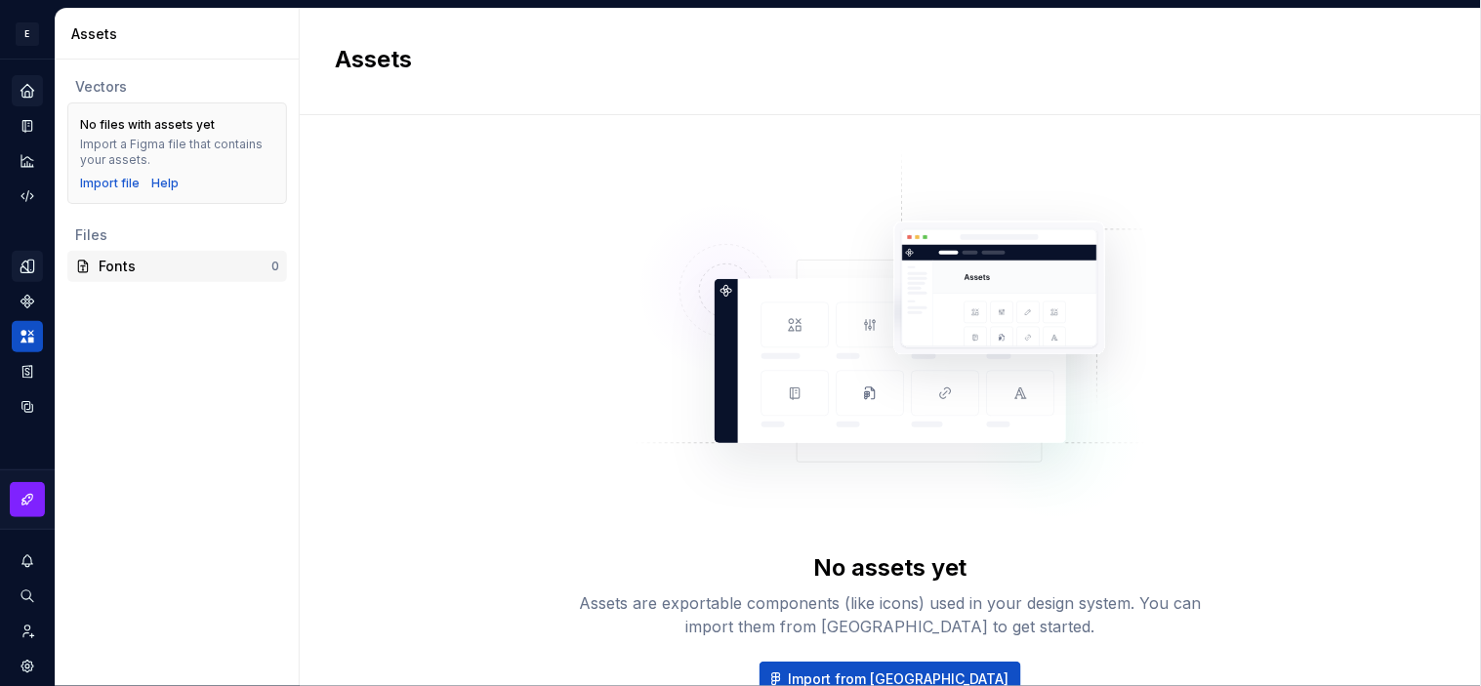
click at [128, 273] on div "Fonts" at bounding box center [185, 267] width 173 height 20
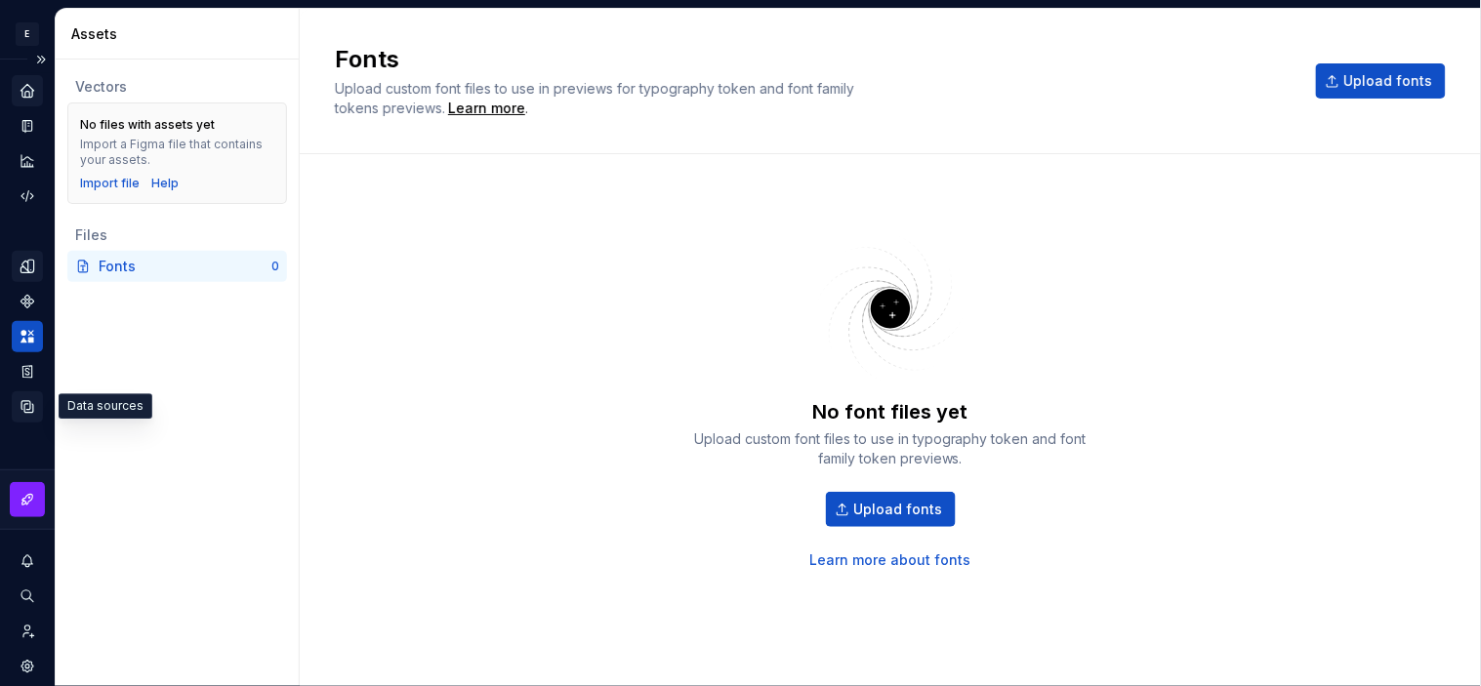
click at [21, 396] on div "Data sources" at bounding box center [27, 407] width 31 height 31
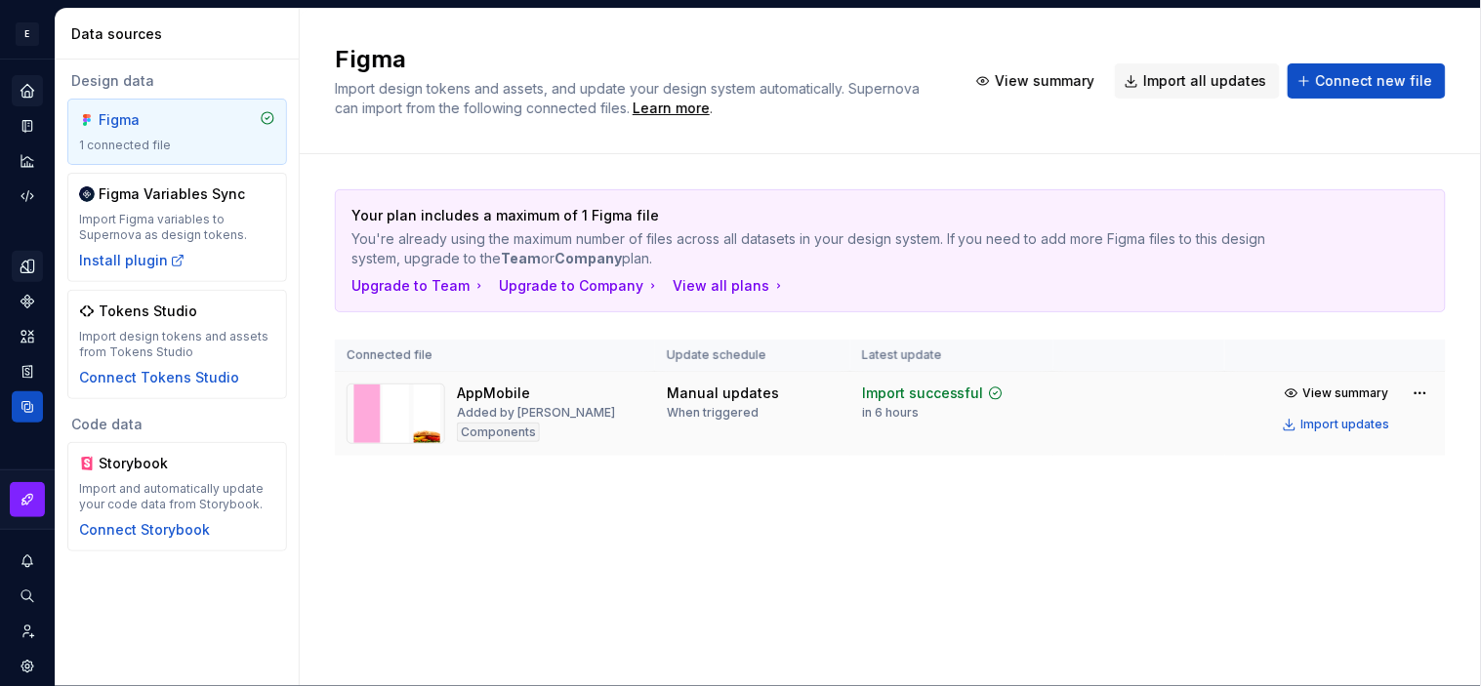
click at [407, 423] on img at bounding box center [396, 414] width 99 height 61
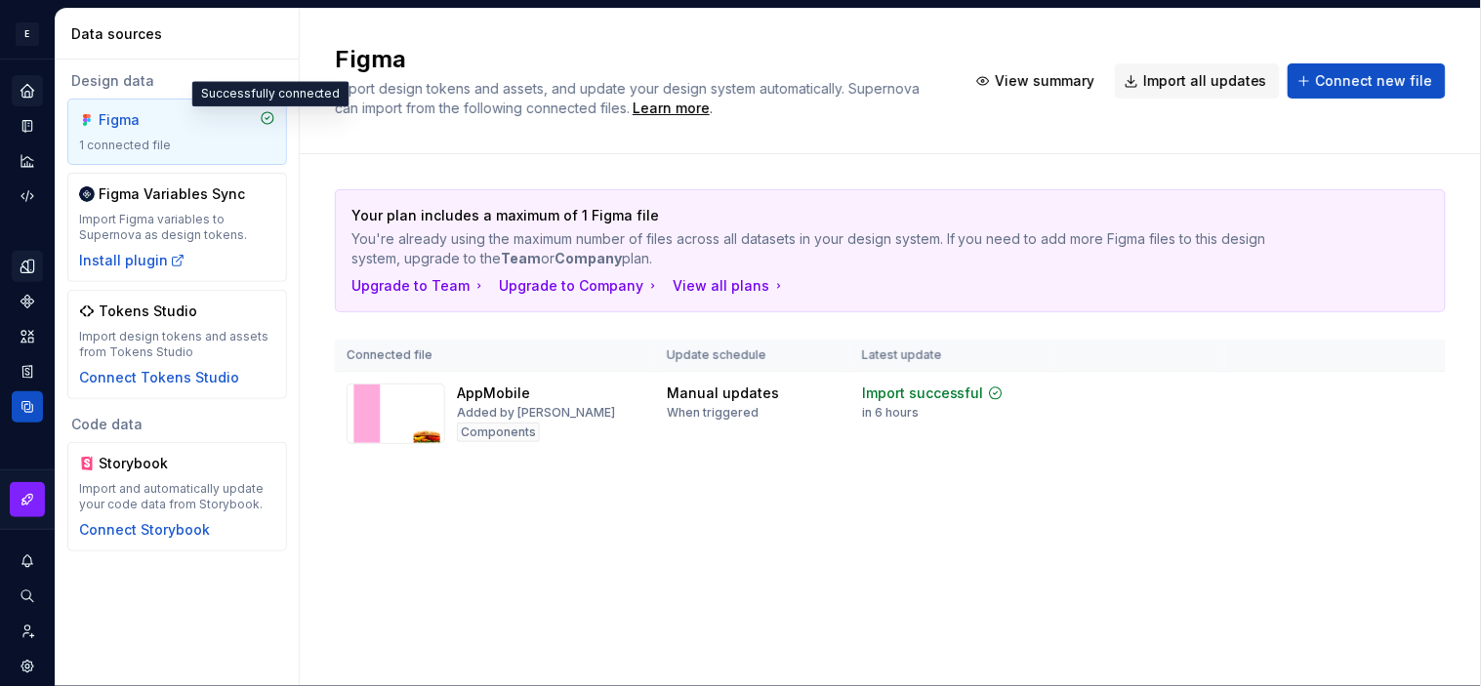
click at [267, 120] on icon at bounding box center [268, 118] width 16 height 16
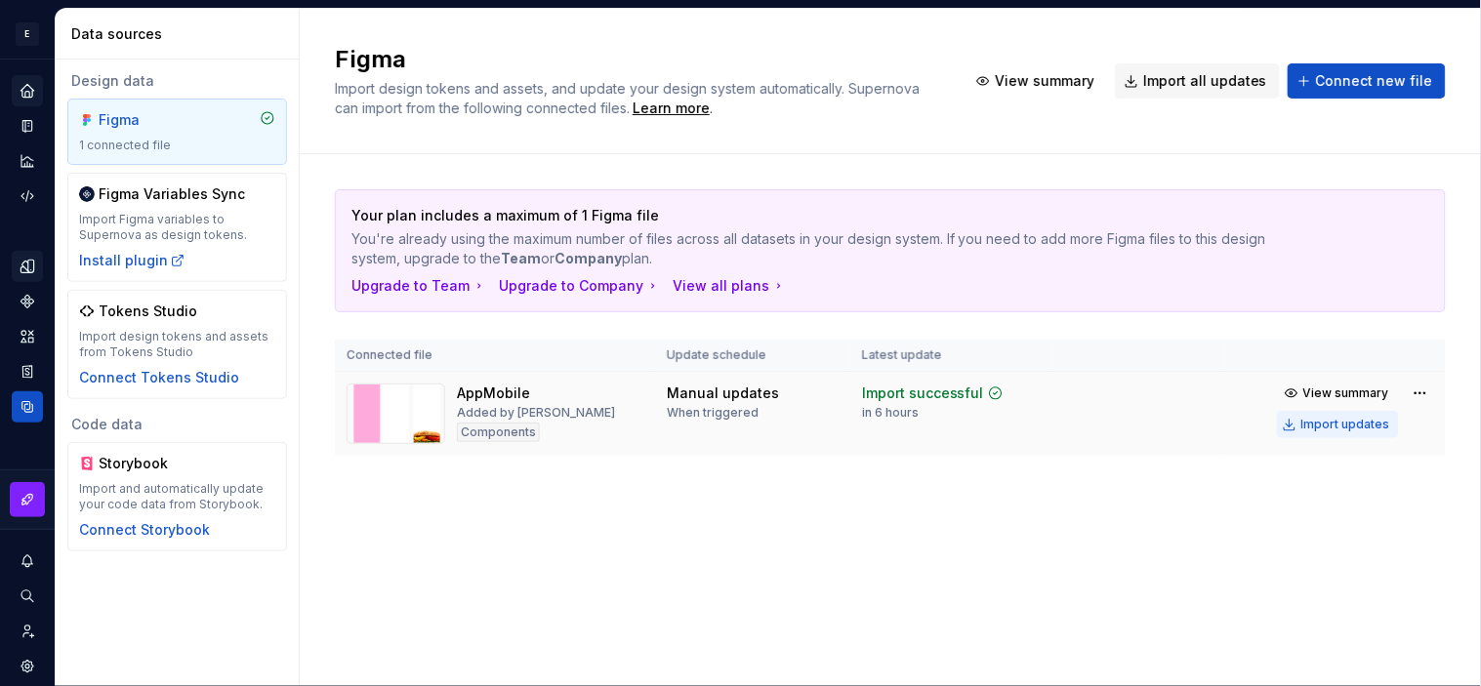
click at [1333, 417] on div "Import updates" at bounding box center [1346, 425] width 89 height 16
click at [1333, 430] on div "Import updates" at bounding box center [1346, 425] width 89 height 16
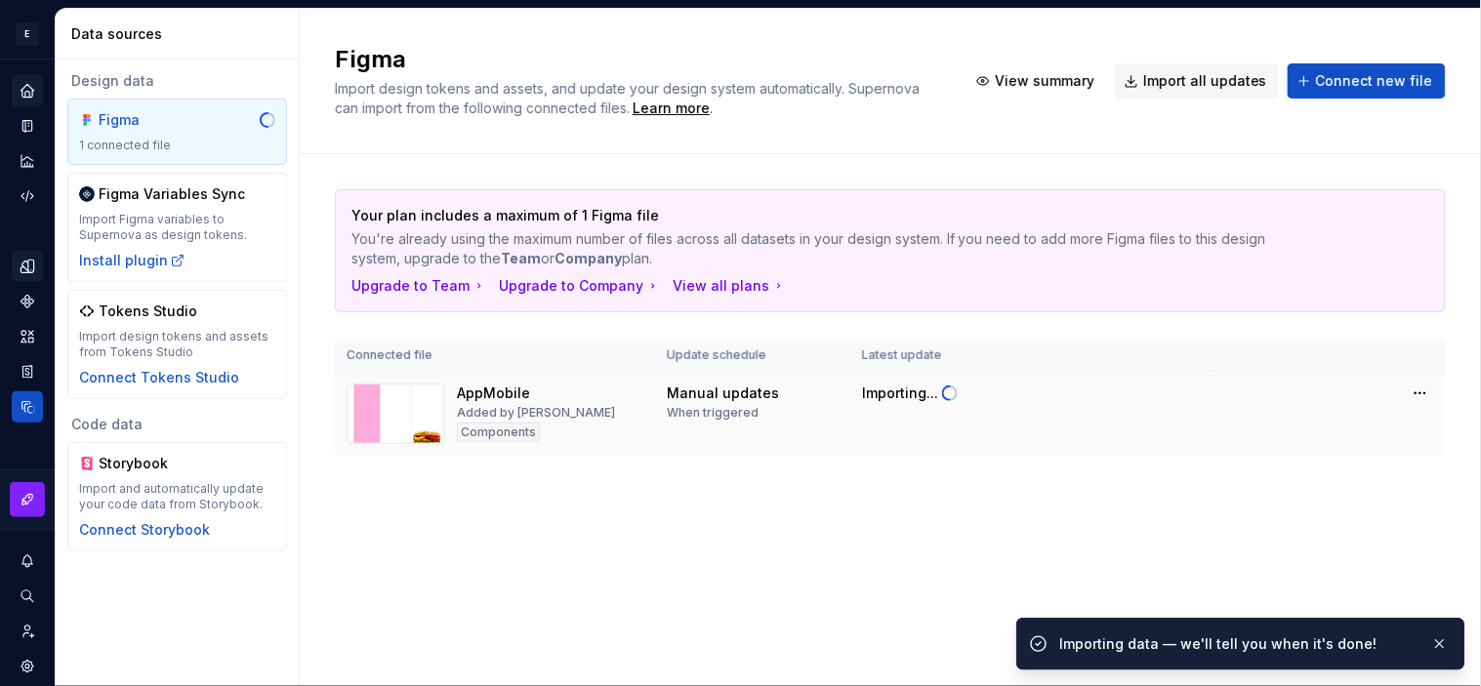
click at [1214, 617] on div "Importing data — we'll tell you when it's done!" at bounding box center [1238, 645] width 355 height 20
click at [1333, 397] on html "E UI/UX H Design system data Data sources Design data Figma 1 connected file Fi…" at bounding box center [740, 343] width 1481 height 686
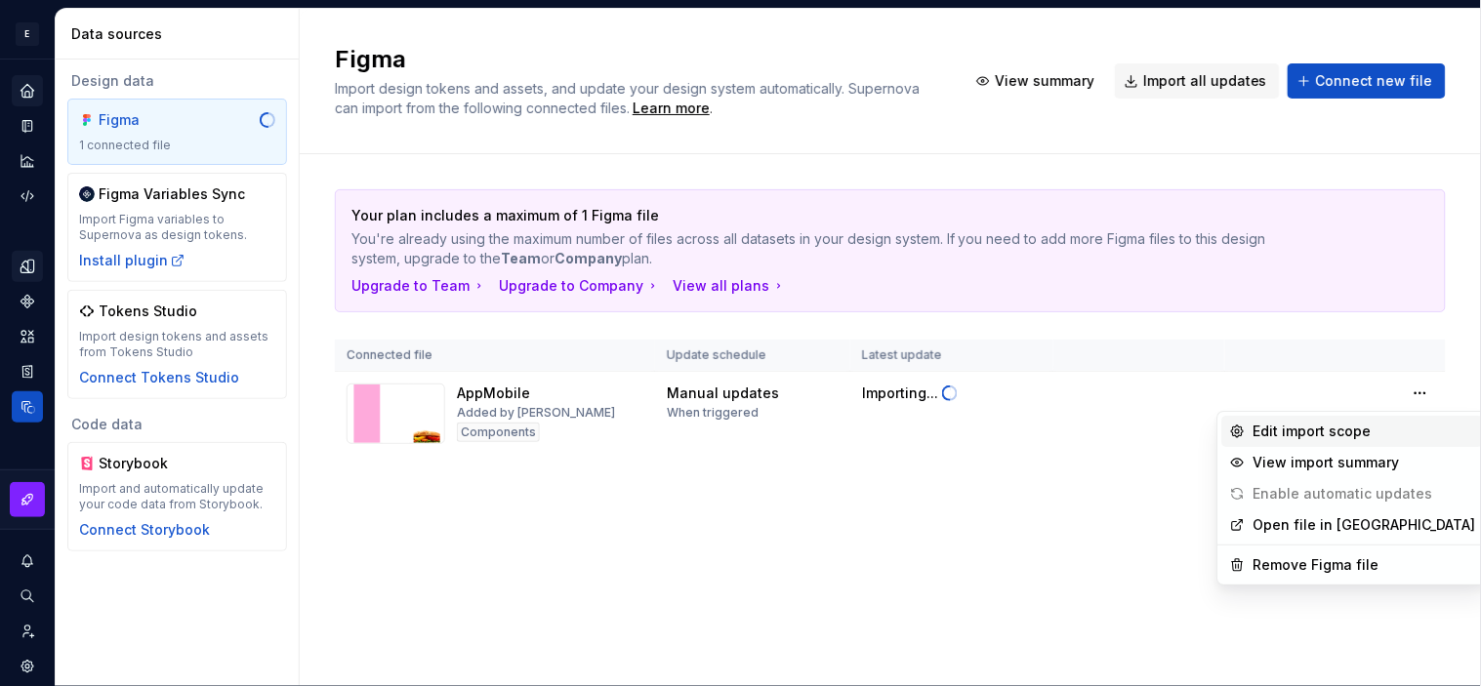
click at [1333, 435] on div "Edit import scope" at bounding box center [1365, 432] width 223 height 20
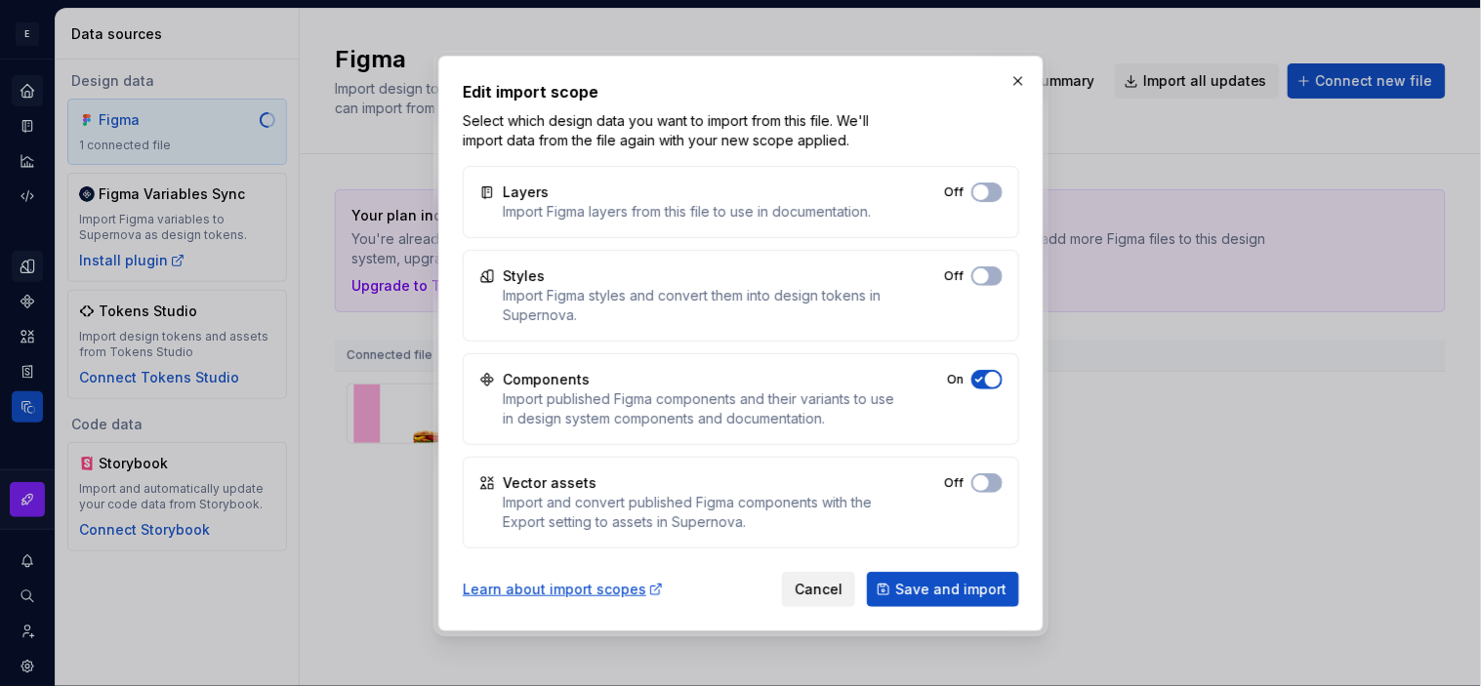
click at [804, 584] on span "Cancel" at bounding box center [819, 590] width 48 height 20
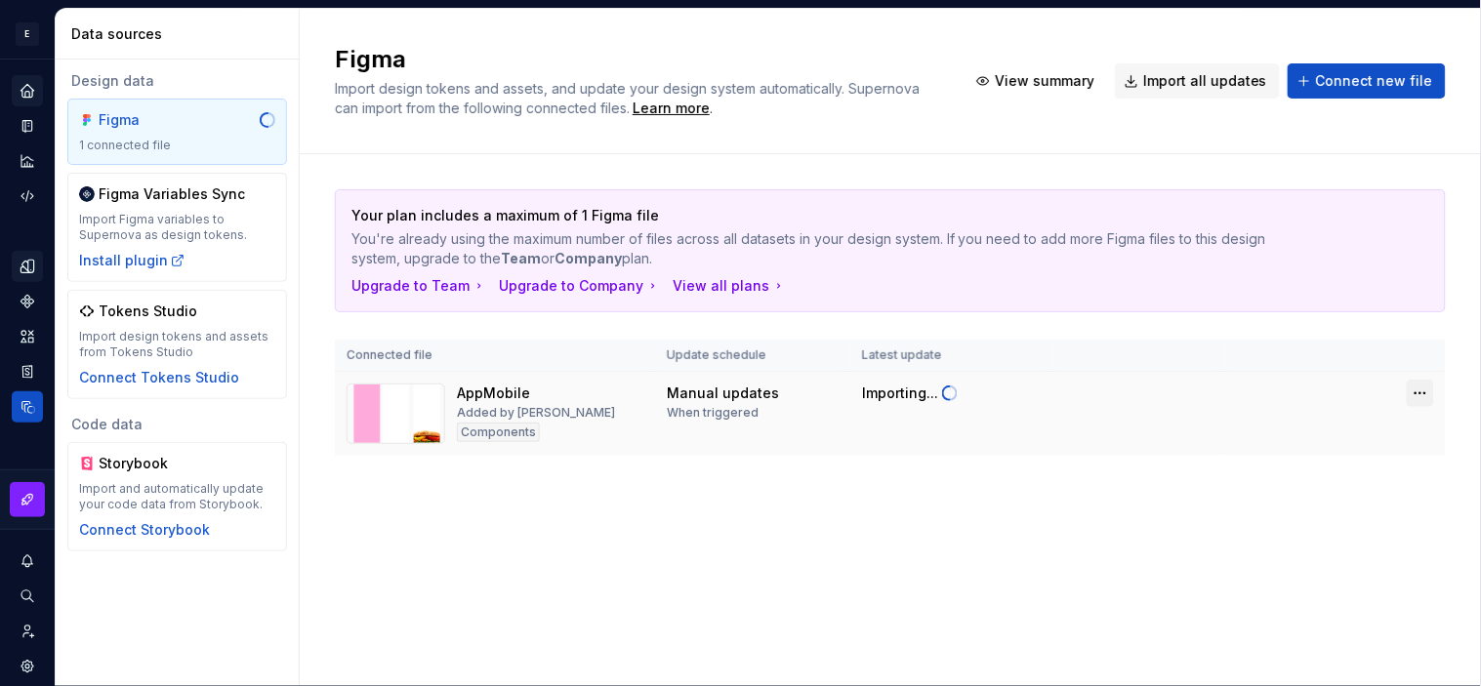
click at [1333, 396] on html "E UI/UX H Design system data Data sources Design data Figma 1 connected file Fi…" at bounding box center [740, 343] width 1481 height 686
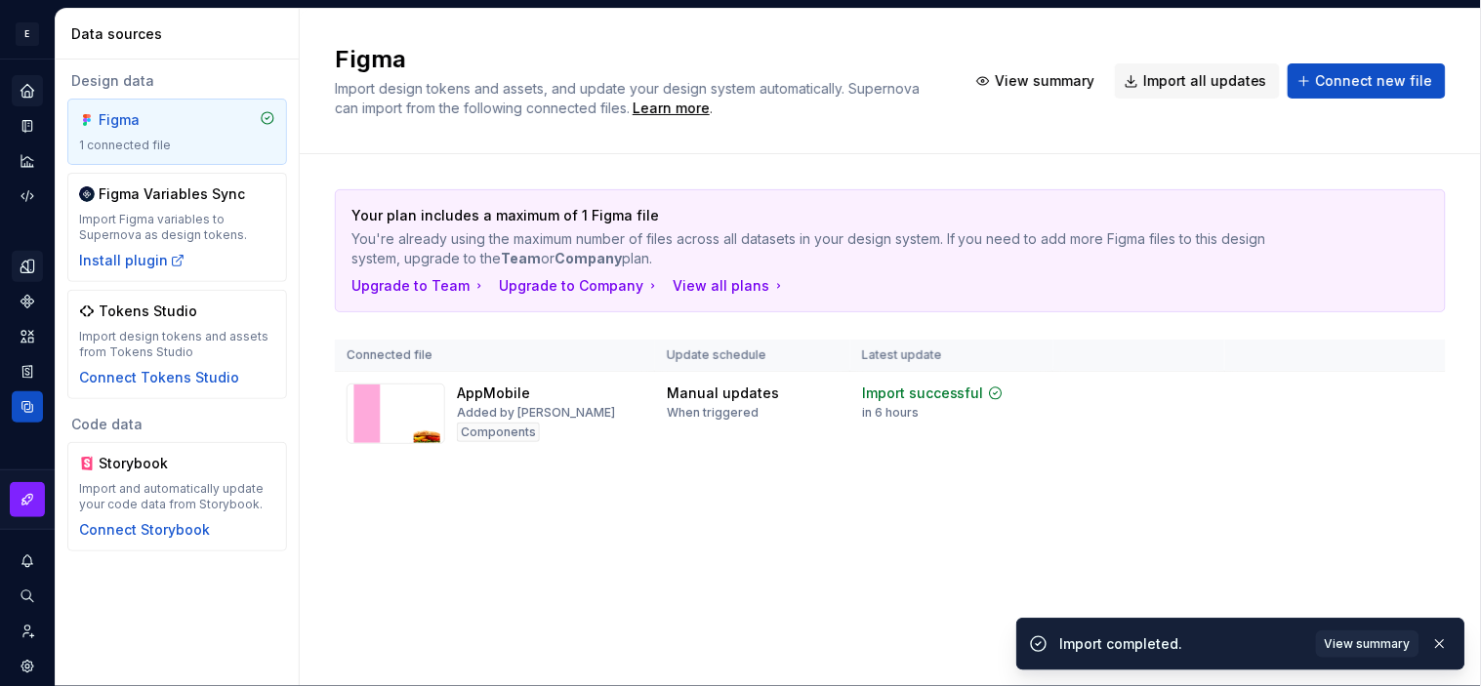
click at [1299, 617] on div "Import completed." at bounding box center [1183, 645] width 244 height 20
click at [1333, 389] on html "E UI/UX H Design system data Data sources Design data Figma 1 connected file Fi…" at bounding box center [740, 343] width 1481 height 686
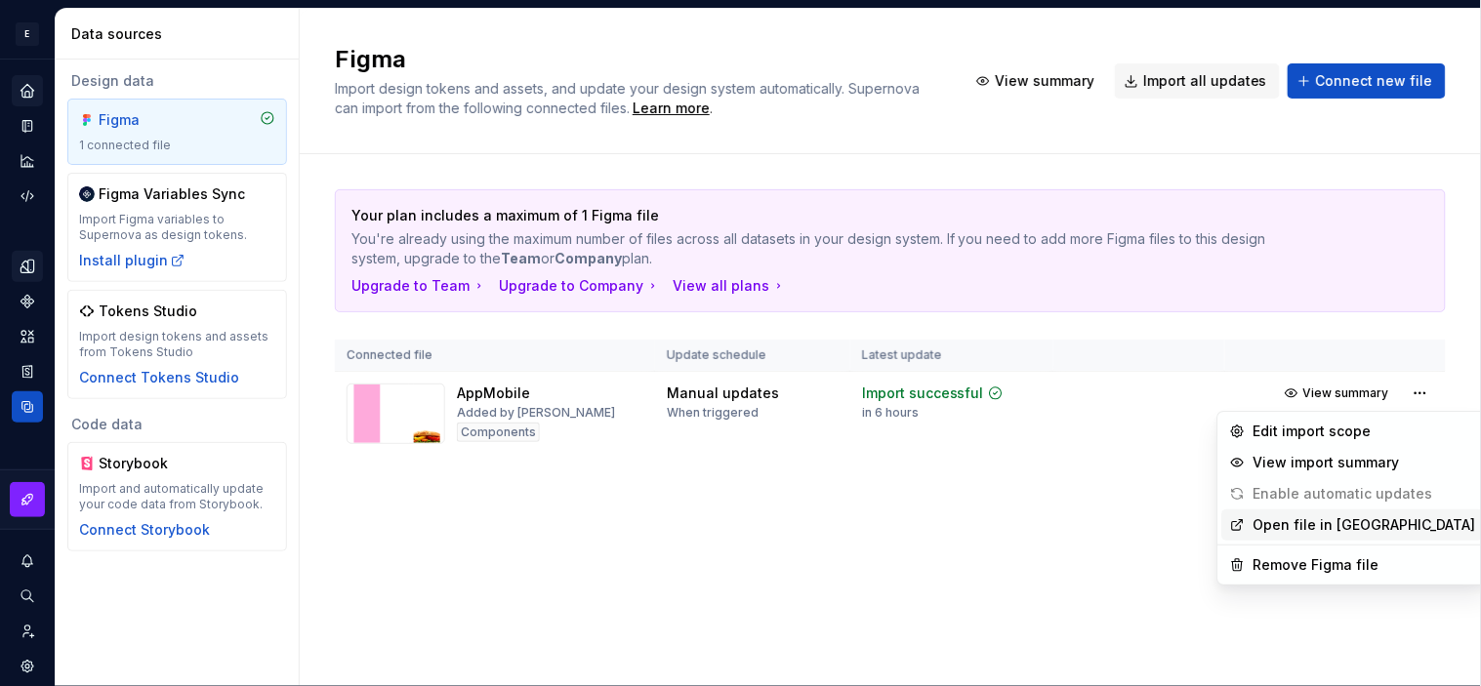
click at [1325, 535] on div "Open file in [GEOGRAPHIC_DATA]" at bounding box center [1354, 525] width 262 height 31
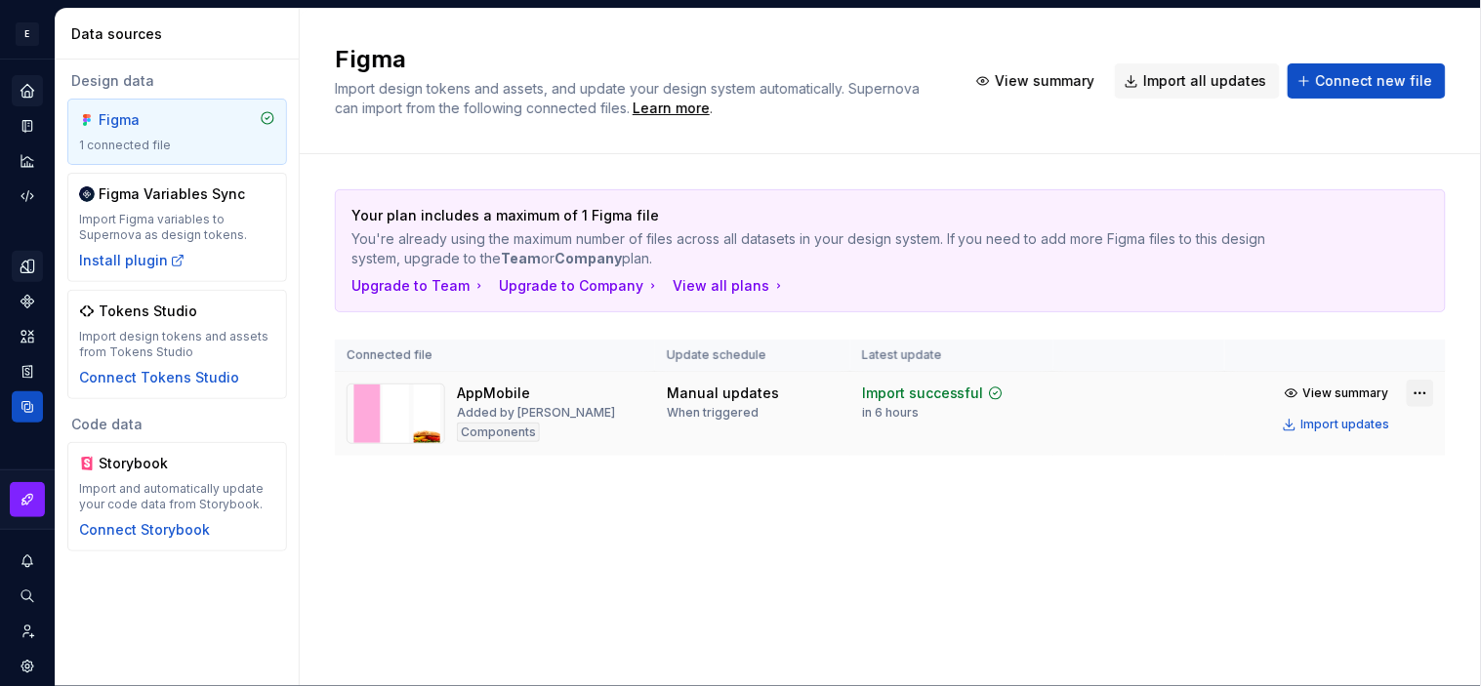
click at [1333, 394] on html "E UI/UX H Design system data Data sources Design data Figma 1 connected file Fi…" at bounding box center [740, 343] width 1481 height 686
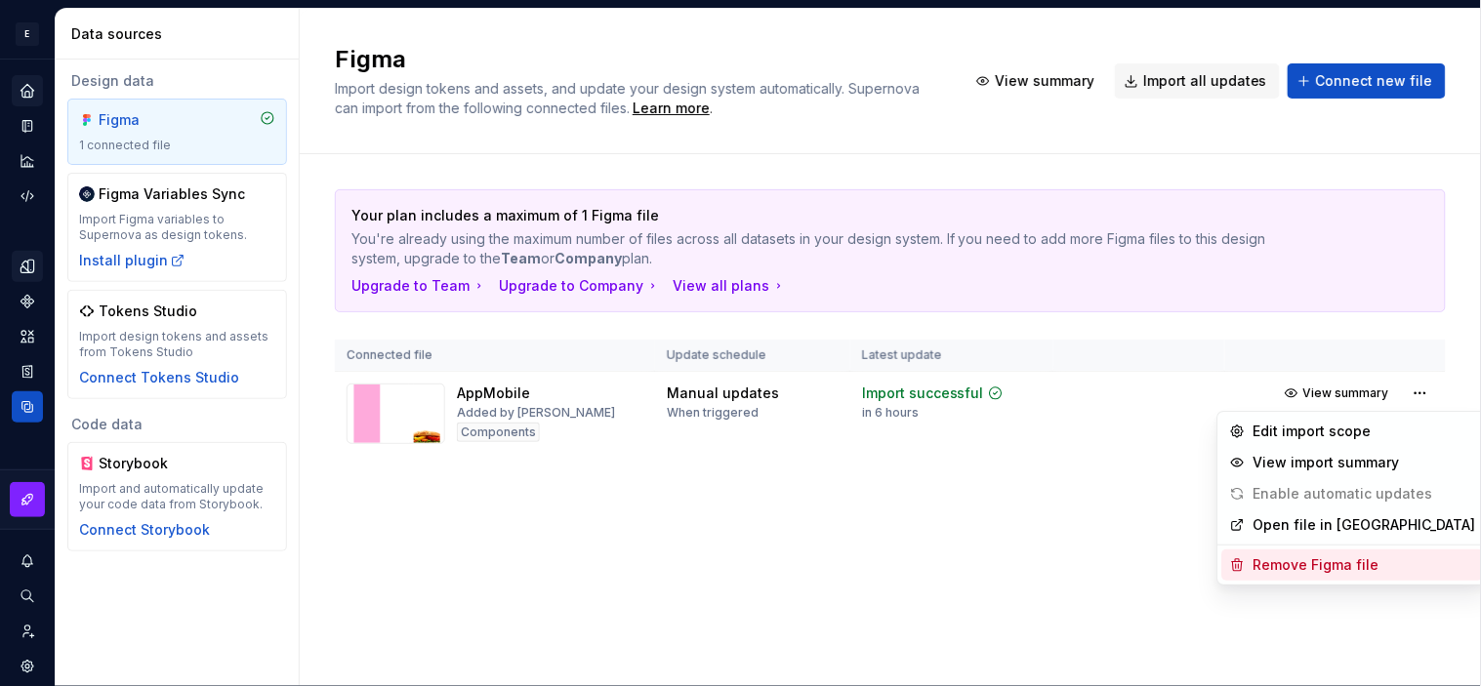
click at [1320, 569] on div "Remove Figma file" at bounding box center [1365, 566] width 223 height 20
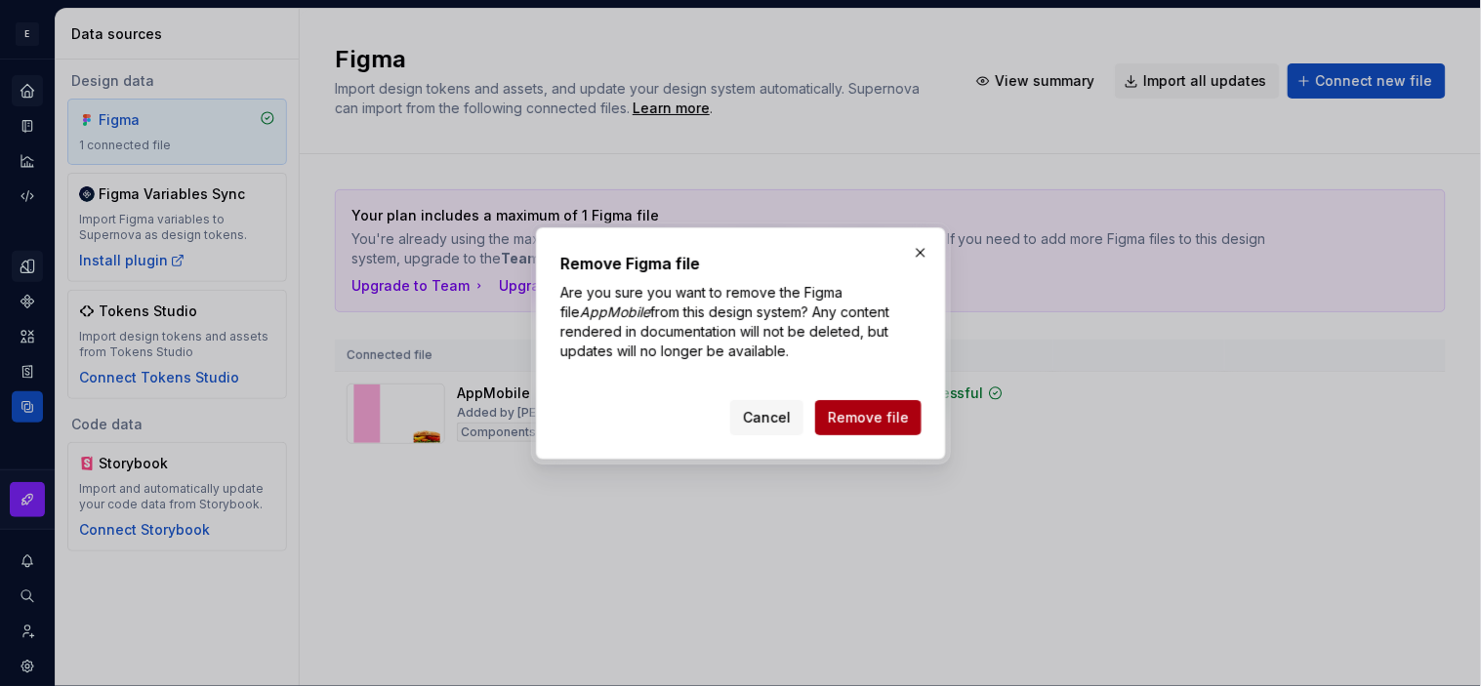
click at [871, 427] on button "Remove file" at bounding box center [868, 417] width 106 height 35
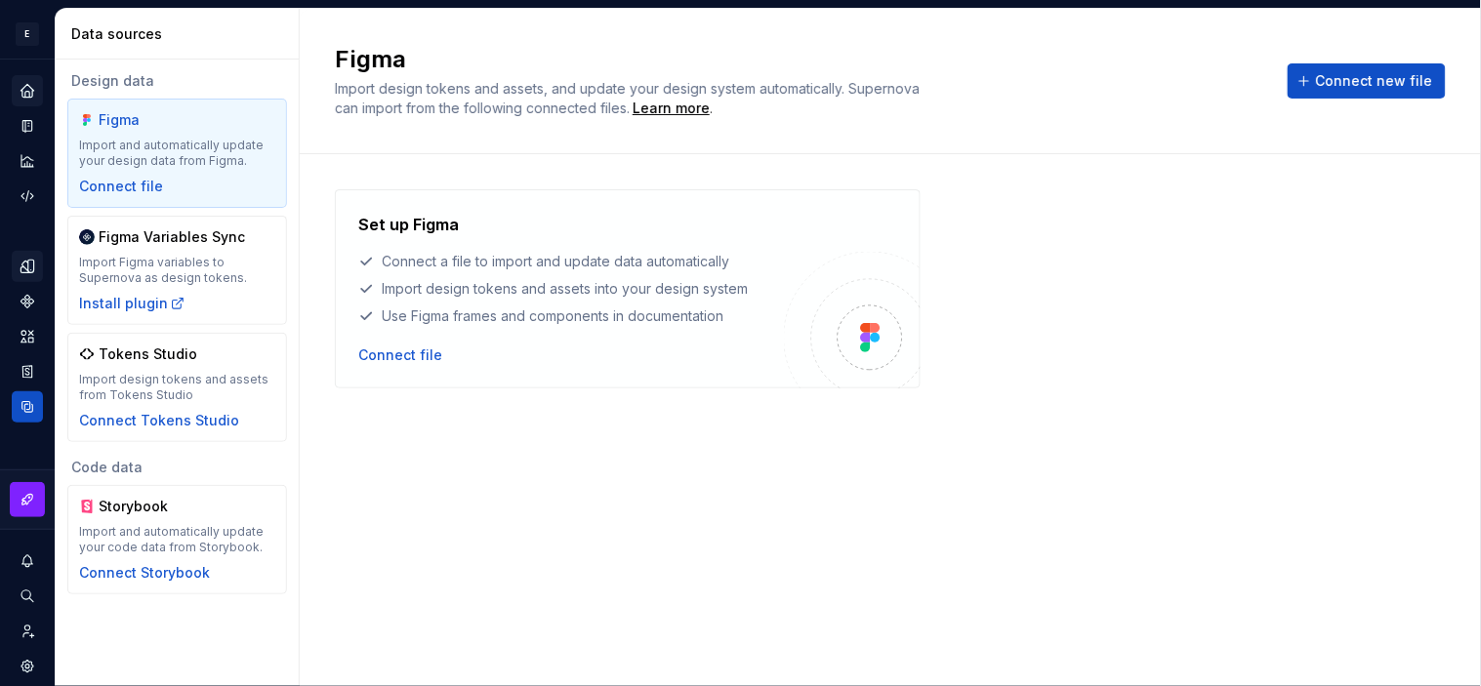
click at [406, 344] on div "Set up Figma Connect a file to import and update data automatically Import desi…" at bounding box center [571, 289] width 426 height 152
click at [395, 358] on div "Connect file" at bounding box center [400, 356] width 84 height 20
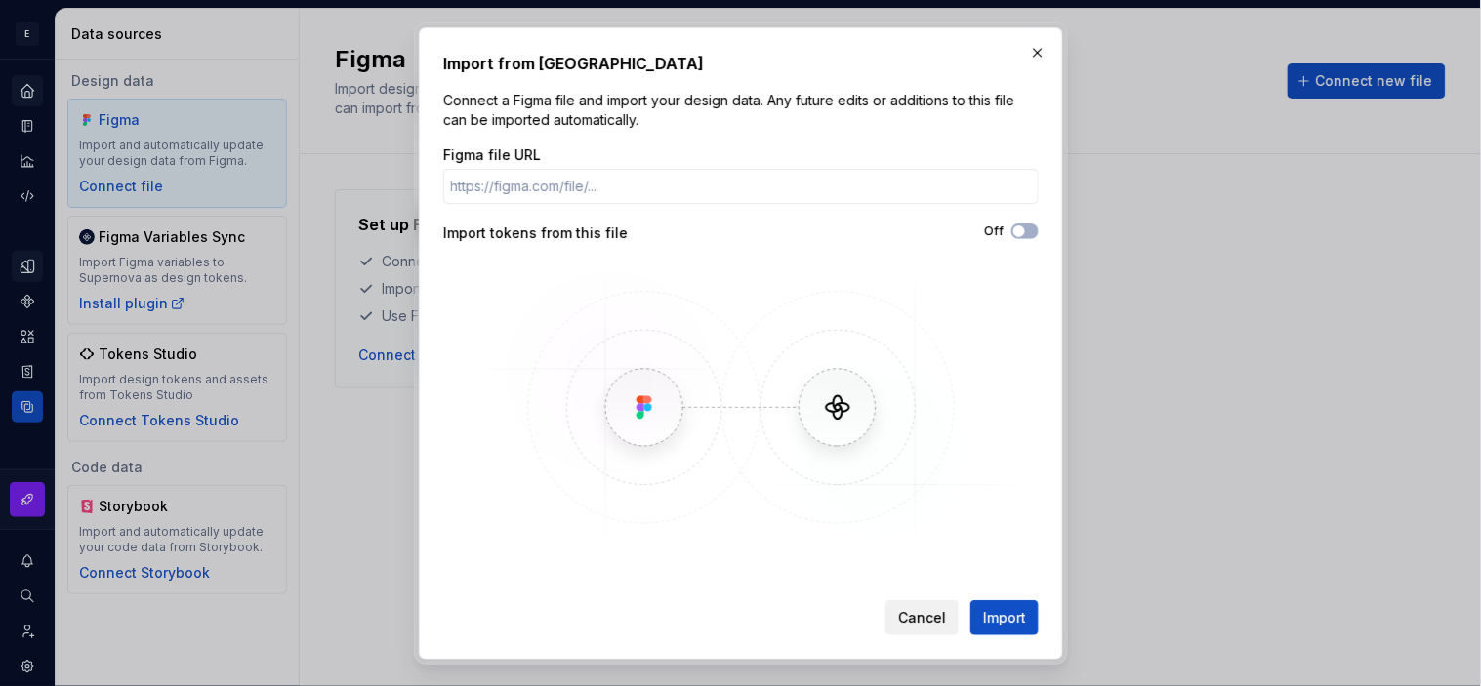
click at [909, 607] on span "Cancel" at bounding box center [922, 617] width 48 height 20
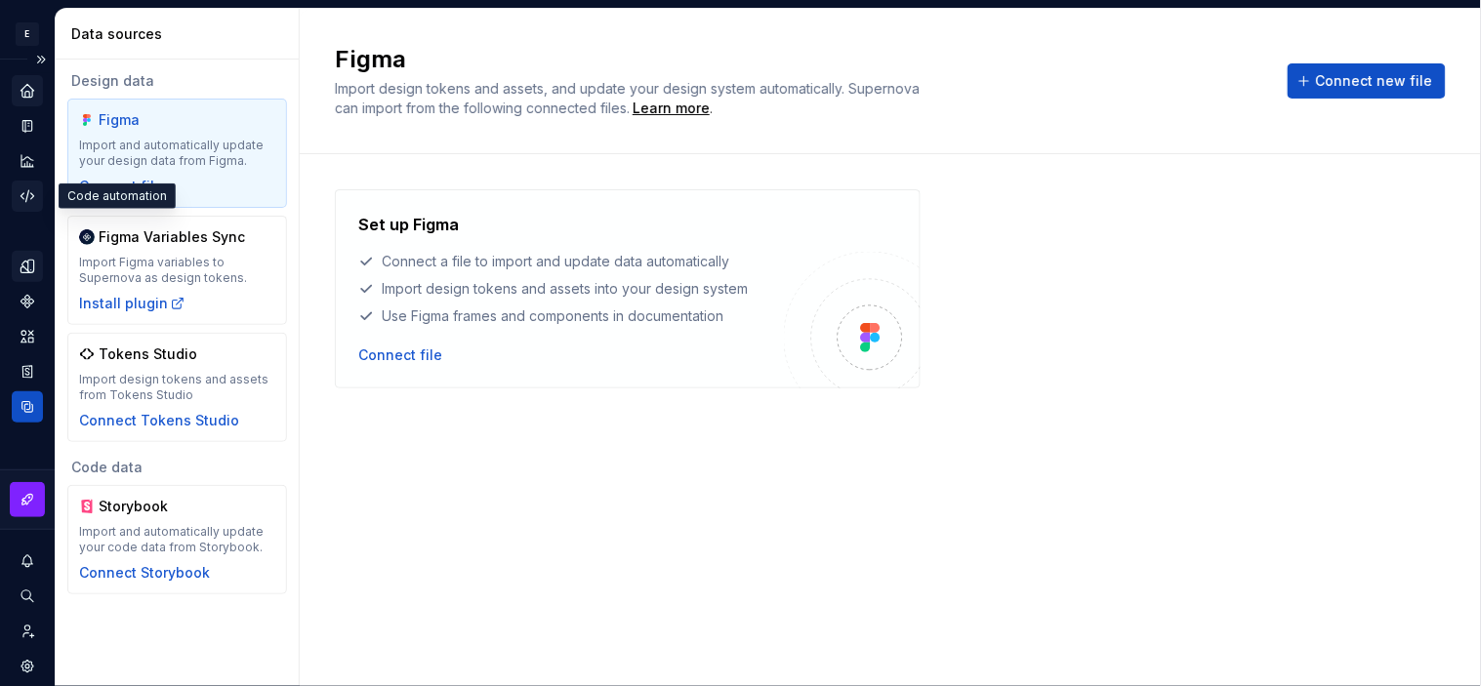
click at [15, 196] on div "Code automation" at bounding box center [27, 196] width 31 height 31
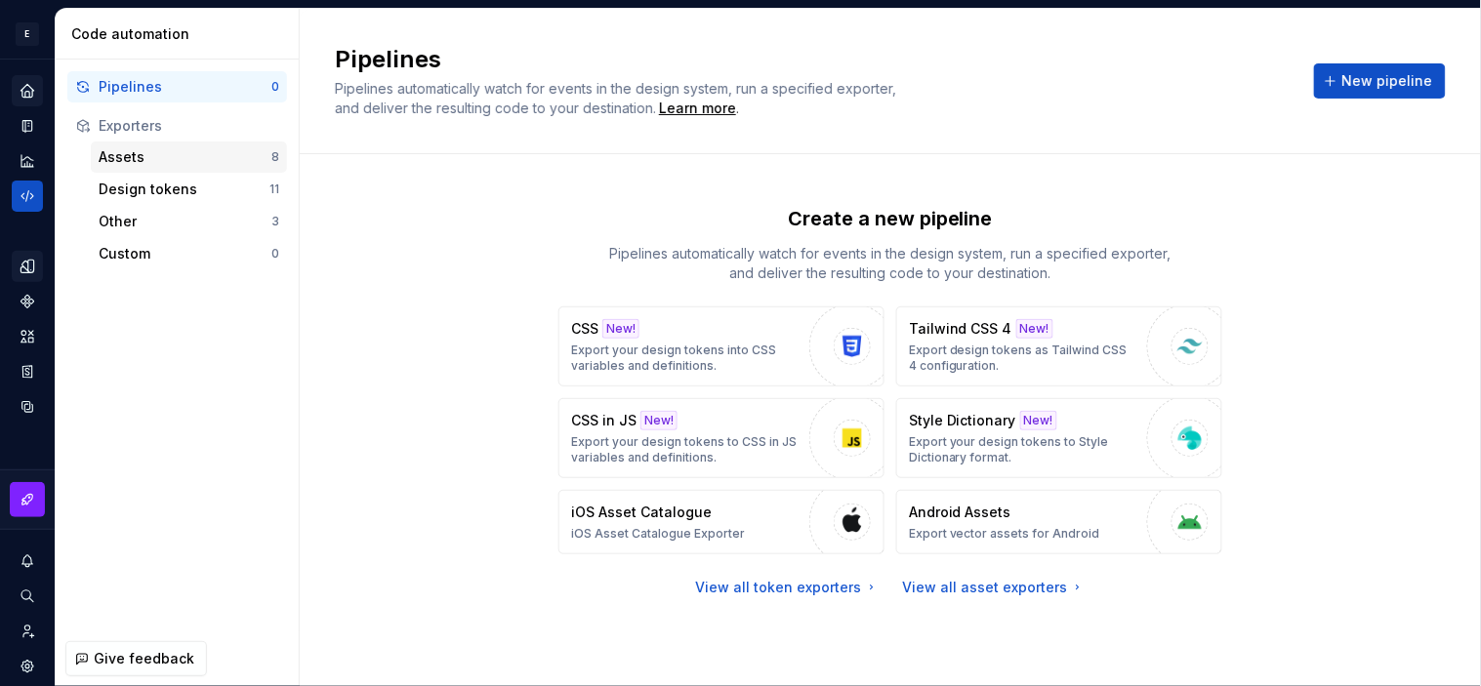
click at [157, 156] on div "Assets" at bounding box center [185, 157] width 173 height 20
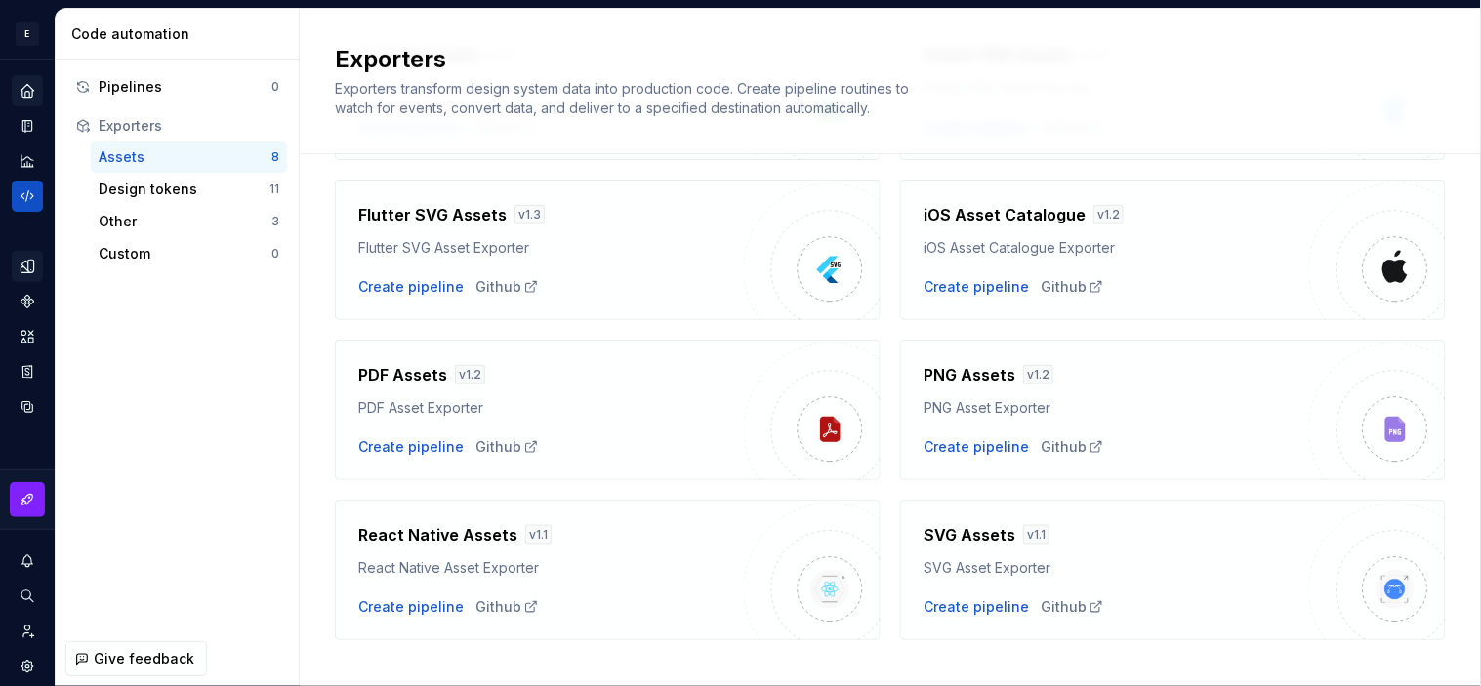
scroll to position [244, 0]
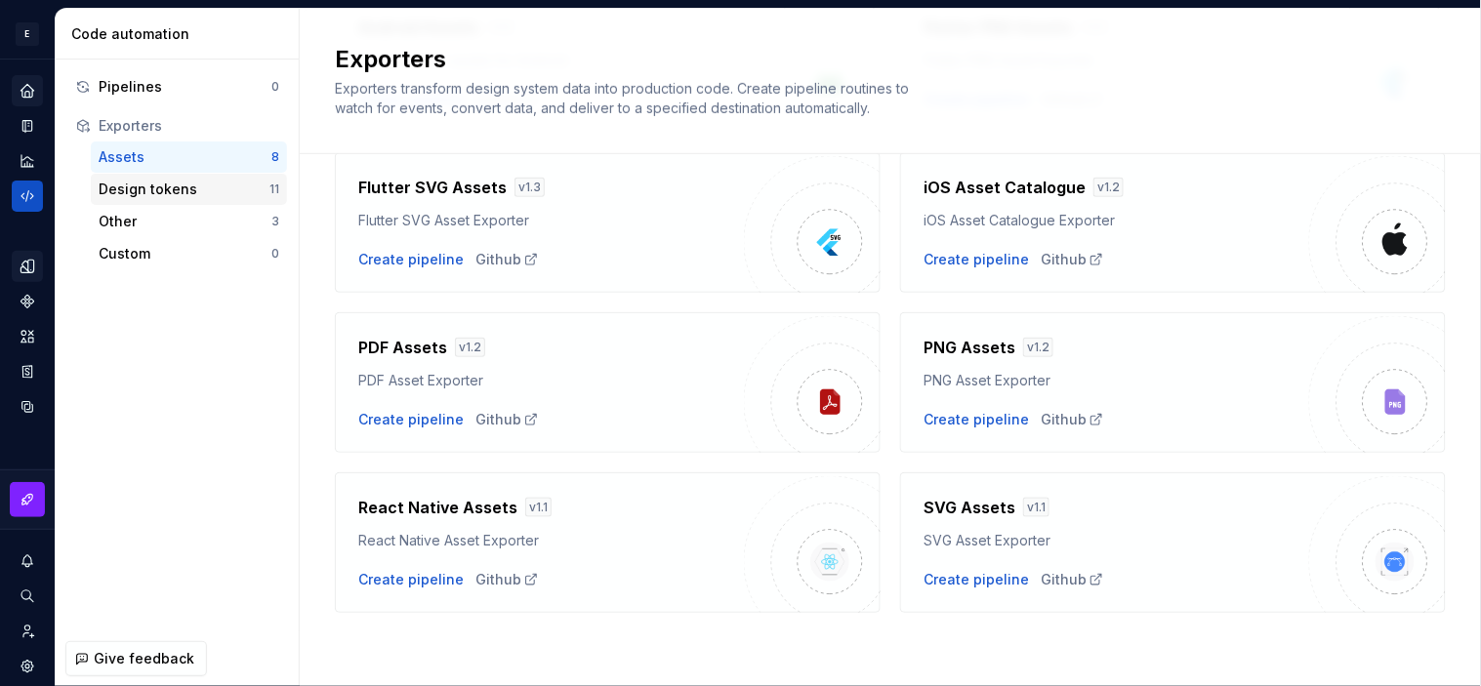
click at [172, 197] on div "Design tokens" at bounding box center [184, 190] width 171 height 20
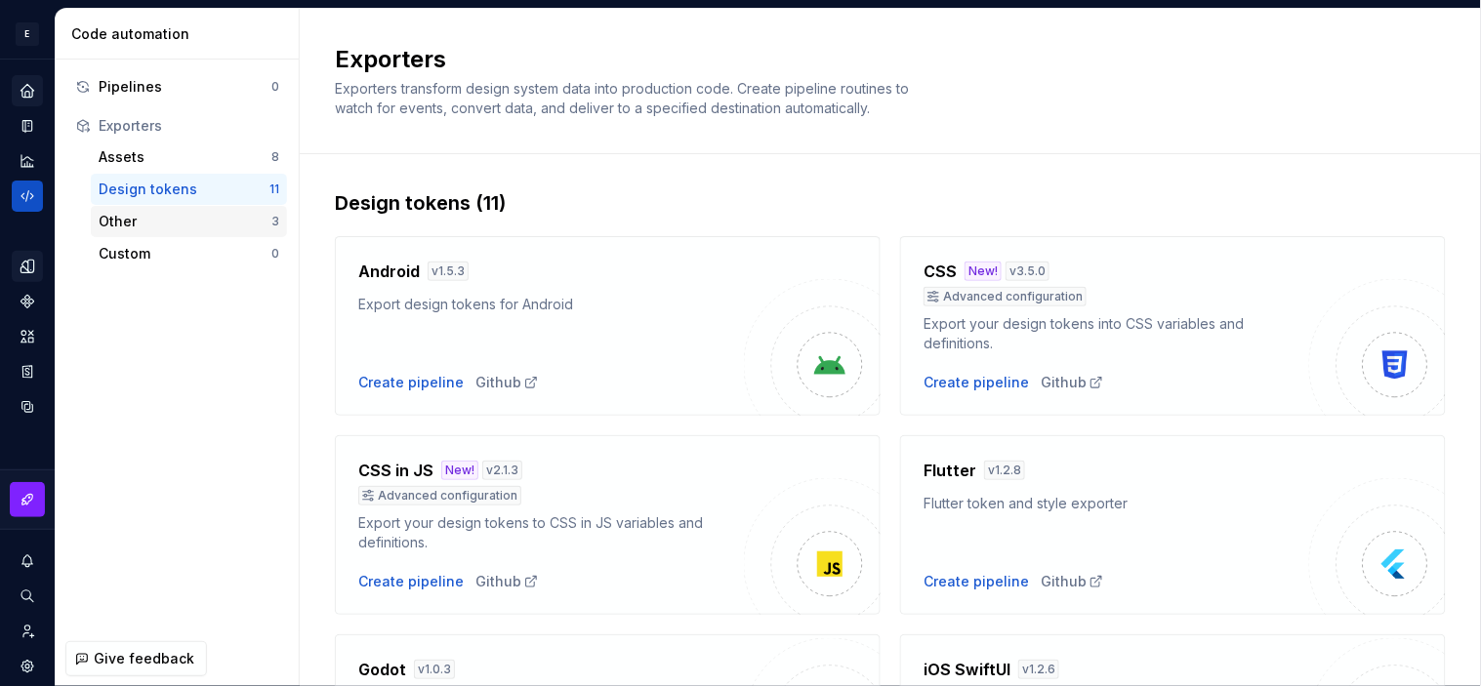
click at [184, 226] on div "Other" at bounding box center [185, 222] width 173 height 20
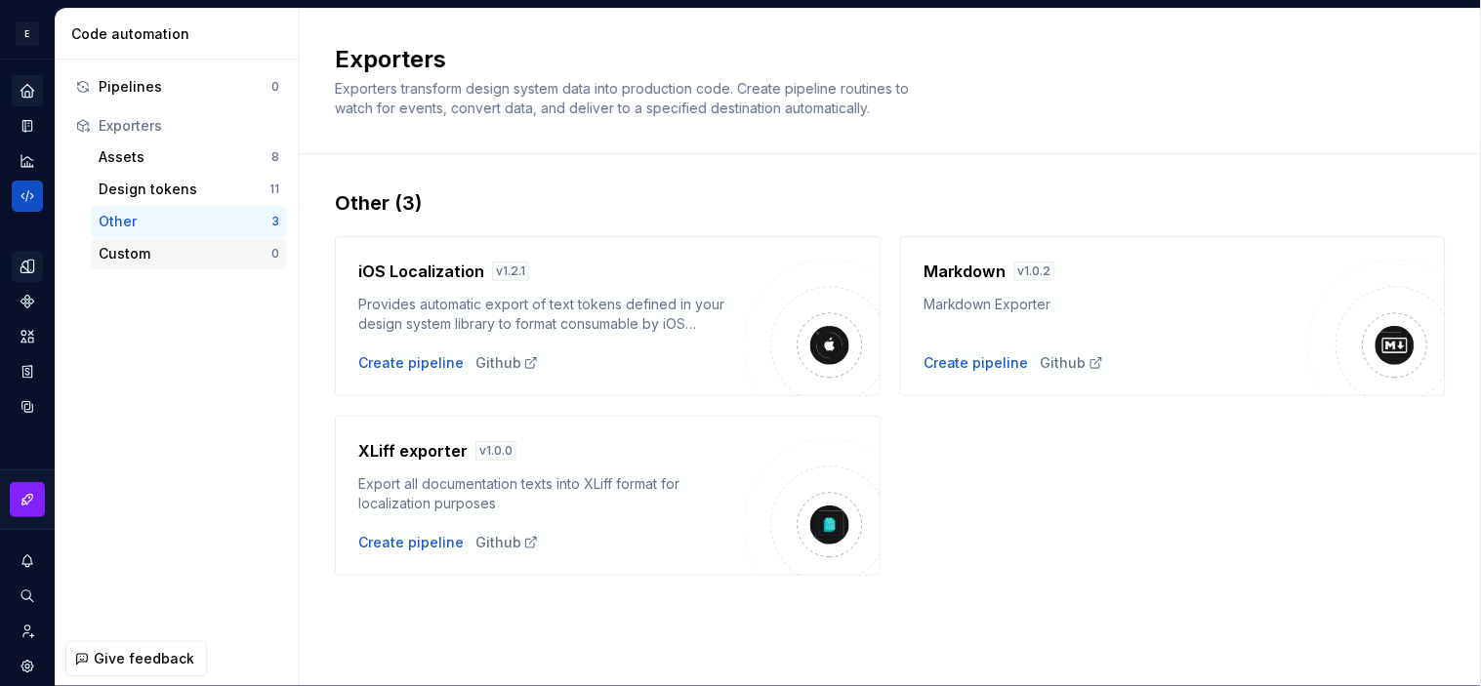
click at [141, 256] on div "Custom" at bounding box center [185, 254] width 173 height 20
